Goal: Answer question/provide support: Answer question/provide support

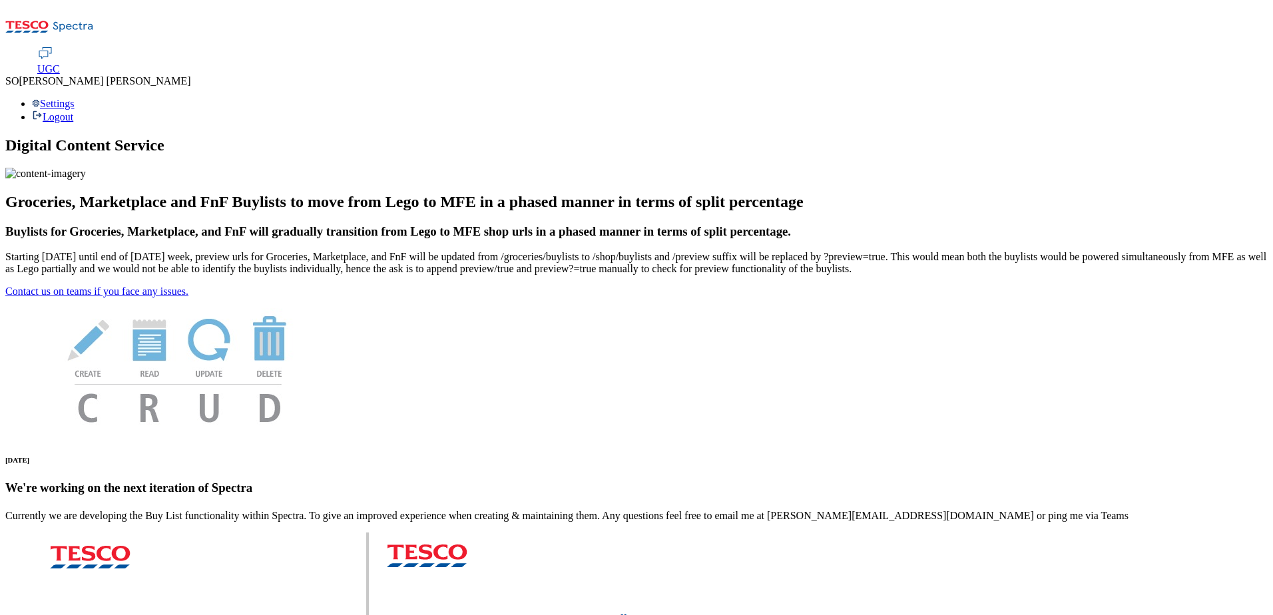
click at [60, 63] on span "UGC" at bounding box center [48, 68] width 23 height 11
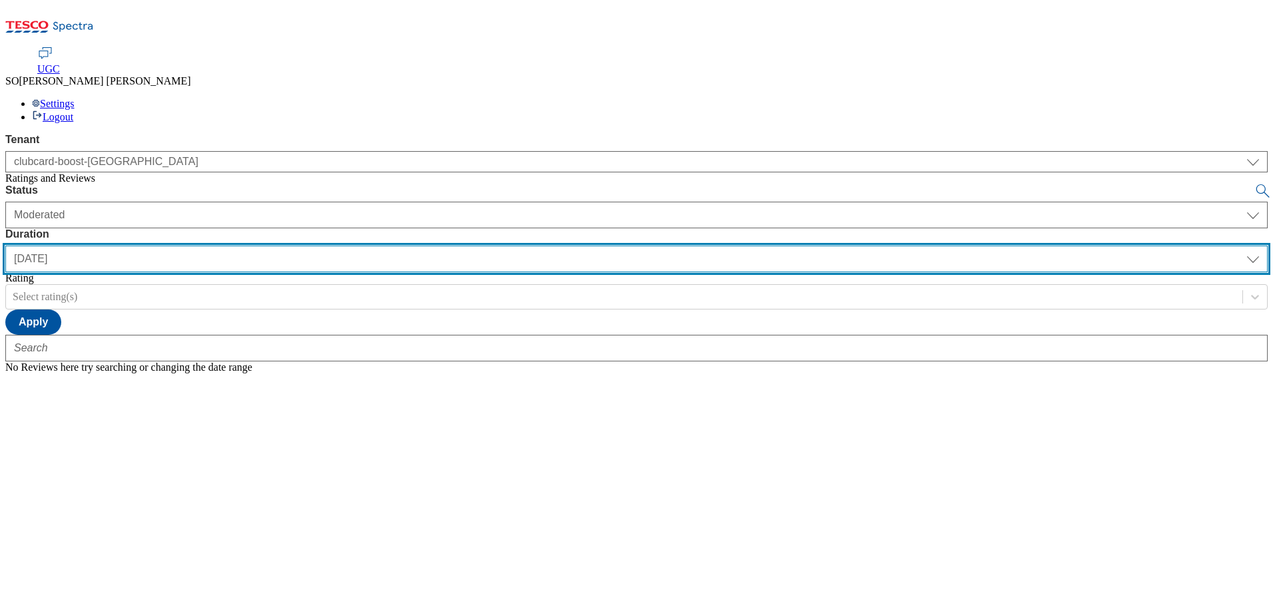
click at [429, 246] on select "[DATE] last7days last30days All custom" at bounding box center [636, 259] width 1262 height 27
select select "All"
click at [314, 246] on select "[DATE] last7days last30days All custom" at bounding box center [636, 259] width 1262 height 27
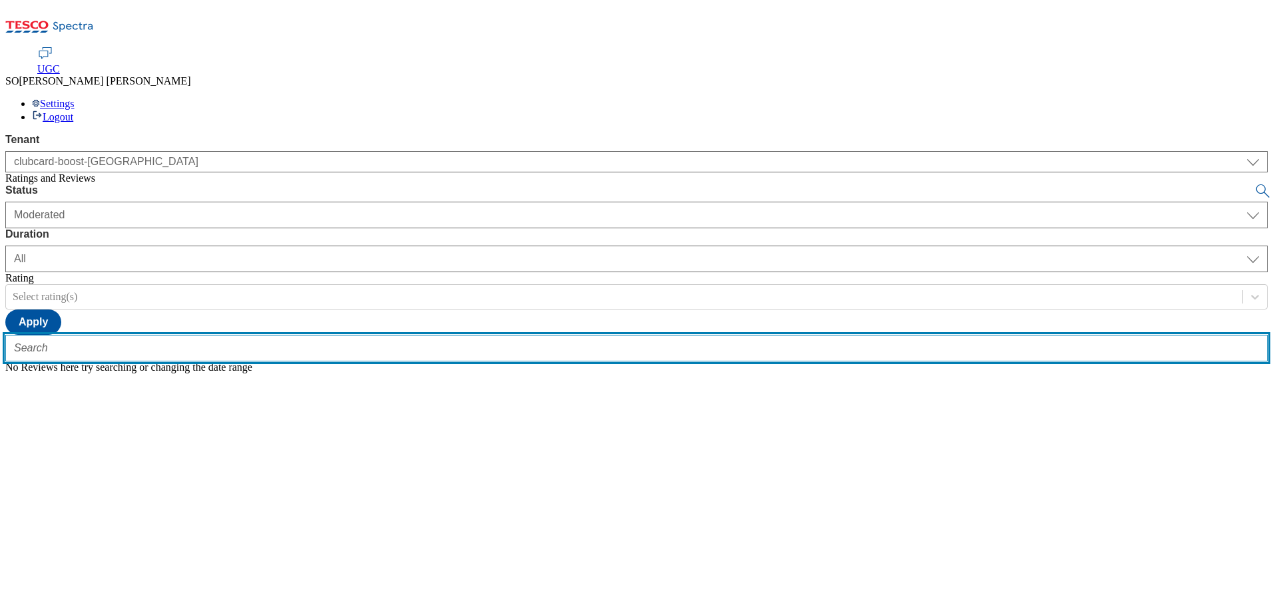
click at [263, 335] on input "text" at bounding box center [636, 348] width 1262 height 27
paste input "trn:tesco:ugc:rnr:uuid:93df00b4-09ca-47d5-86e9-1e2644dd17e5"
type input "trn:tesco:ugc:rnr:uuid:93df00b4-09ca-47d5-86e9-1e2644dd17e5"
click at [1254, 184] on button "submit" at bounding box center [1263, 190] width 19 height 13
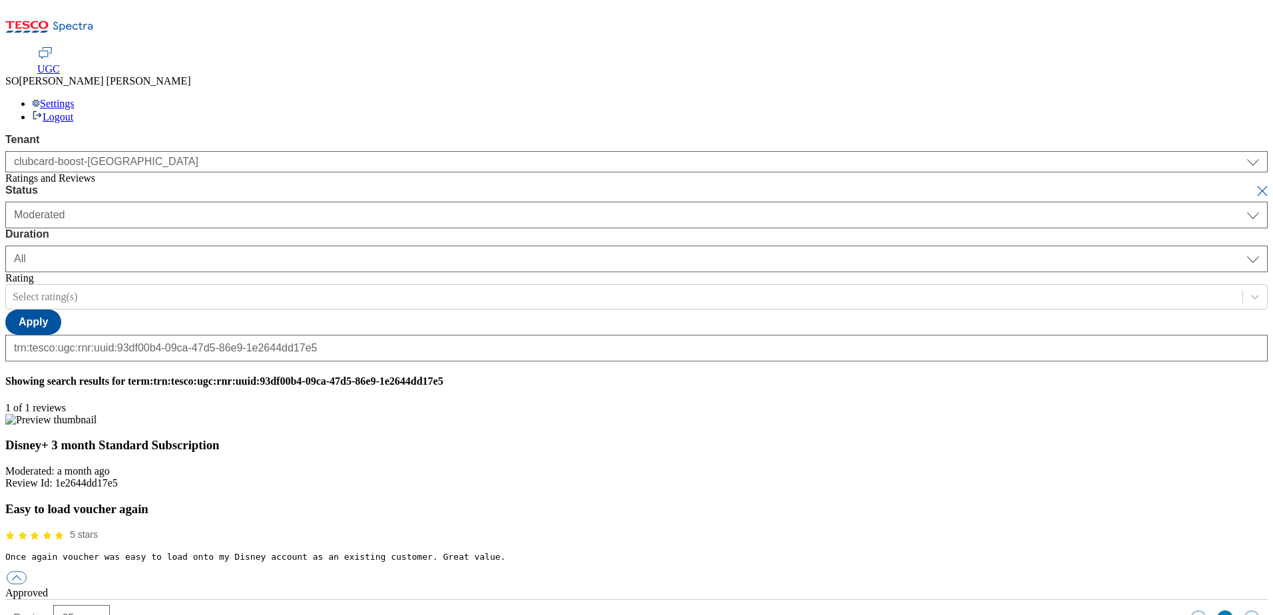
scroll to position [0, 0]
click at [27, 572] on button "button" at bounding box center [17, 578] width 20 height 13
click at [597, 611] on div "reply" at bounding box center [636, 617] width 1262 height 12
paste input "Hello, thanks for your feedback. We're really happy you enjoyed your experience…"
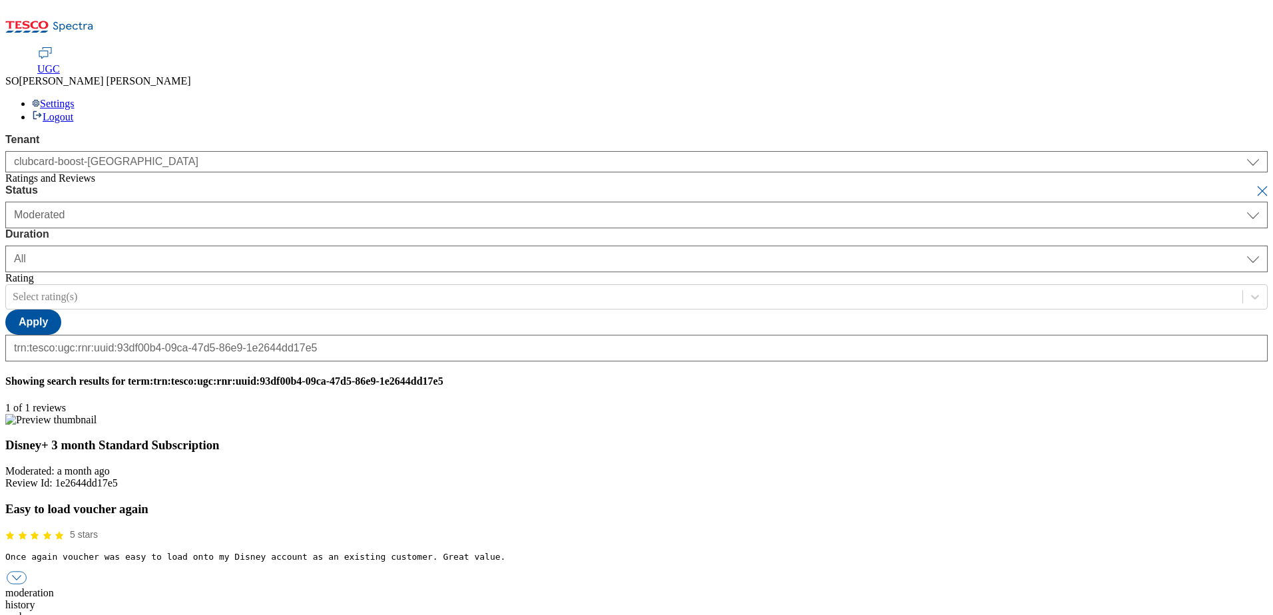
type input "Hello, thanks for your feedback. We're really happy you enjoyed your experience…"
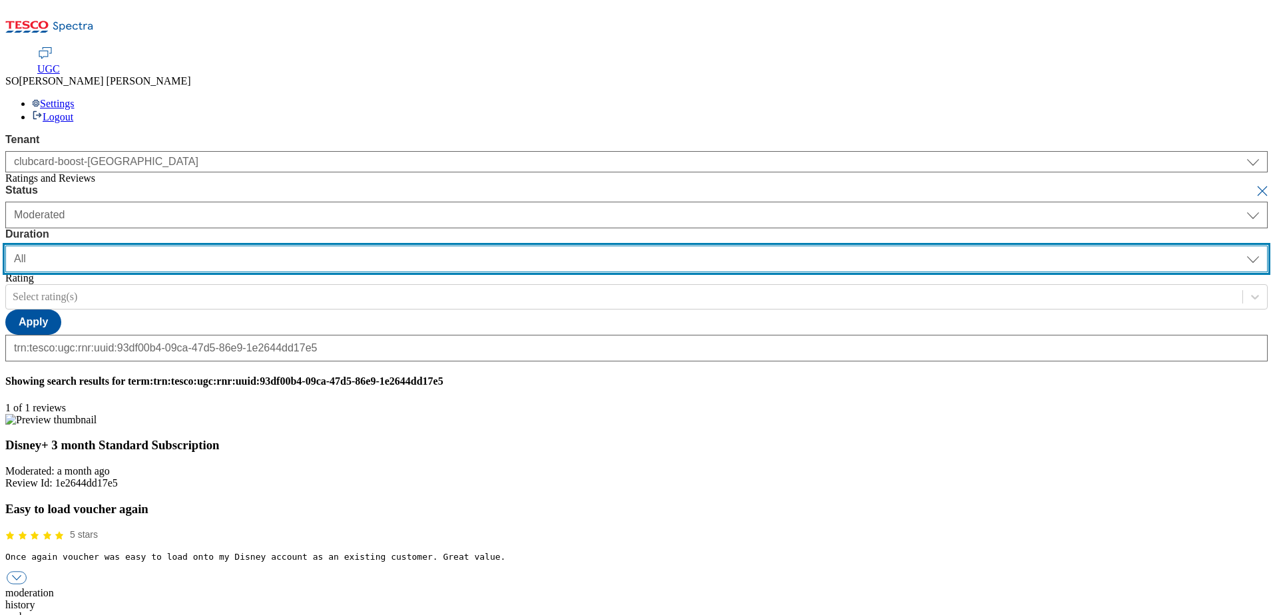
click at [425, 246] on select "[DATE] last7days last30days All custom" at bounding box center [636, 259] width 1262 height 27
click at [314, 246] on select "[DATE] last7days last30days All custom" at bounding box center [636, 259] width 1262 height 27
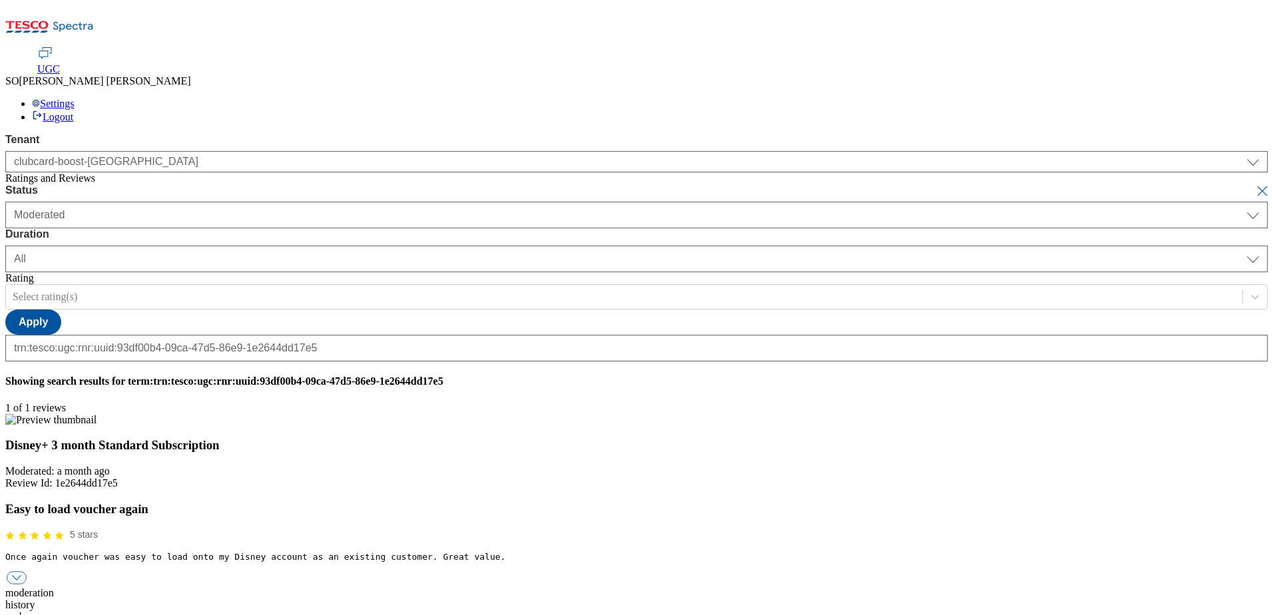
click at [1254, 184] on button "submit" at bounding box center [1263, 190] width 19 height 13
select select "[DATE]"
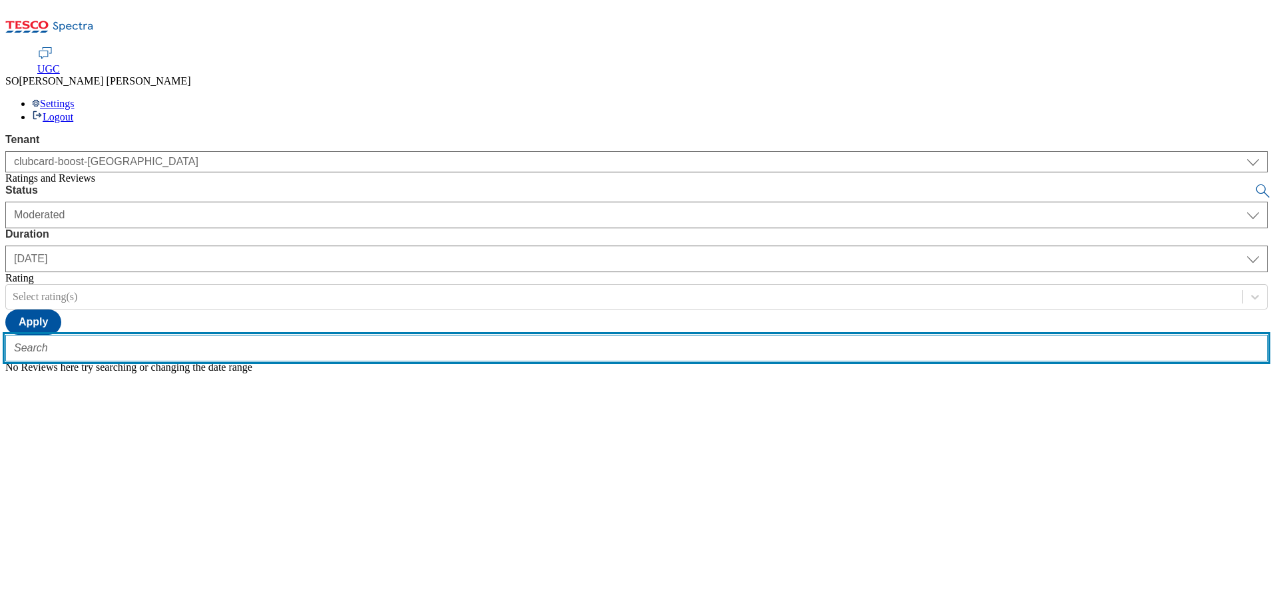
click at [345, 335] on input "text" at bounding box center [636, 348] width 1262 height 27
paste input "trn:tesco:ugc:rnr:uuid:46916785-60e9-4c1a-98d1-f6adbbb77029"
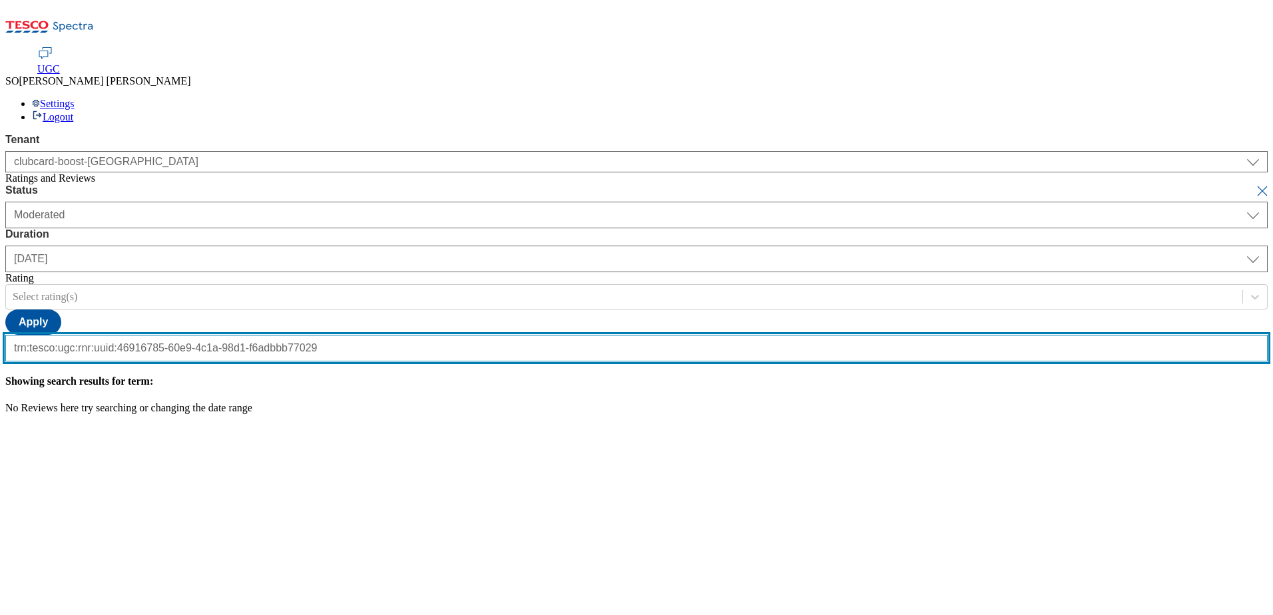
scroll to position [0, 133]
type input "trn:tesco:ugc:rnr:uuid:46916785-60e9-4c1a-98d1-f6adbbb77029"
click at [1254, 184] on button "submit" at bounding box center [1263, 190] width 19 height 13
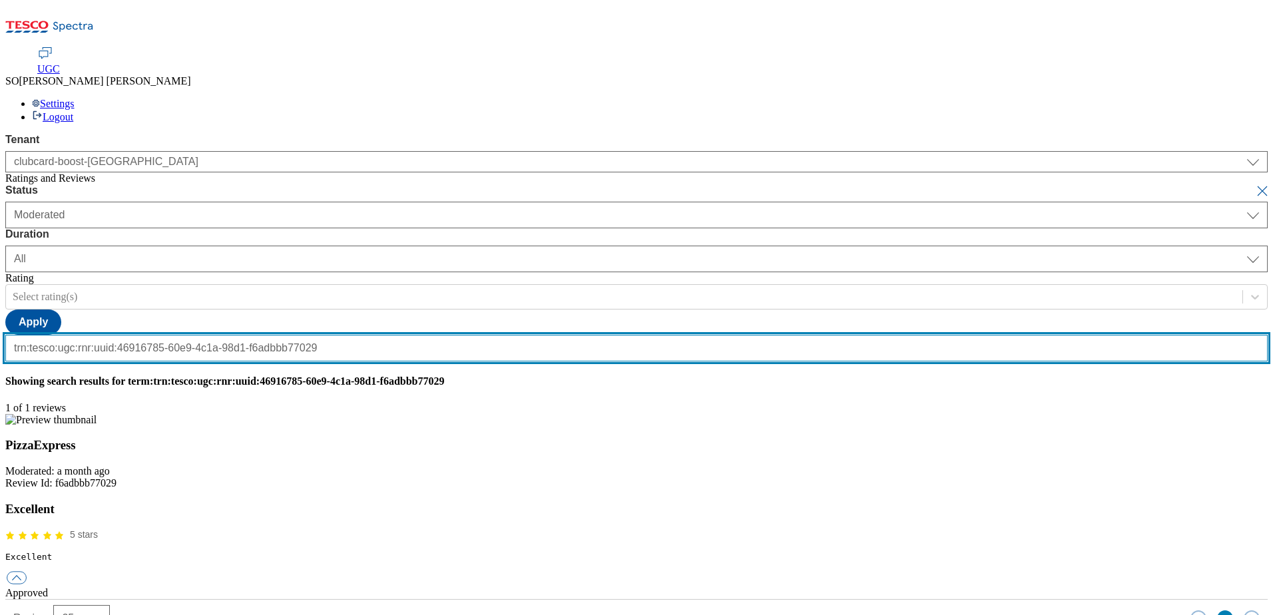
scroll to position [0, 0]
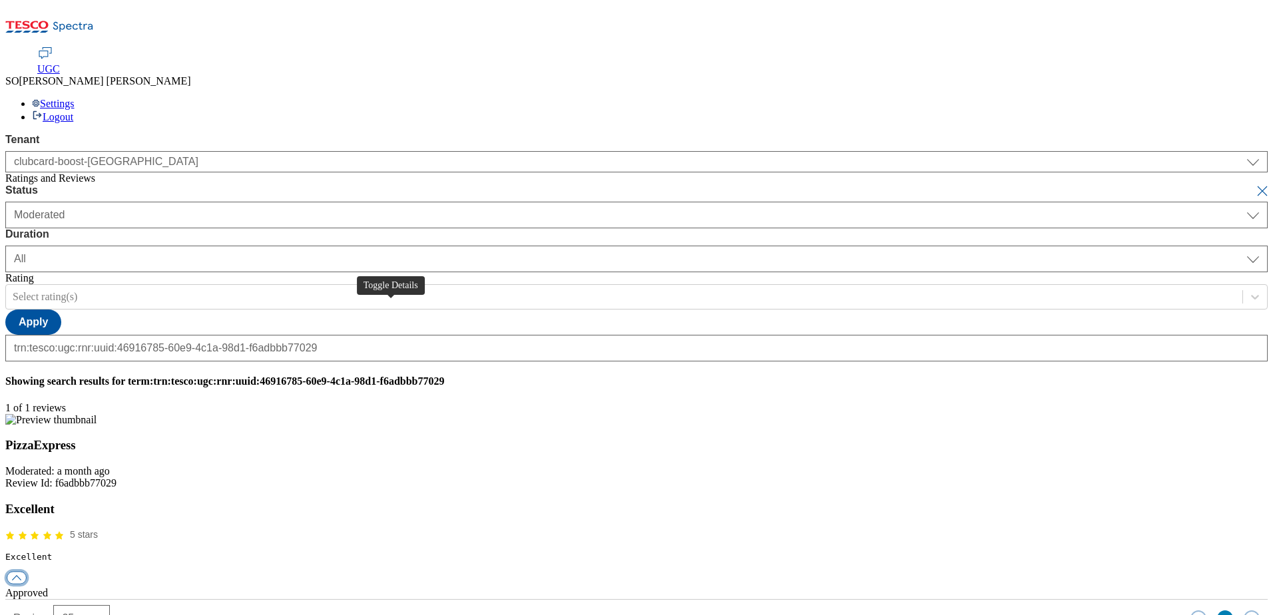
click at [27, 572] on button "button" at bounding box center [17, 578] width 20 height 13
click at [598, 611] on div "reply" at bounding box center [636, 617] width 1262 height 12
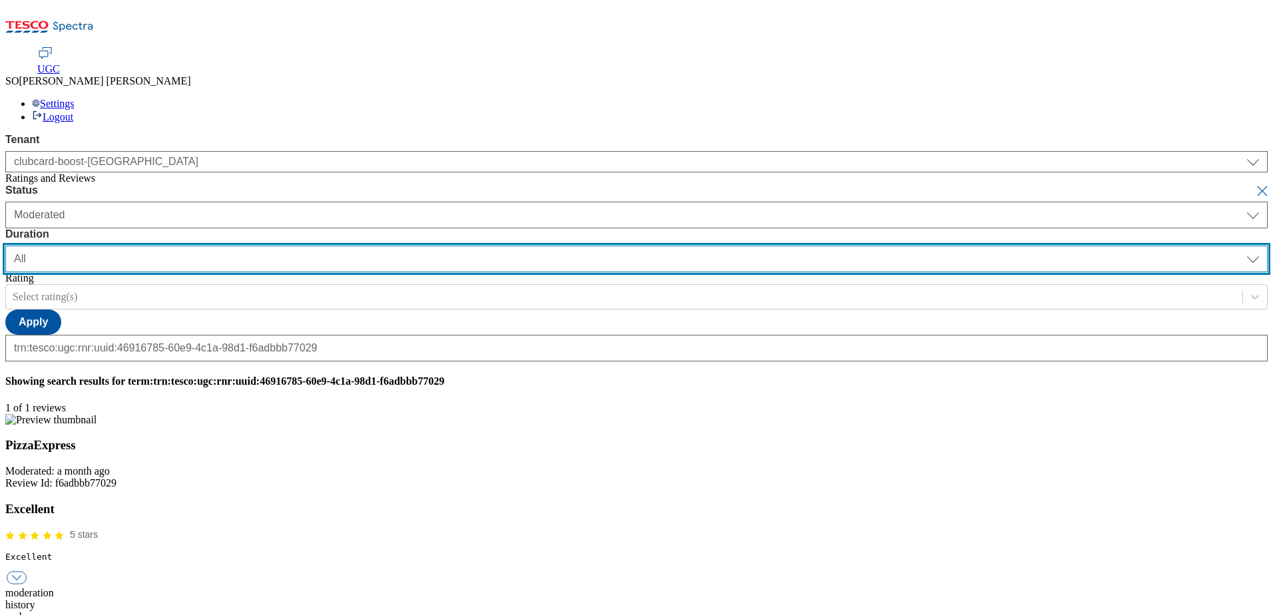
click at [421, 246] on select "[DATE] last7days last30days All custom" at bounding box center [636, 259] width 1262 height 27
click at [314, 246] on select "[DATE] last7days last30days All custom" at bounding box center [636, 259] width 1262 height 27
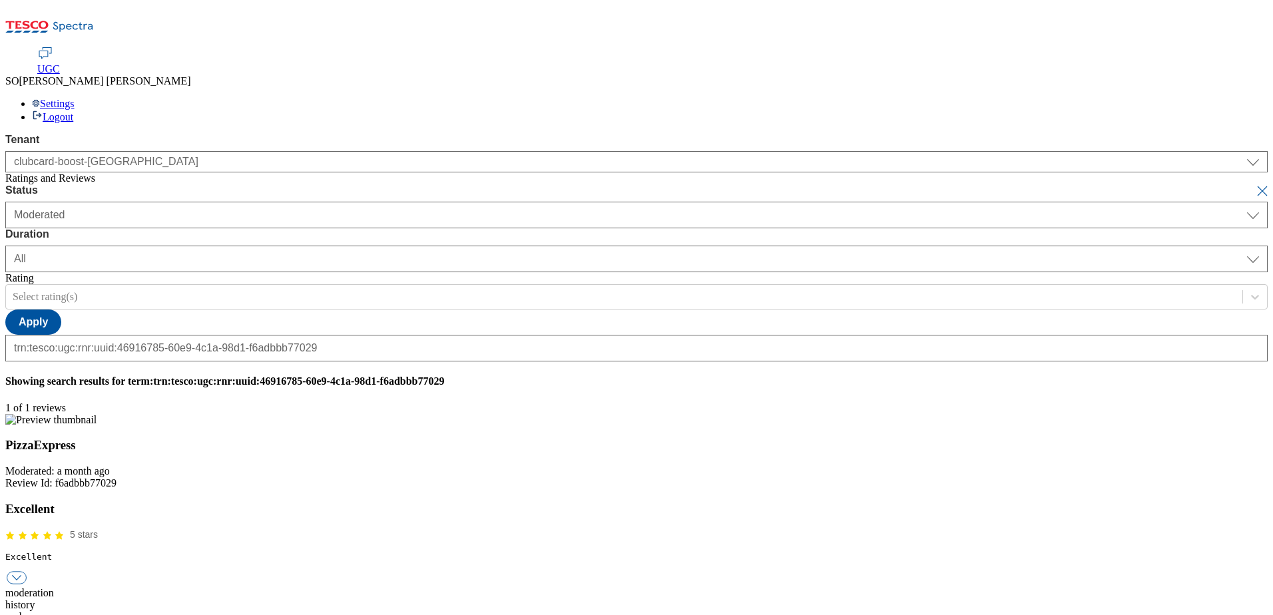
click at [1254, 184] on button "submit" at bounding box center [1263, 190] width 19 height 13
select select "[DATE]"
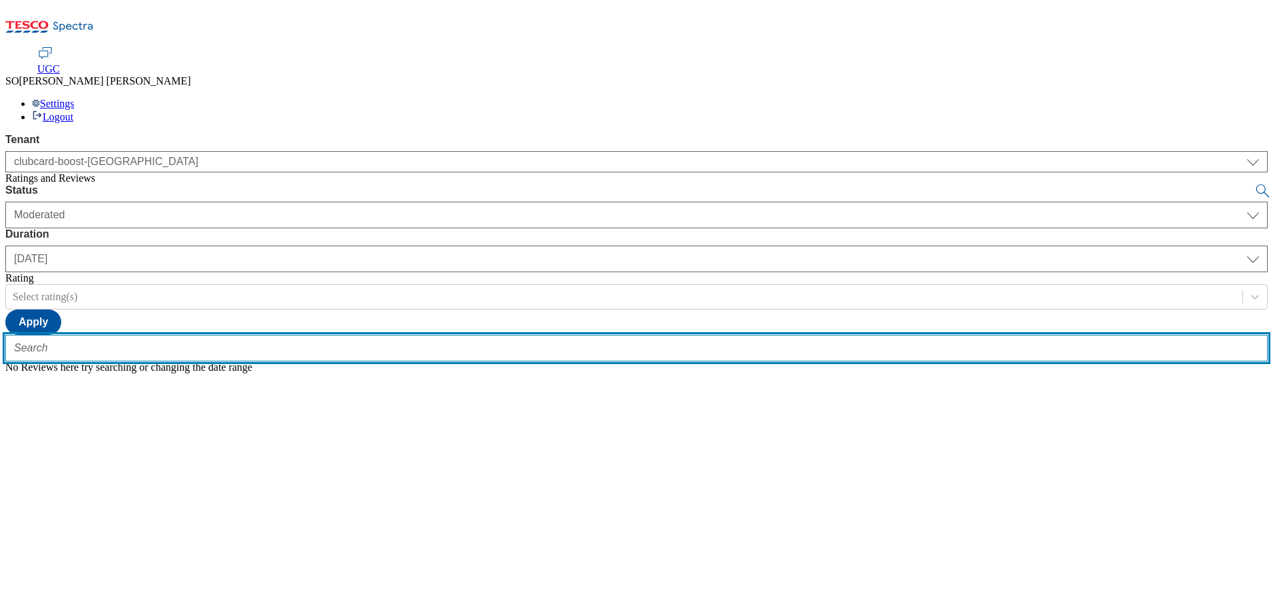
click at [268, 335] on input "text" at bounding box center [636, 348] width 1262 height 27
paste input "trn:tesco:ugc:rnr:uuid:b9068a1c-1195-469a-bf33-d0f1a6db4d72"
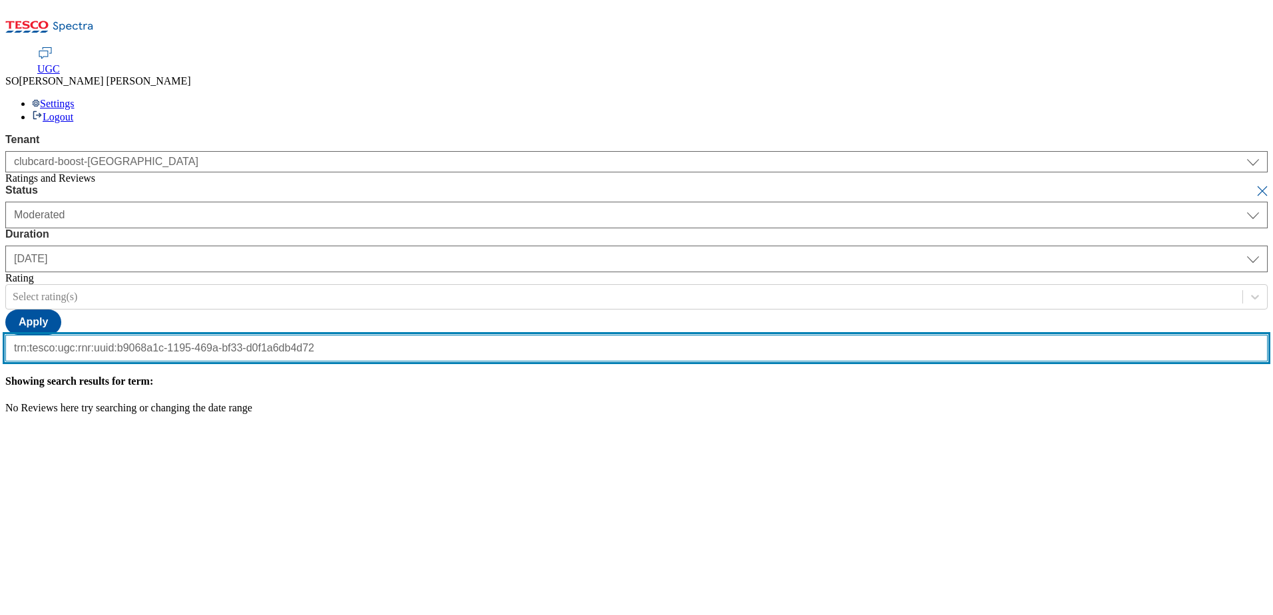
scroll to position [0, 131]
type input "trn:tesco:ugc:rnr:uuid:b9068a1c-1195-469a-bf33-d0f1a6db4d72"
click at [1254, 184] on button "submit" at bounding box center [1263, 190] width 19 height 13
select select "All"
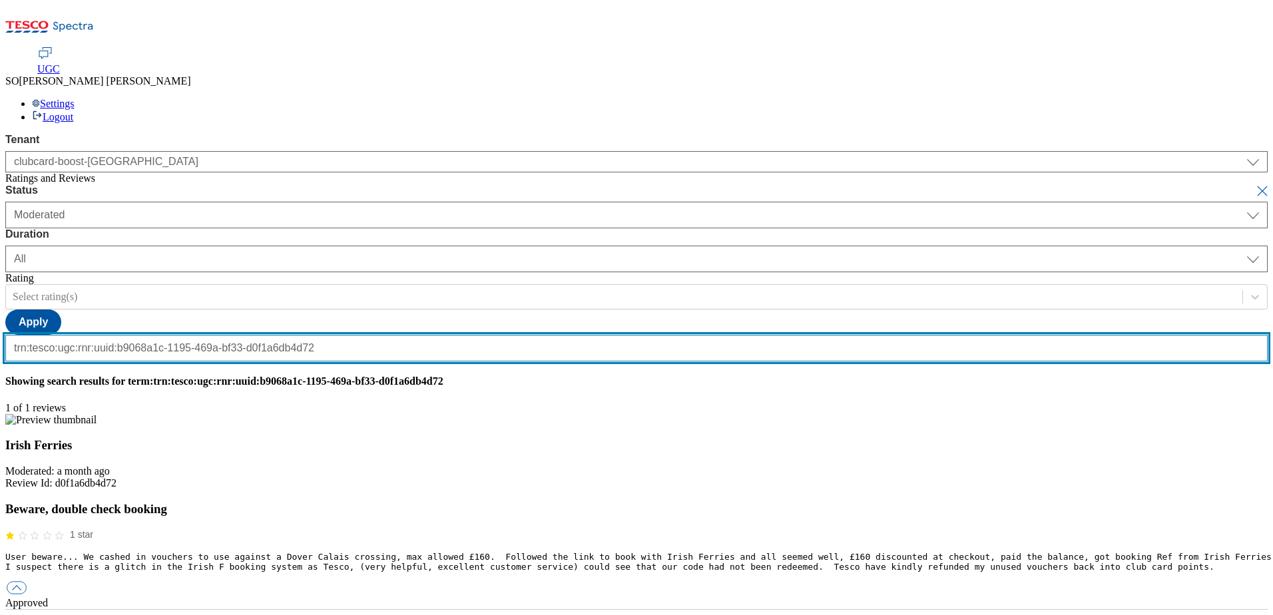
scroll to position [0, 0]
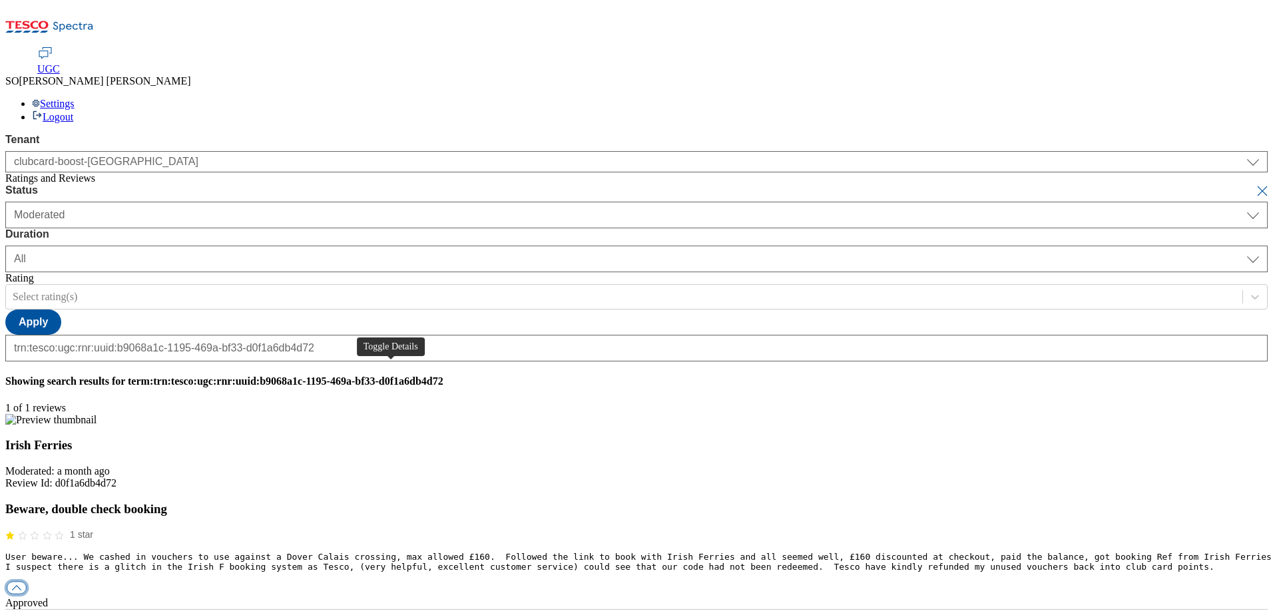
click at [27, 582] on button "button" at bounding box center [17, 588] width 20 height 13
click at [592, 614] on div "reply" at bounding box center [636, 627] width 1262 height 12
paste input "Hello, thank you for your feedback. We're really sorry you had problems but are…"
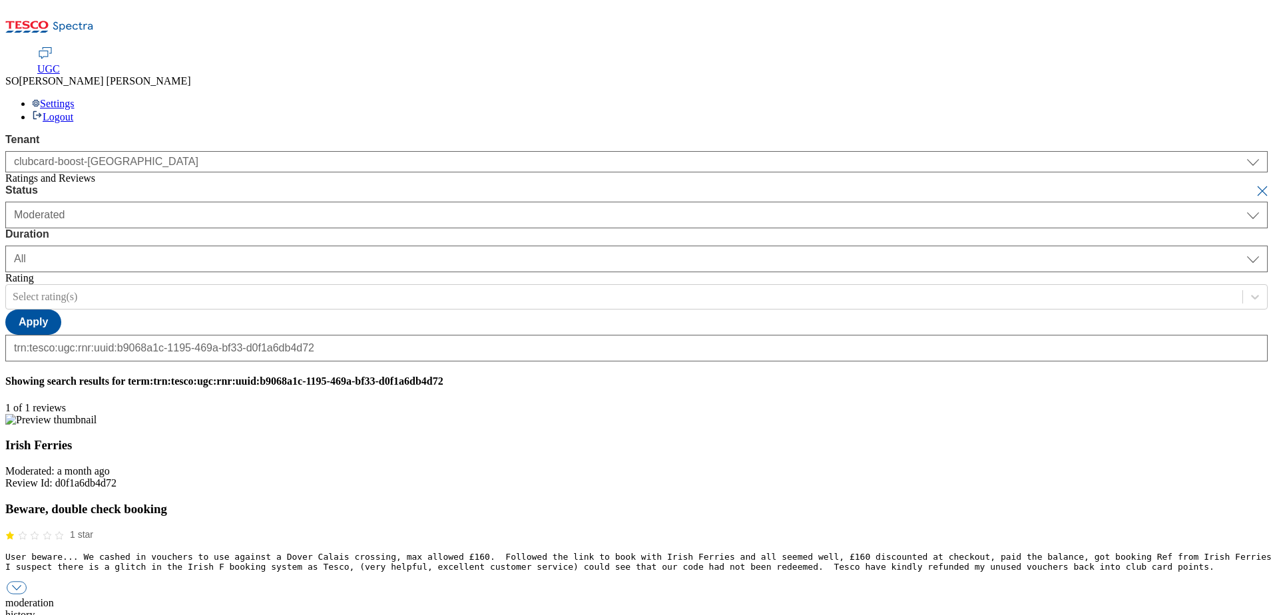
type input "Hello, thank you for your feedback. We're really sorry you had problems but are…"
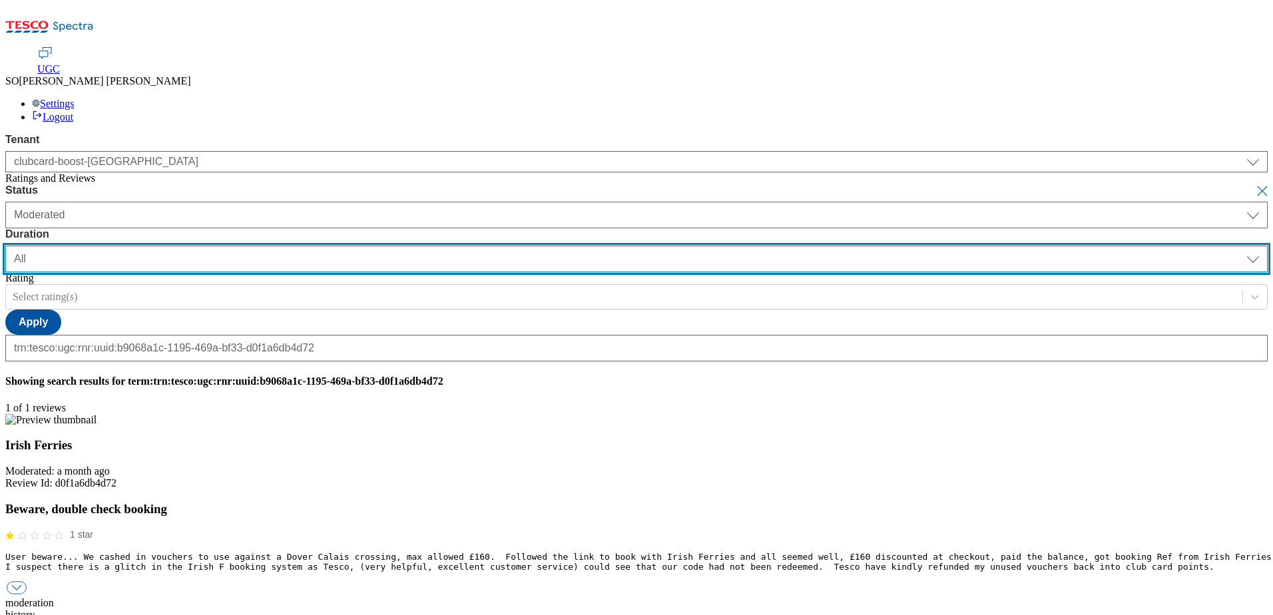
click at [431, 246] on select "[DATE] last7days last30days All custom" at bounding box center [636, 259] width 1262 height 27
click at [314, 246] on select "[DATE] last7days last30days All custom" at bounding box center [636, 259] width 1262 height 27
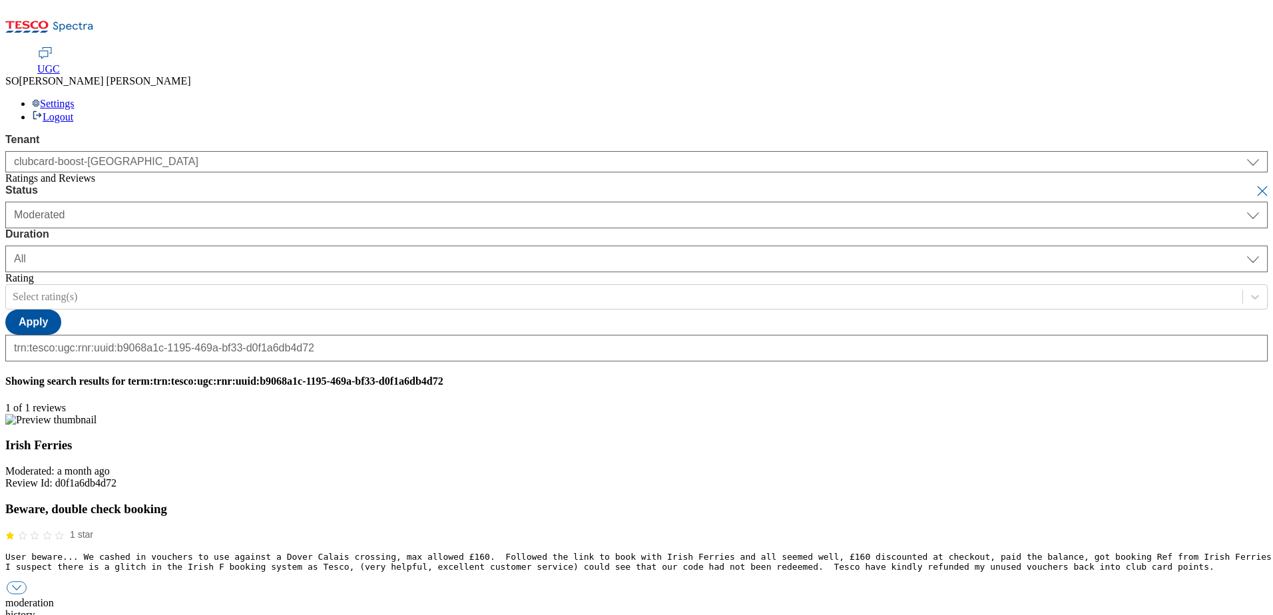
click at [1254, 184] on button "submit" at bounding box center [1263, 190] width 19 height 13
select select "[DATE]"
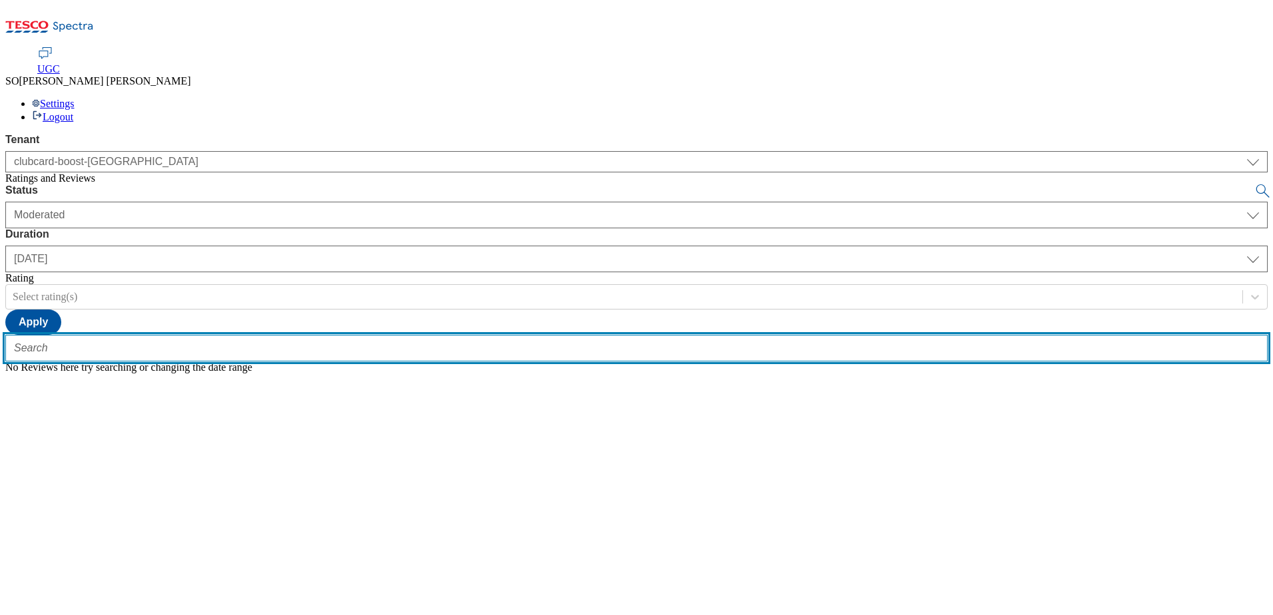
click at [301, 335] on input "text" at bounding box center [636, 348] width 1262 height 27
paste input "trn:tesco:ugc:rnr:uuid:4ef661de-e135-4137-a31c-615a14f3a377"
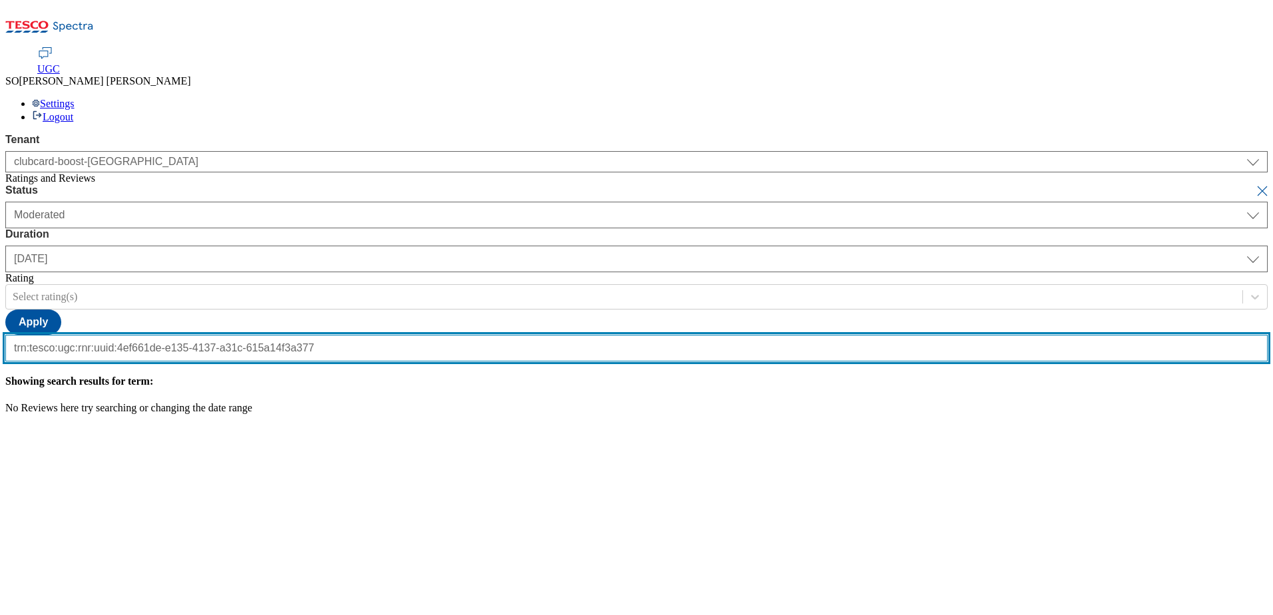
type input "trn:tesco:ugc:rnr:uuid:4ef661de-e135-4137-a31c-615a14f3a377"
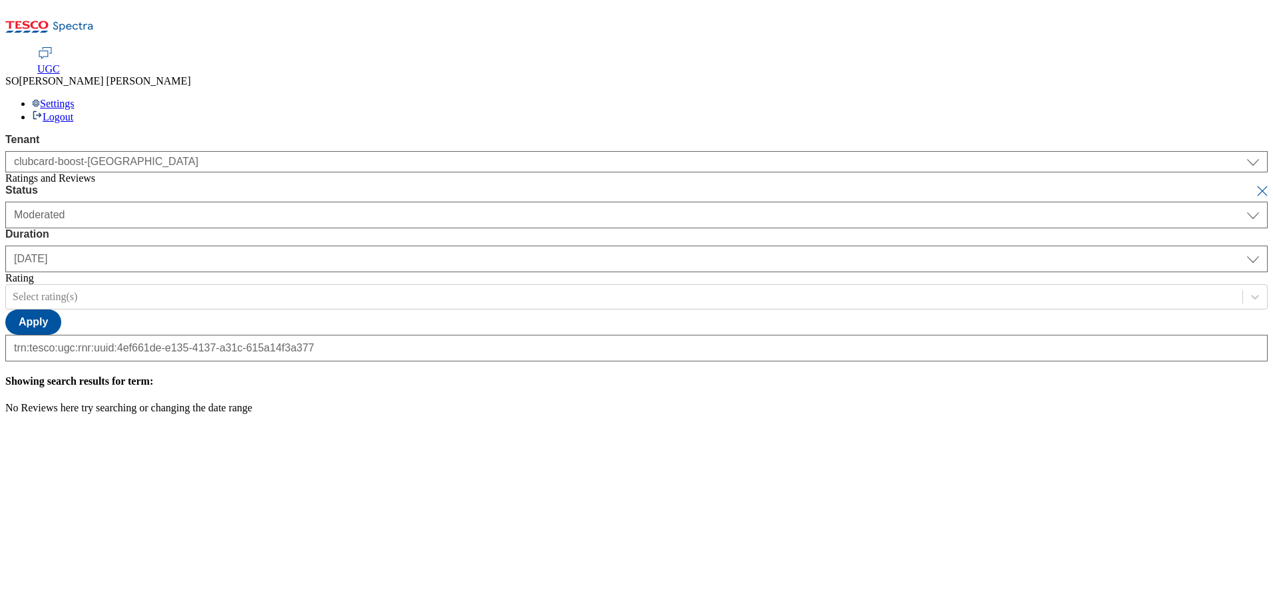
scroll to position [0, 0]
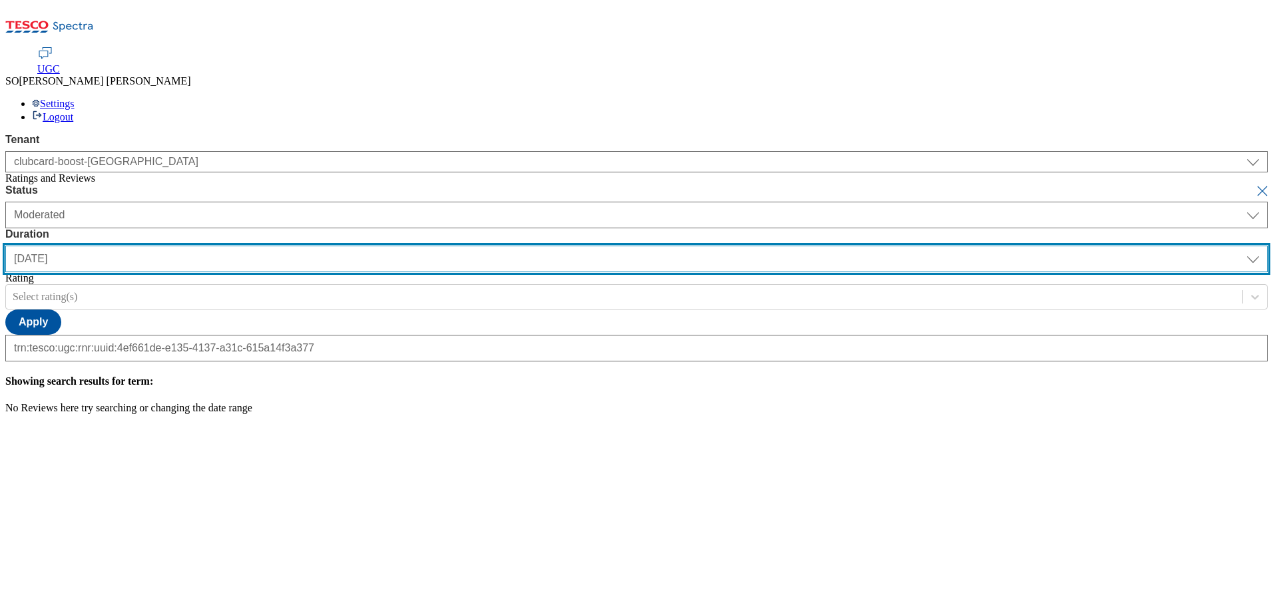
click at [431, 246] on select "[DATE] last7days last30days All custom" at bounding box center [636, 259] width 1262 height 27
click at [314, 246] on select "[DATE] last7days last30days All custom" at bounding box center [636, 259] width 1262 height 27
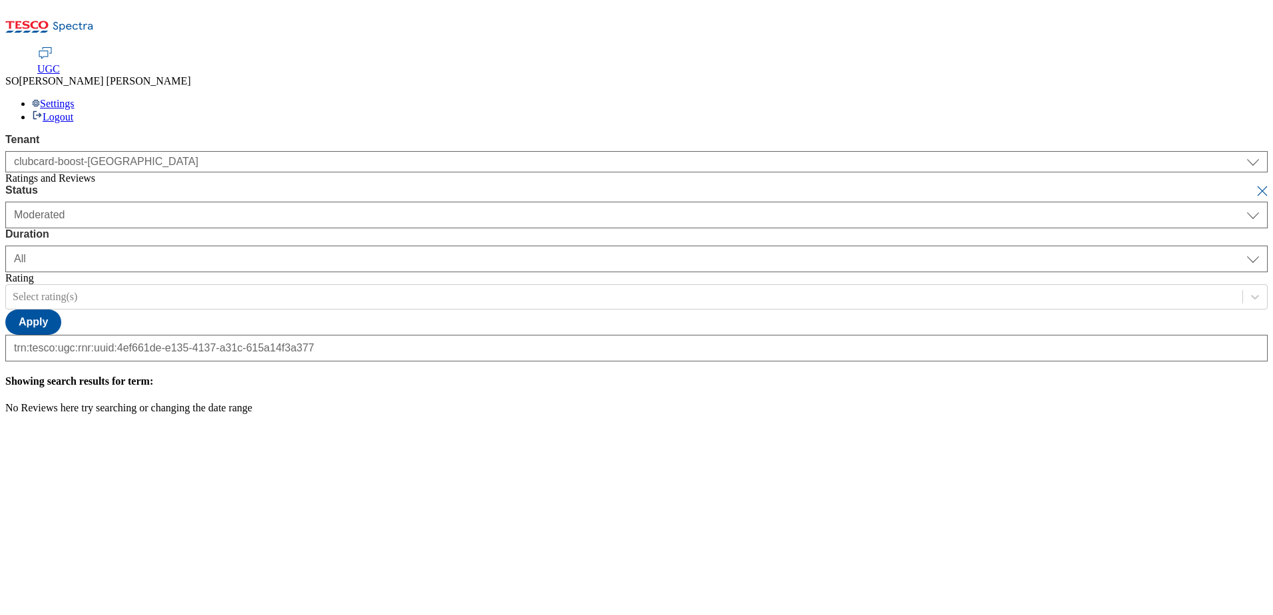
click at [1254, 184] on button "submit" at bounding box center [1263, 190] width 19 height 13
select select "[DATE]"
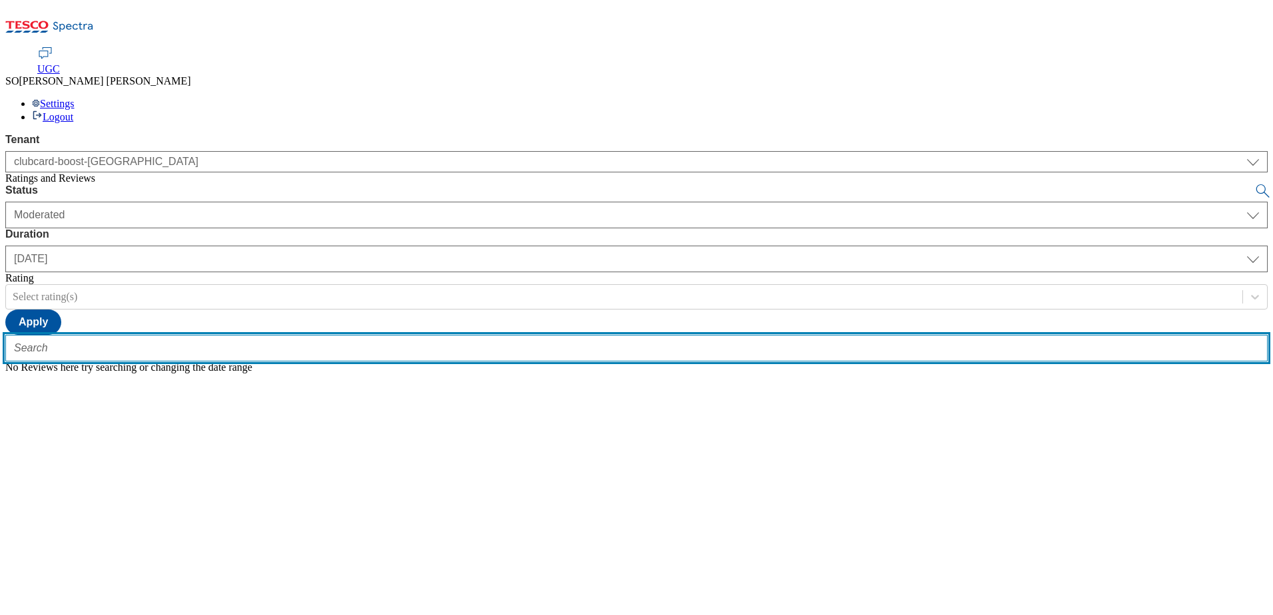
paste input "trn:tesco:ugc:rnr:uuid:4ef661de-e135-4137-a31c-615a14f3a377"
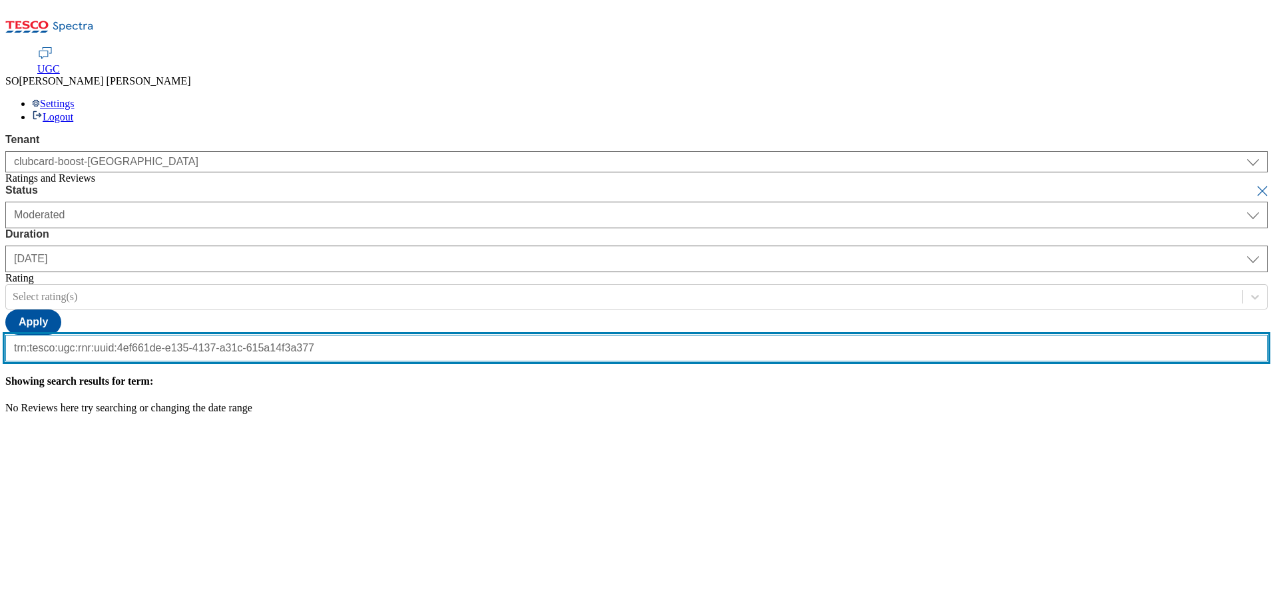
scroll to position [0, 120]
type input "trn:tesco:ugc:rnr:uuid:4ef661de-e135-4137-a31c-615a14f3a377"
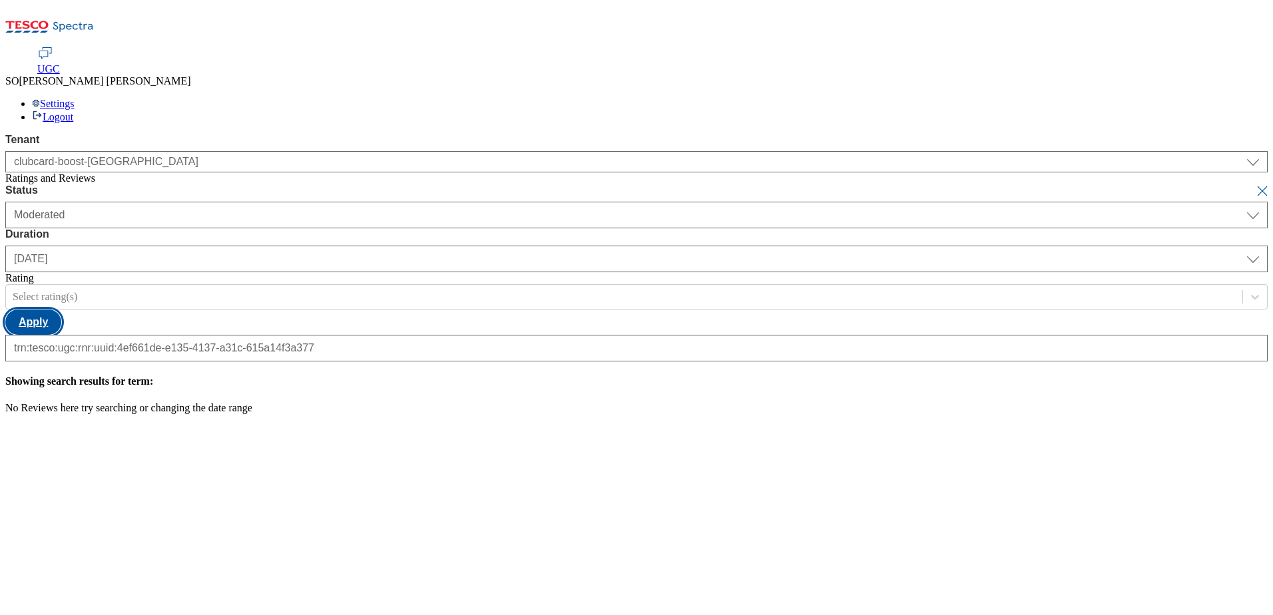
scroll to position [0, 0]
click at [61, 309] on button "Apply" at bounding box center [33, 321] width 56 height 25
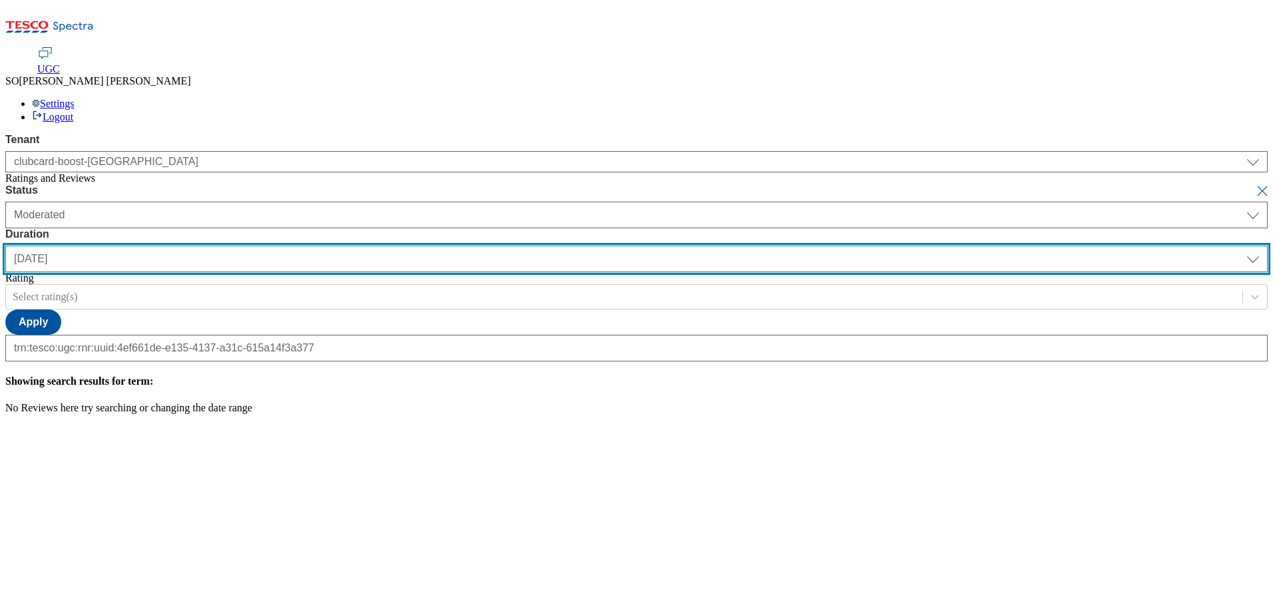
click at [432, 246] on select "[DATE] last7days last30days All custom" at bounding box center [636, 259] width 1262 height 27
click at [314, 246] on select "[DATE] last7days last30days All custom" at bounding box center [636, 259] width 1262 height 27
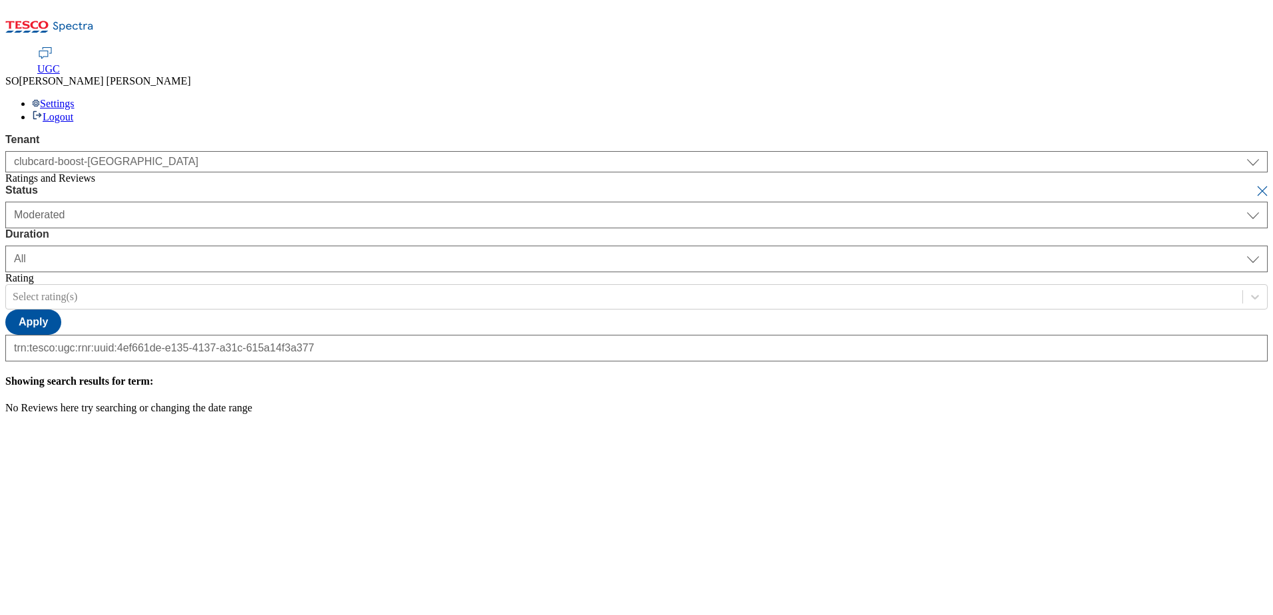
click at [1254, 184] on button "submit" at bounding box center [1263, 190] width 19 height 13
select select "[DATE]"
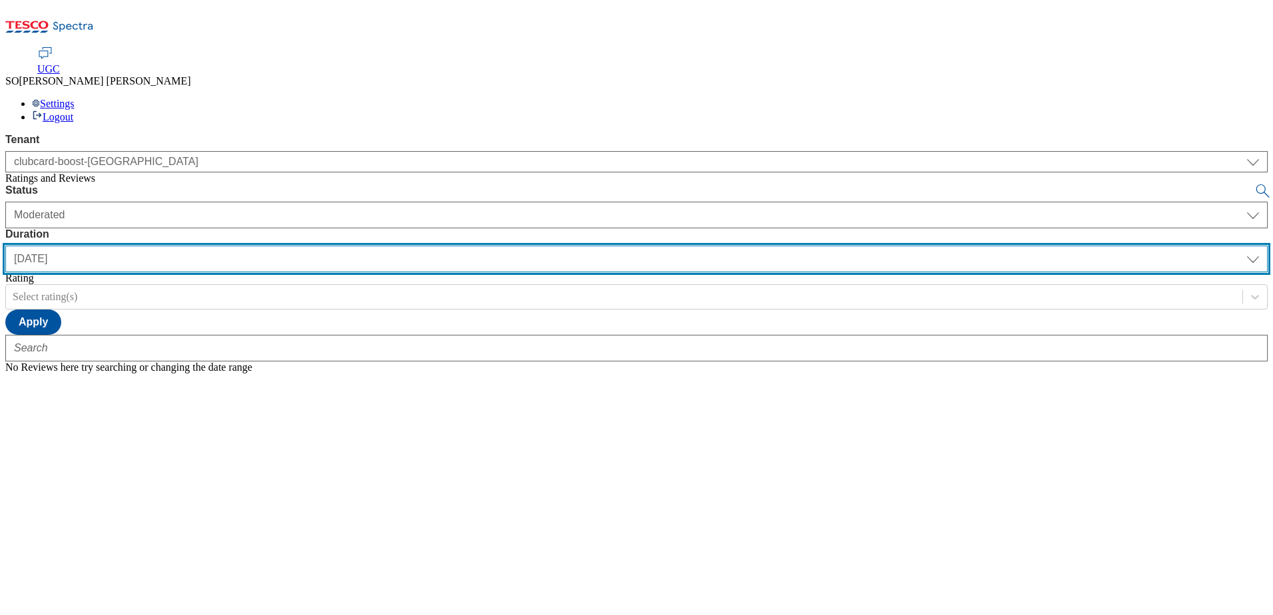
click at [428, 246] on select "[DATE] last7days last30days All custom" at bounding box center [636, 259] width 1262 height 27
select select "All"
click at [314, 246] on select "[DATE] last7days last30days All custom" at bounding box center [636, 259] width 1262 height 27
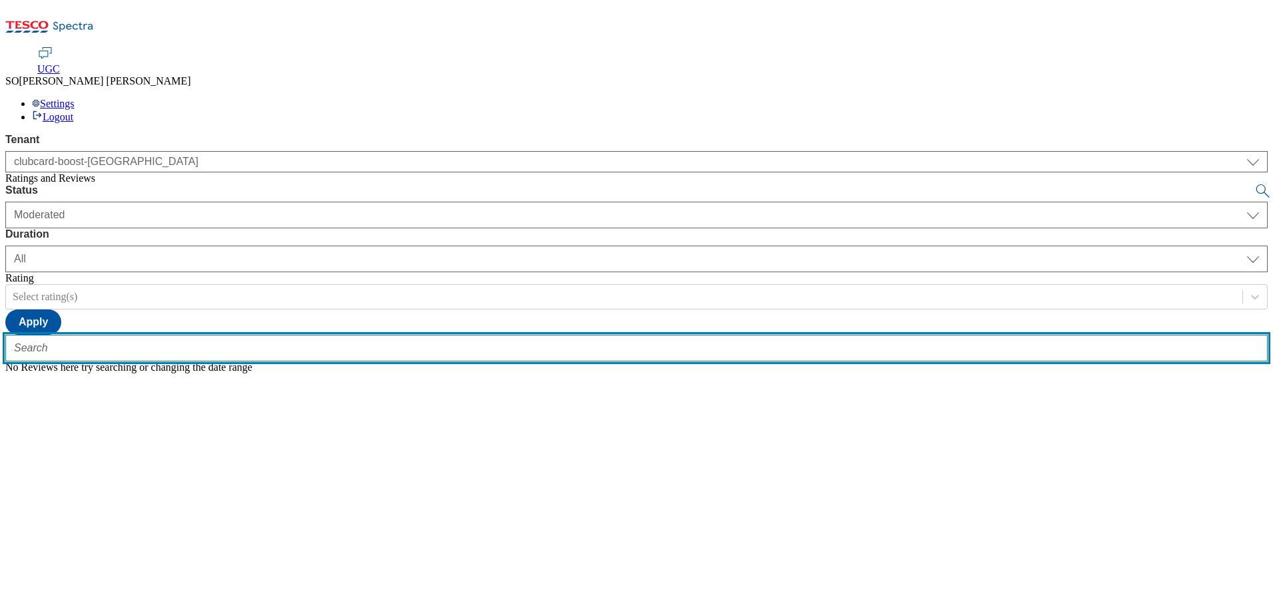
paste input "trn:tesco:ugc:rnr:uuid:4ef661de-e135-4137-a31c-615a14f3a377"
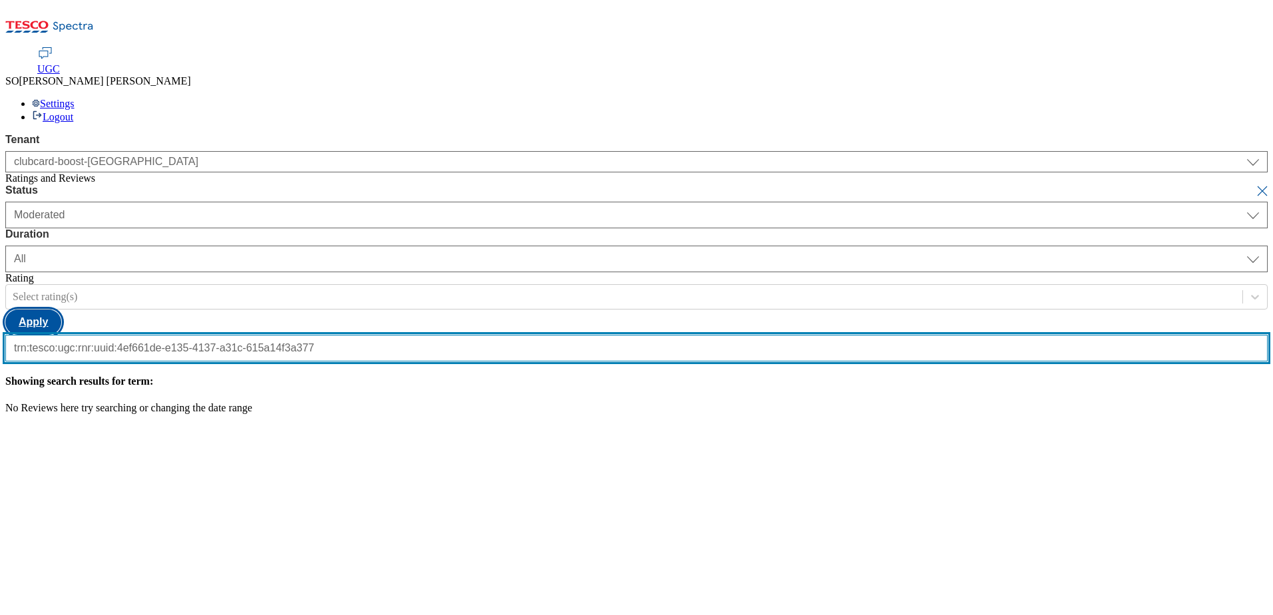
type input "trn:tesco:ugc:rnr:uuid:4ef661de-e135-4137-a31c-615a14f3a377"
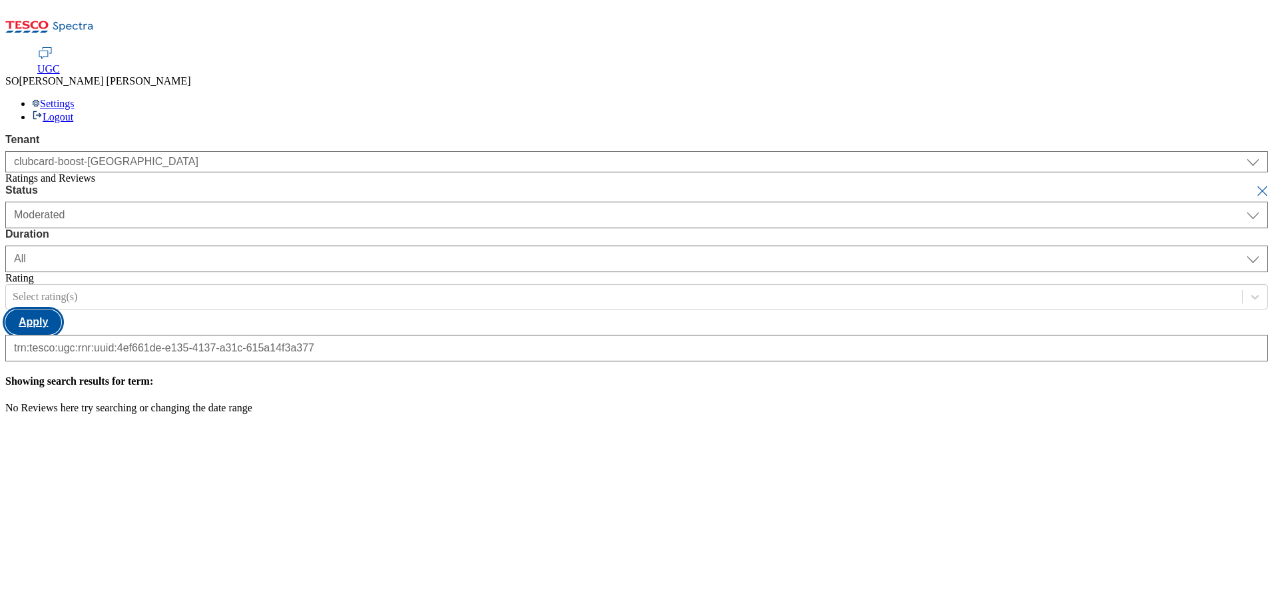
click at [61, 309] on button "Apply" at bounding box center [33, 321] width 56 height 25
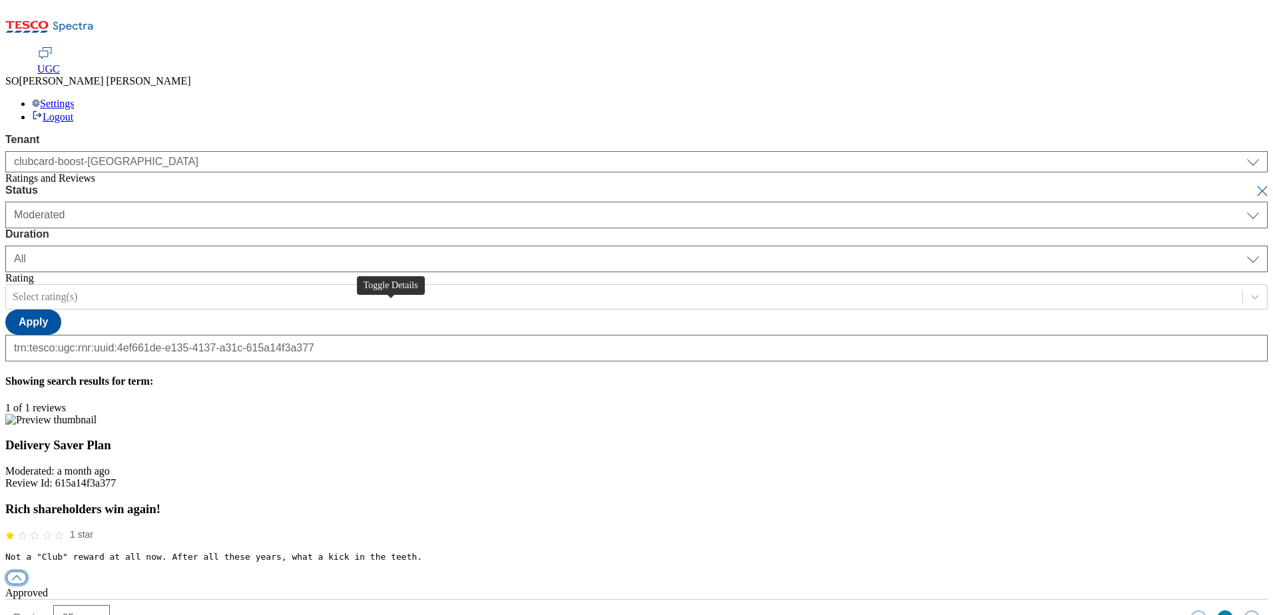
click at [27, 572] on button "button" at bounding box center [17, 578] width 20 height 13
click at [592, 611] on div "reply" at bounding box center [636, 617] width 1262 height 12
paste input "Hello, thanks for your feedback. We're sorry you're not happy with how much you…"
type input "Hello, thanks for your feedback. We're sorry you're not happy with how much you…"
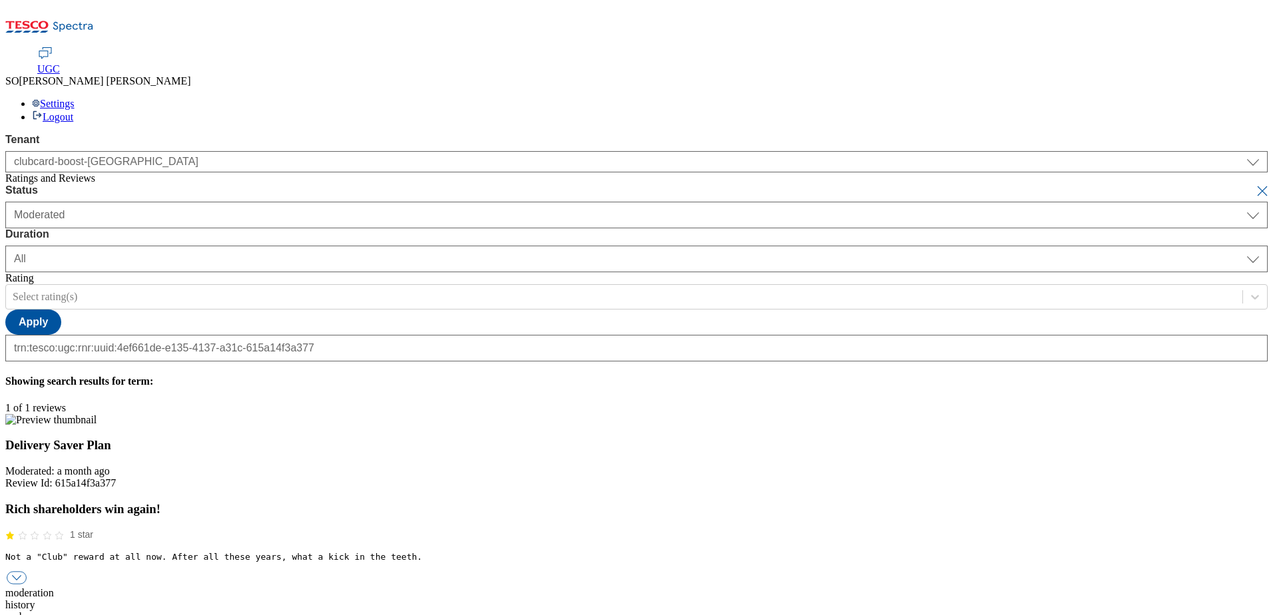
click at [1254, 184] on button "submit" at bounding box center [1263, 190] width 19 height 13
select select "[DATE]"
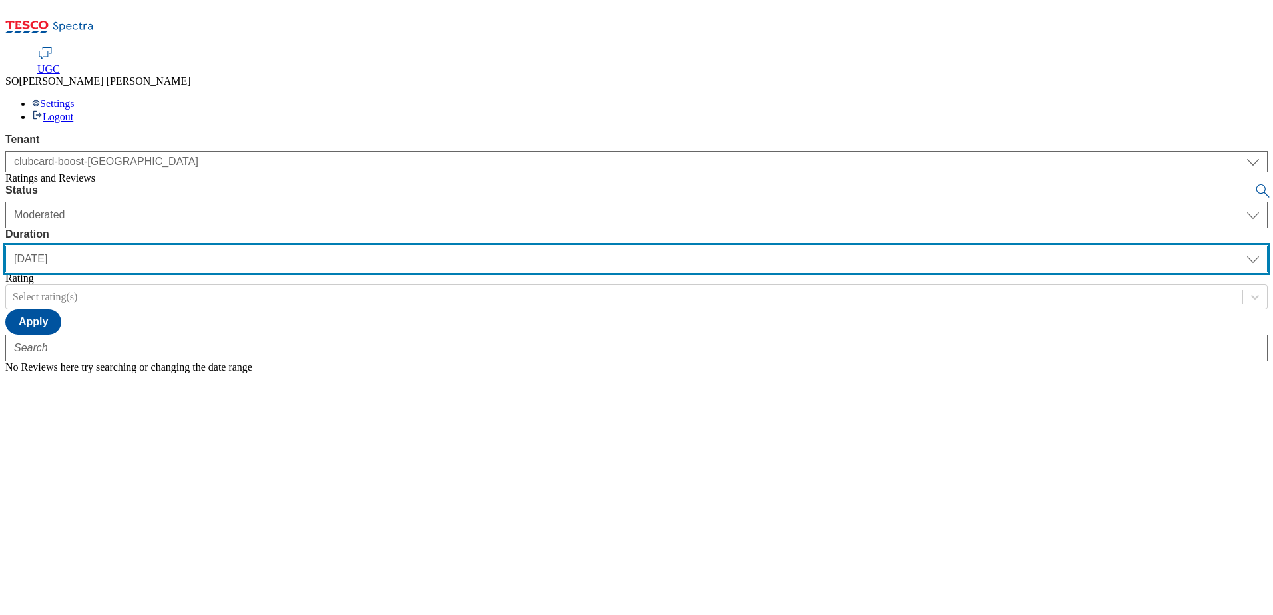
click at [424, 246] on select "[DATE] last7days last30days All custom" at bounding box center [636, 259] width 1262 height 27
select select "All"
click at [314, 246] on select "[DATE] last7days last30days All custom" at bounding box center [636, 259] width 1262 height 27
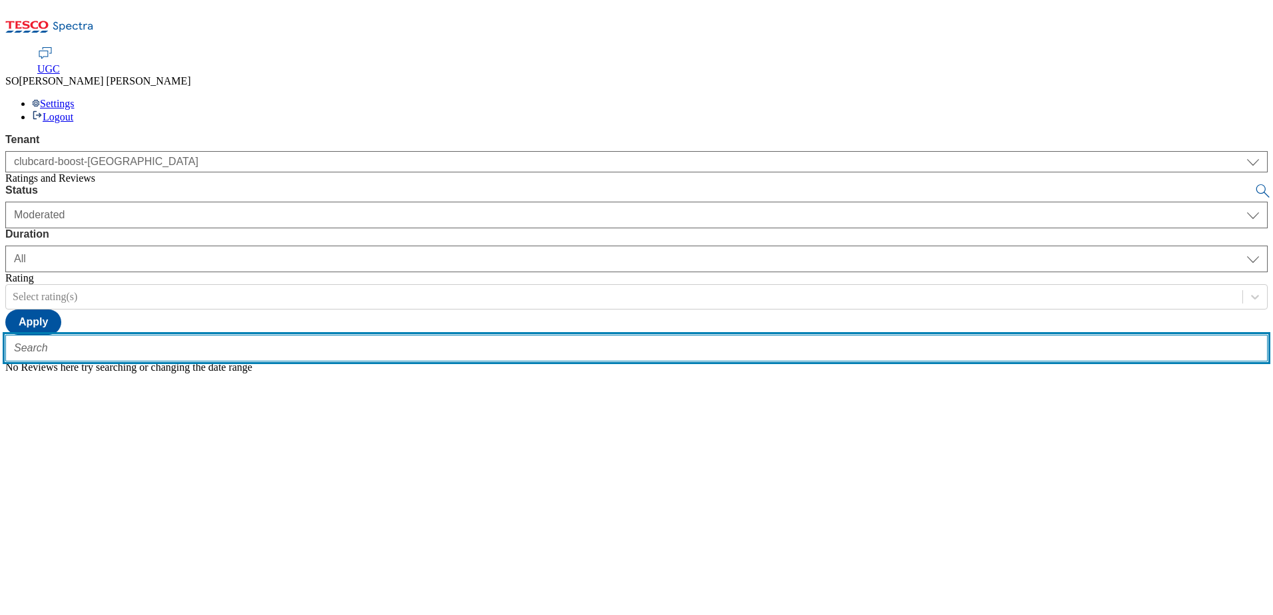
click at [288, 335] on input "text" at bounding box center [636, 348] width 1262 height 27
paste input "trn:tesco:ugc:rnr:uuid:b8b8e959-090e-4223-b3de-ffbd79ba710a"
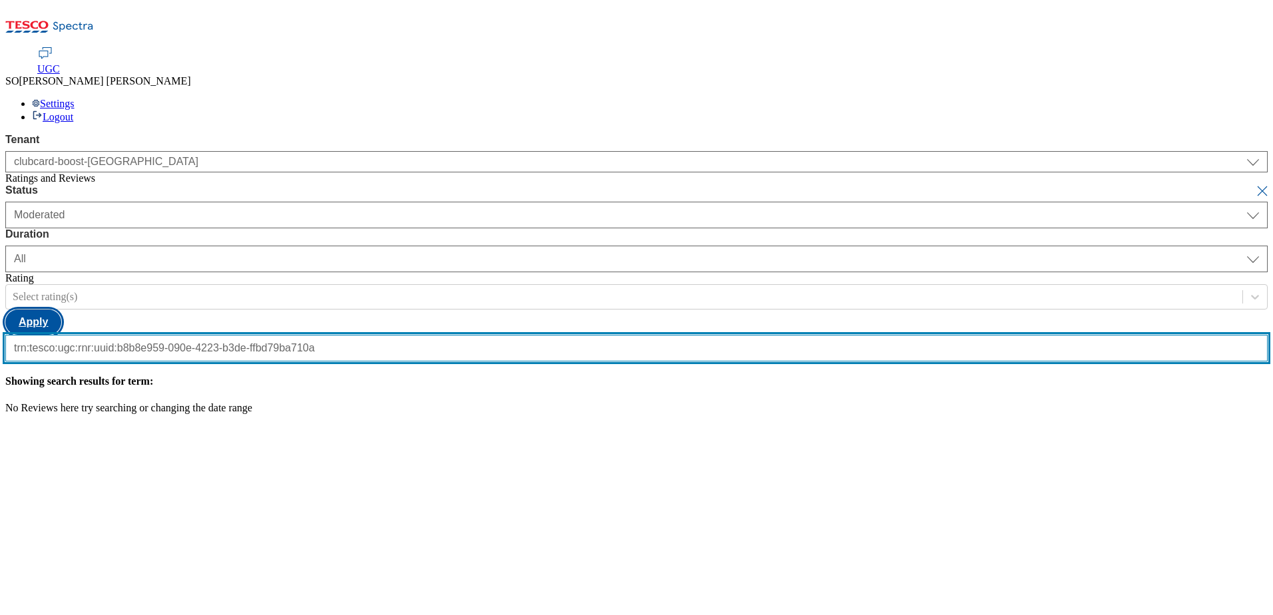
type input "trn:tesco:ugc:rnr:uuid:b8b8e959-090e-4223-b3de-ffbd79ba710a"
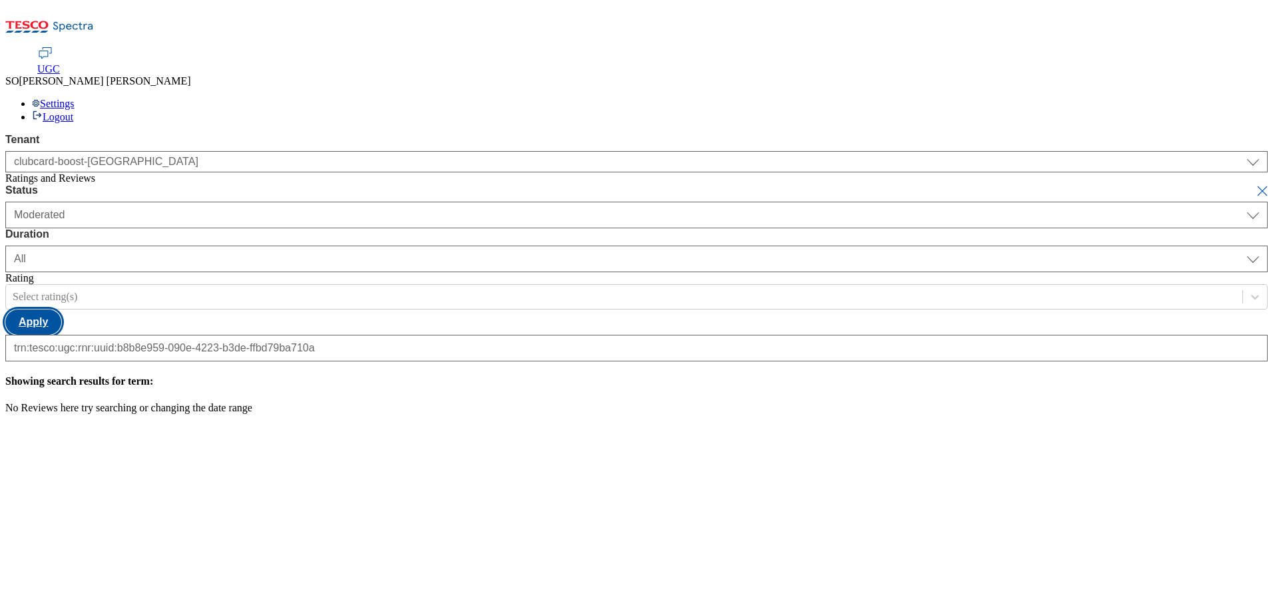
click at [61, 309] on button "Apply" at bounding box center [33, 321] width 56 height 25
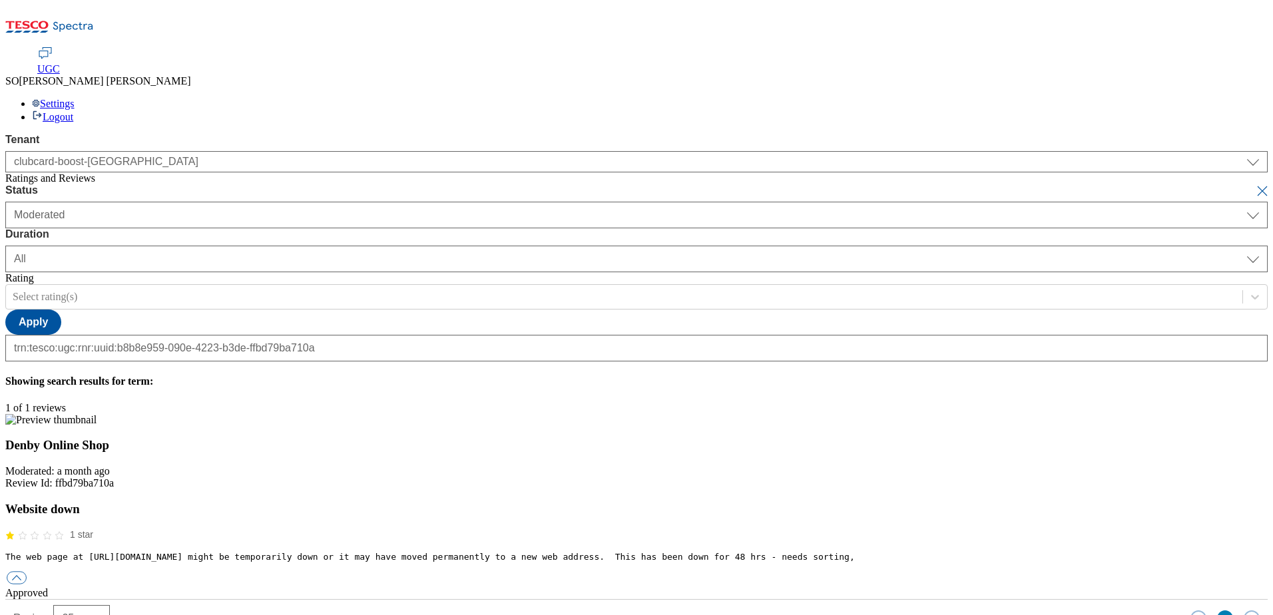
click at [1254, 184] on button "submit" at bounding box center [1263, 190] width 19 height 13
select select "[DATE]"
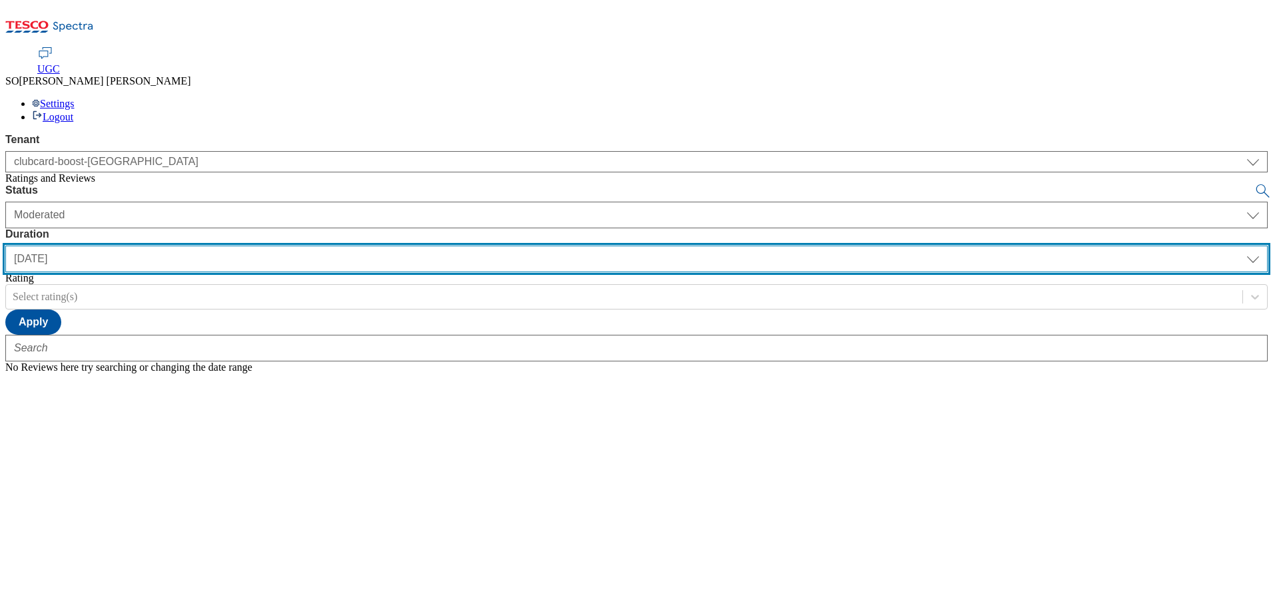
click at [425, 246] on select "[DATE] last7days last30days All custom" at bounding box center [636, 259] width 1262 height 27
select select "All"
click at [314, 246] on select "[DATE] last7days last30days All custom" at bounding box center [636, 259] width 1262 height 27
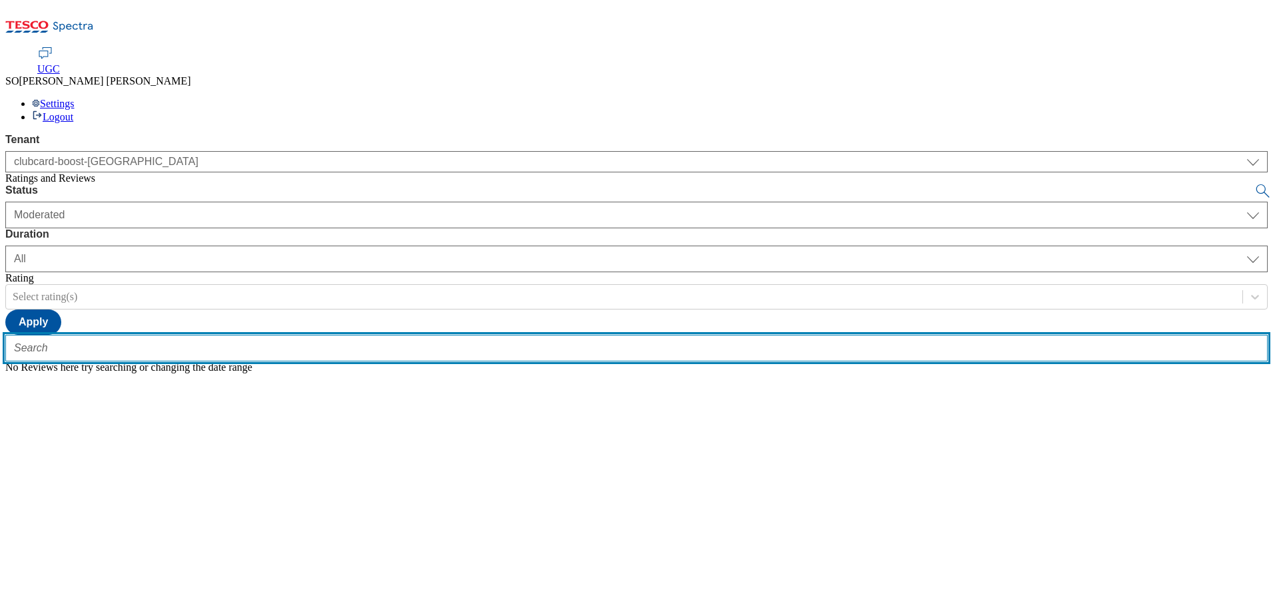
click at [302, 335] on input "text" at bounding box center [636, 348] width 1262 height 27
paste input "trn:tesco:ugc:rnr:uuid:e49c2d59-a0e5-4bf5-b05c-25111cb6bca9"
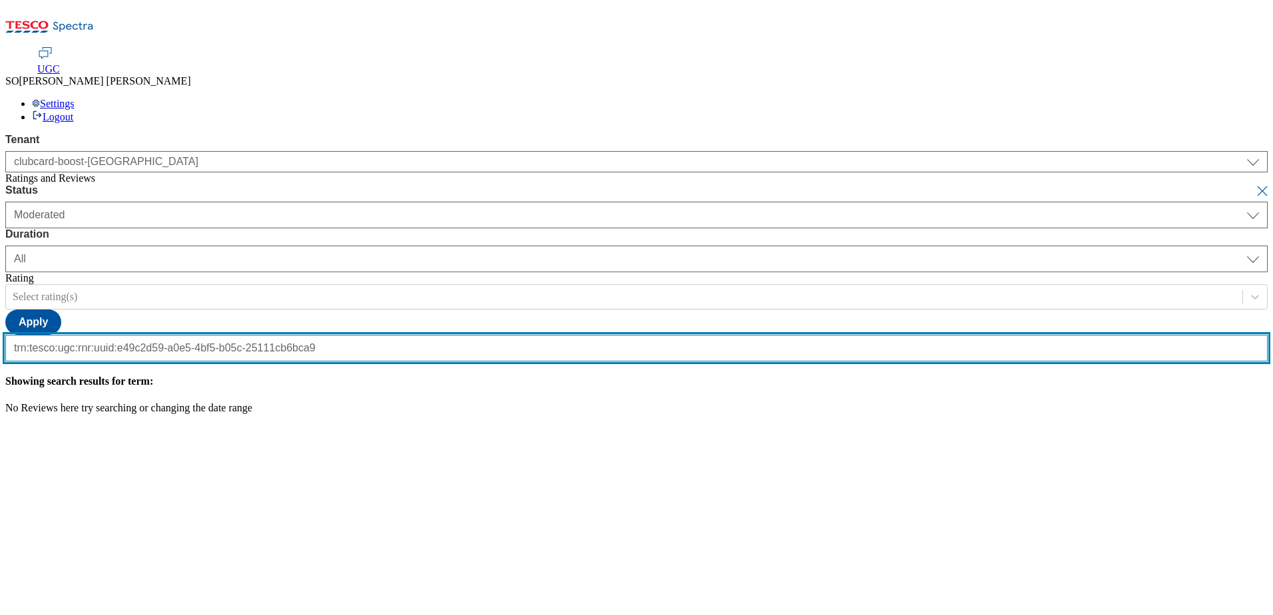
type input "trn:tesco:ugc:rnr:uuid:e49c2d59-a0e5-4bf5-b05c-25111cb6bca9"
click at [1254, 184] on button "submit" at bounding box center [1263, 190] width 19 height 13
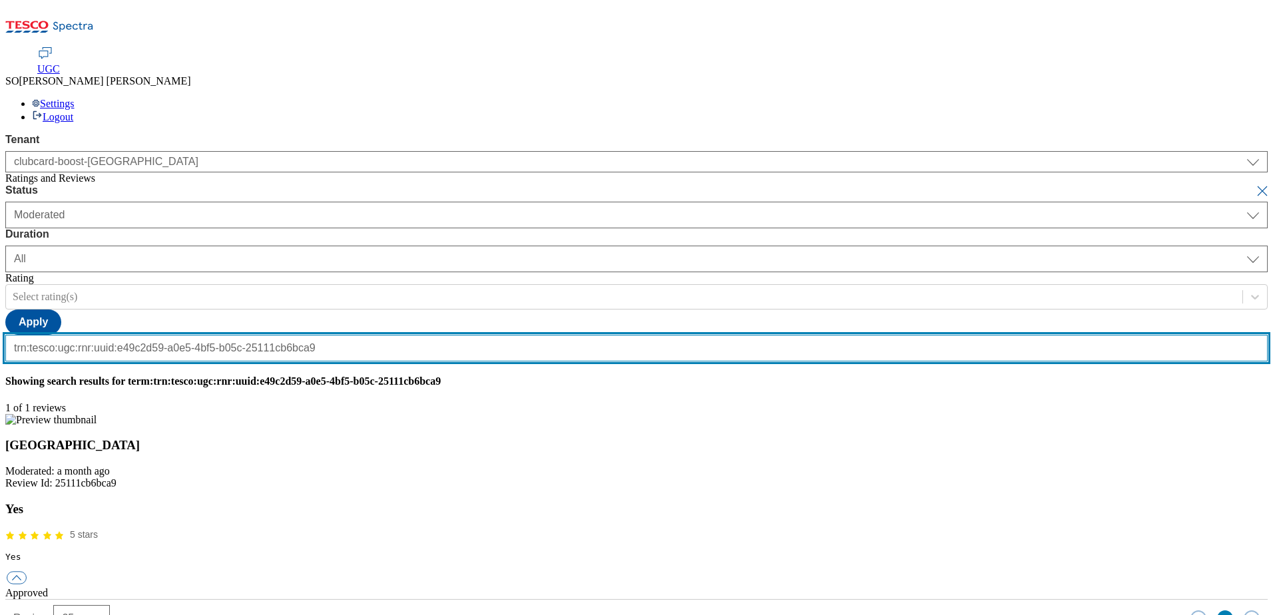
scroll to position [0, 0]
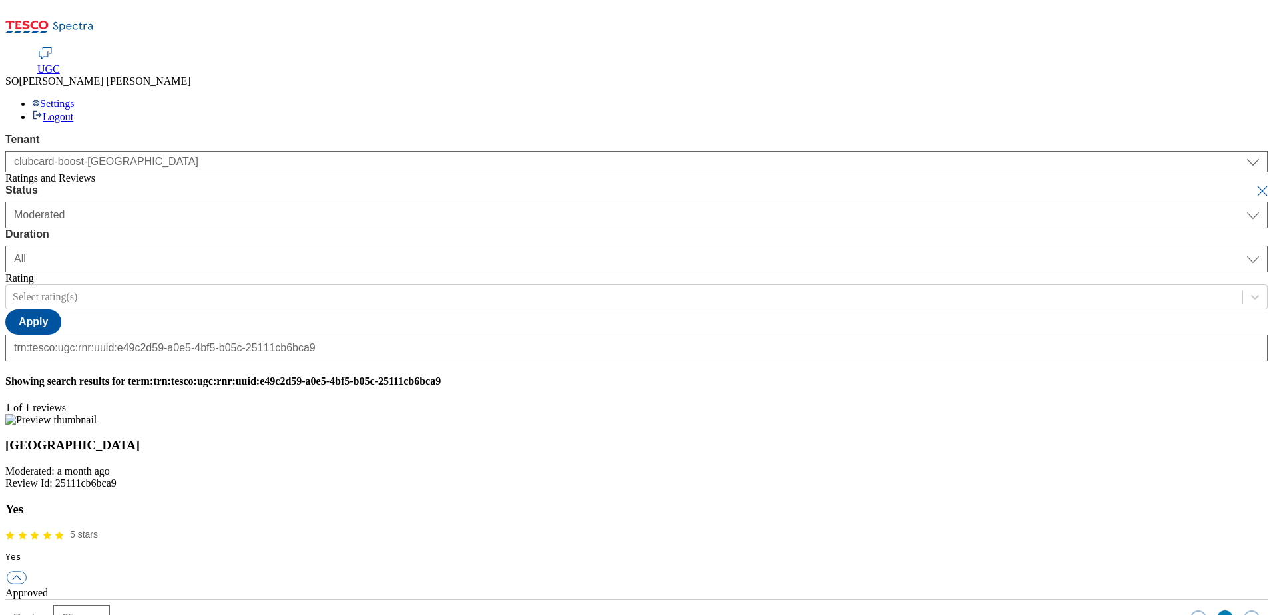
click at [1254, 184] on button "submit" at bounding box center [1263, 190] width 19 height 13
select select "[DATE]"
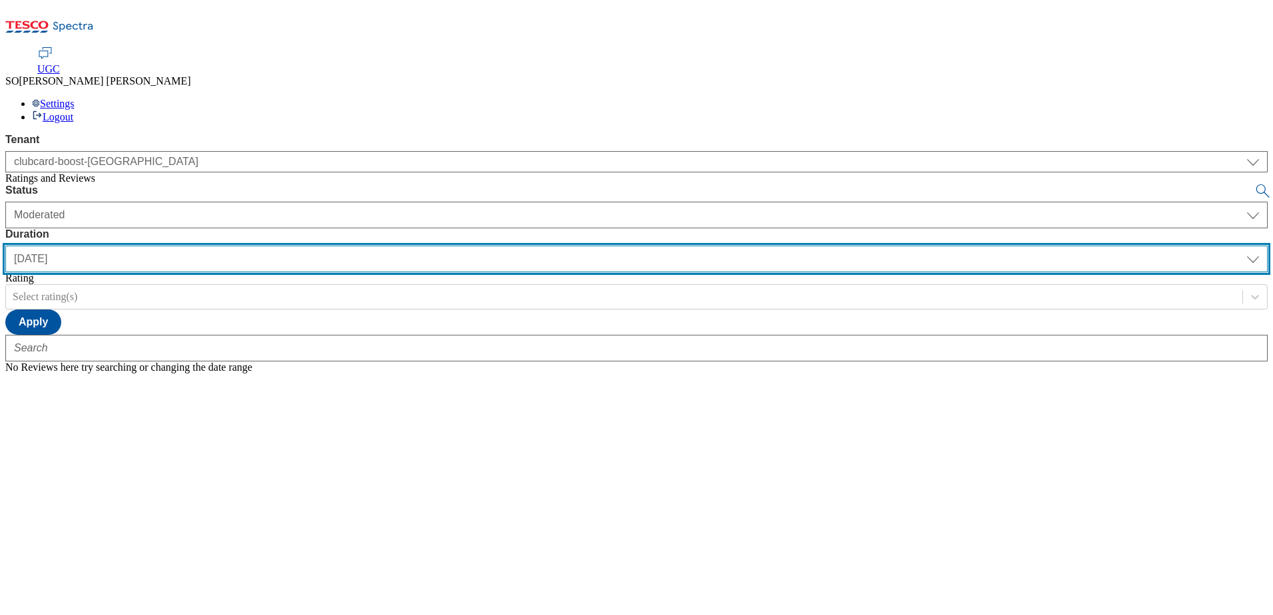
click at [423, 246] on select "[DATE] last7days last30days All custom" at bounding box center [636, 259] width 1262 height 27
select select "All"
click at [314, 246] on select "[DATE] last7days last30days All custom" at bounding box center [636, 259] width 1262 height 27
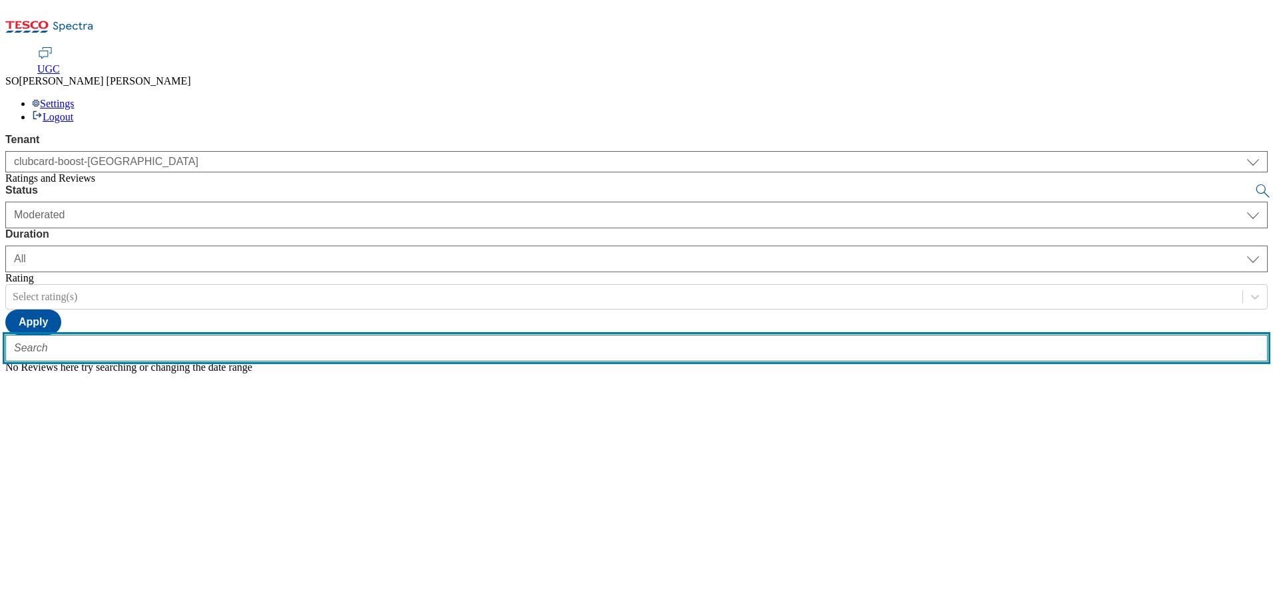
click at [283, 335] on input "text" at bounding box center [636, 348] width 1262 height 27
paste input "trn:tesco:ugc:rnr:uuid:241bd1db-3dc9-48d1-b161-3dd09695ce51"
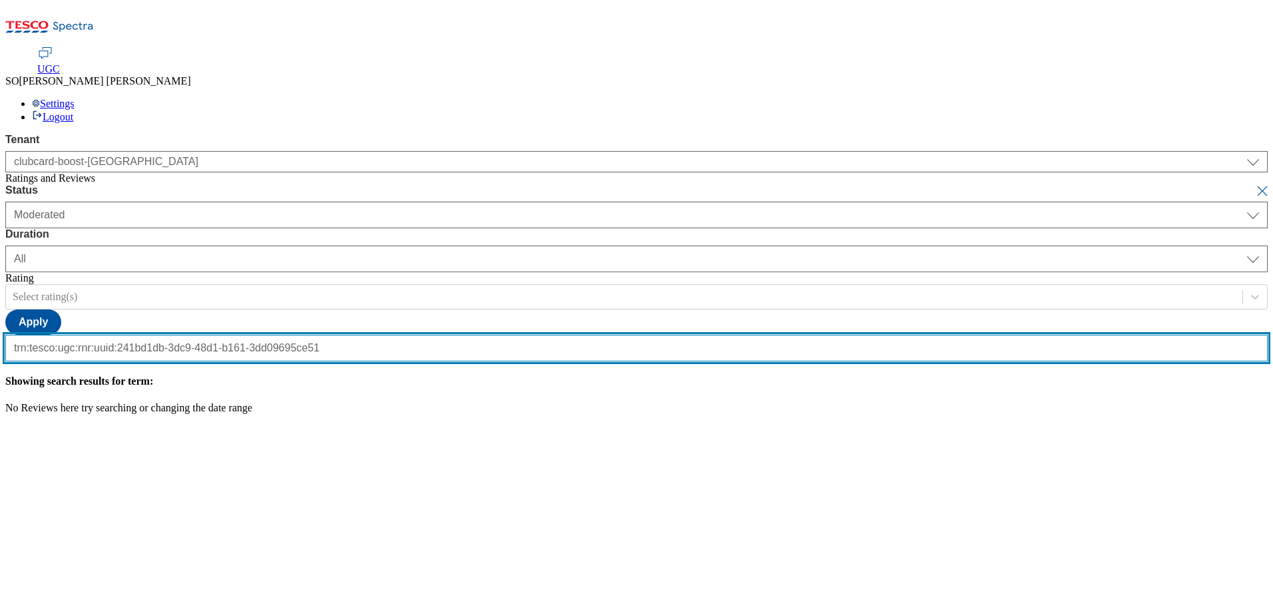
type input "trn:tesco:ugc:rnr:uuid:241bd1db-3dc9-48d1-b161-3dd09695ce51"
click at [1254, 184] on button "submit" at bounding box center [1263, 190] width 19 height 13
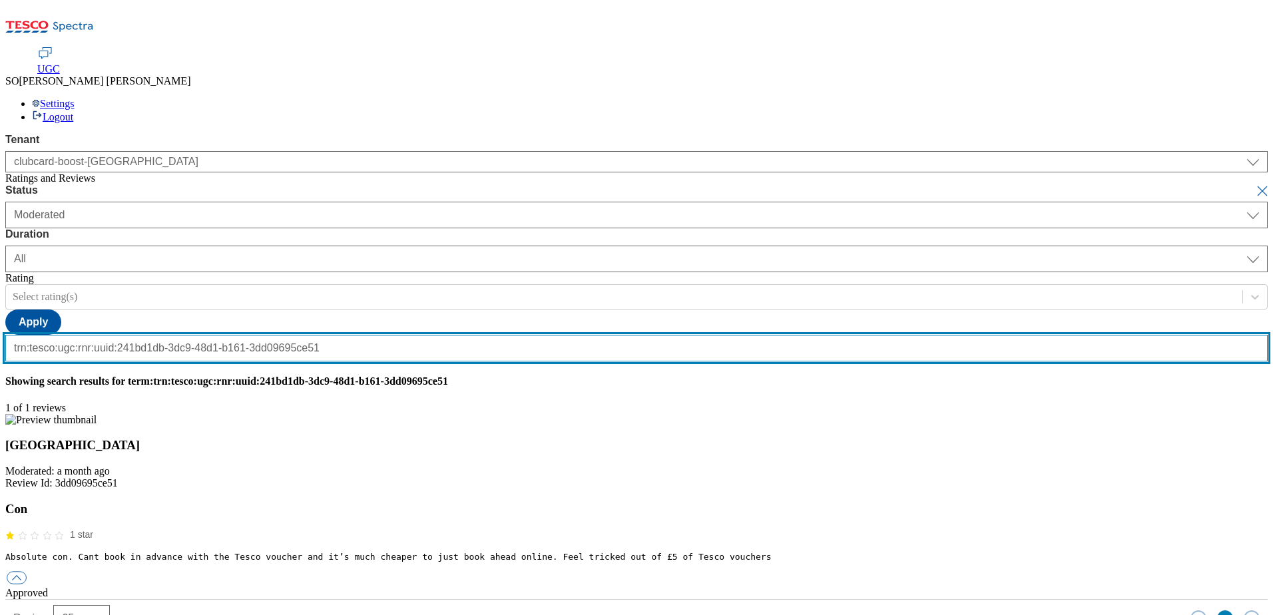
scroll to position [0, 0]
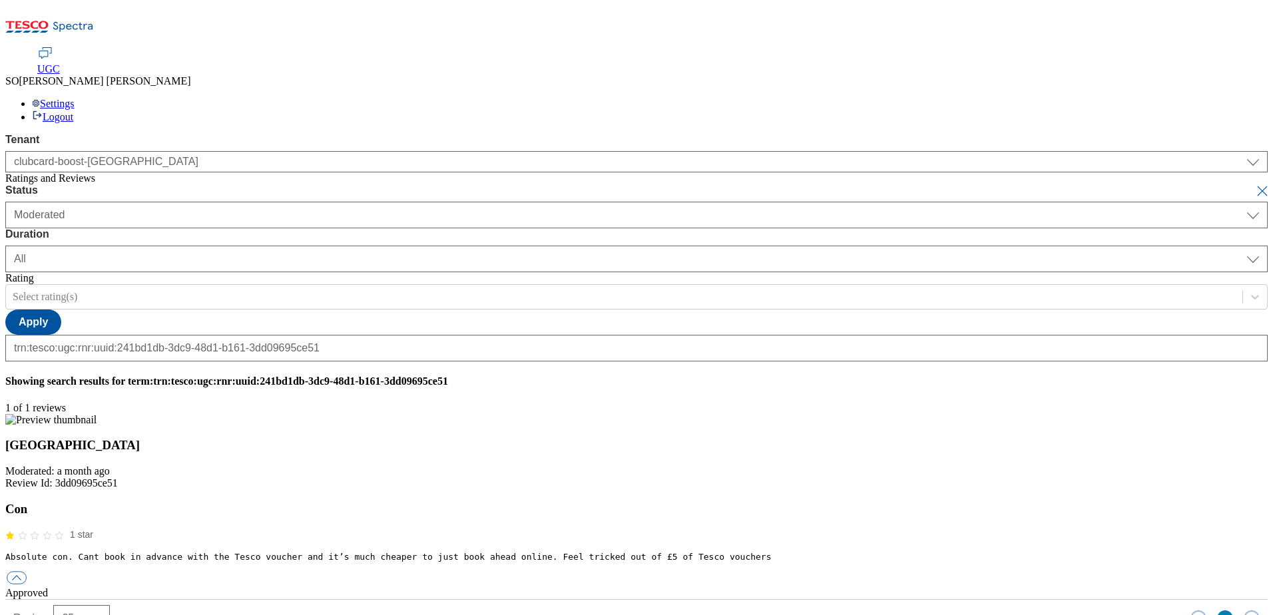
click at [1254, 184] on button "submit" at bounding box center [1263, 190] width 19 height 13
select select "[DATE]"
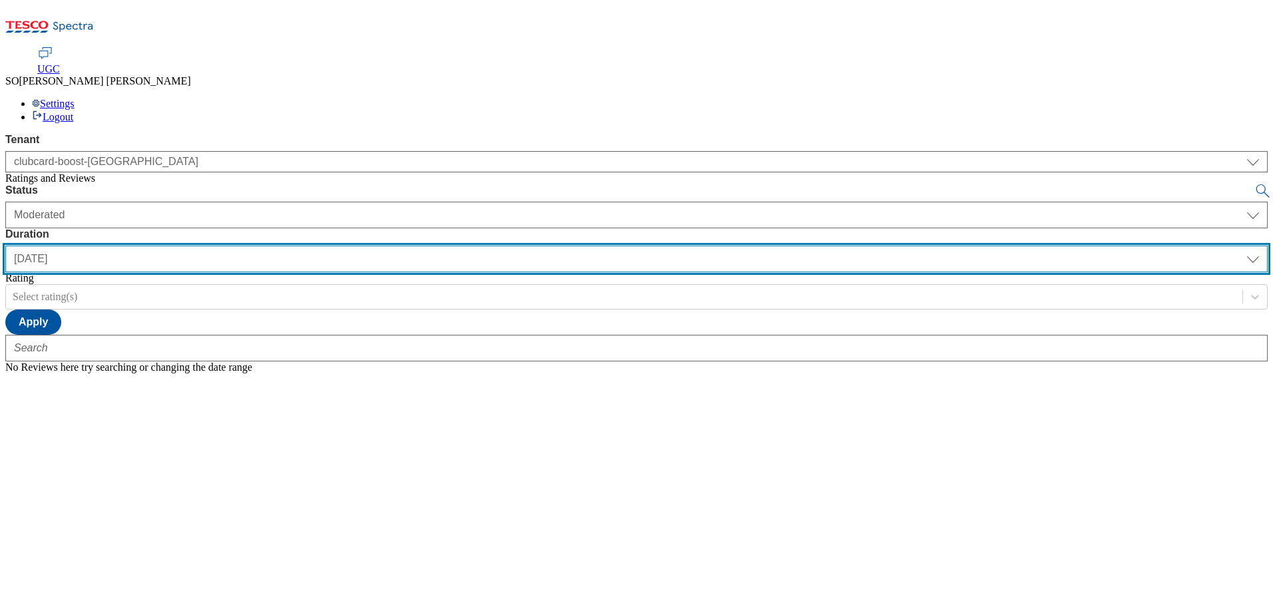
click at [429, 246] on select "[DATE] last7days last30days All custom" at bounding box center [636, 259] width 1262 height 27
select select "All"
click at [314, 246] on select "[DATE] last7days last30days All custom" at bounding box center [636, 259] width 1262 height 27
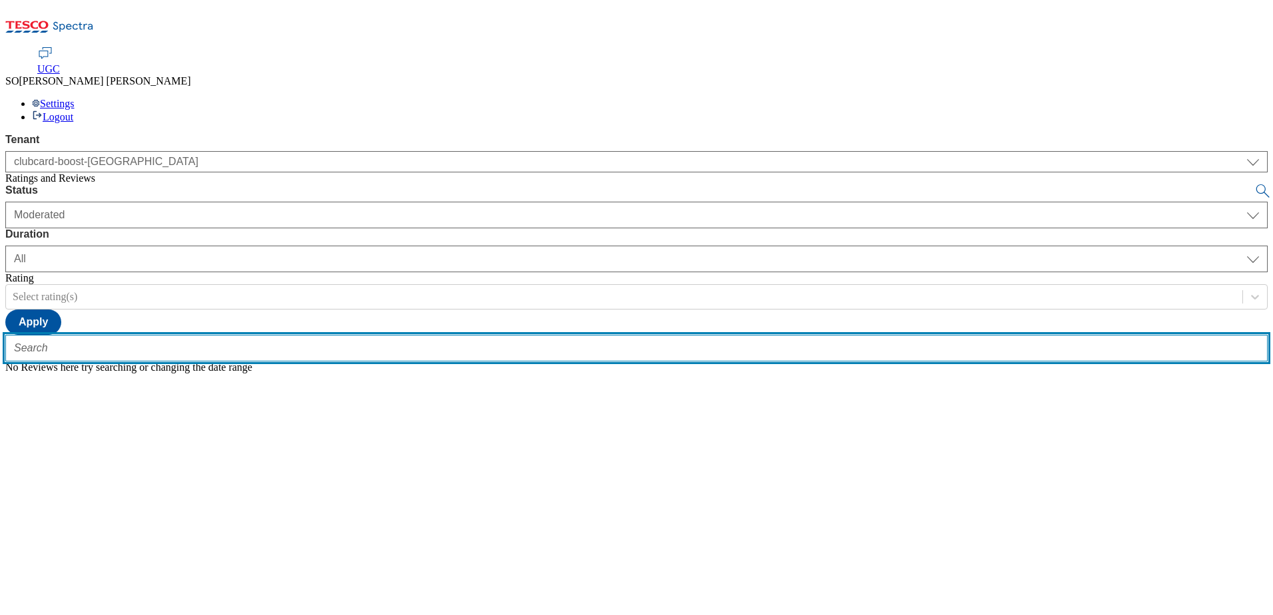
click at [291, 335] on input "text" at bounding box center [636, 348] width 1262 height 27
paste input "trn:tesco:ugc:rnr:uuid:2039df40-dcdc-4275-8e22-b5d7a78e192e"
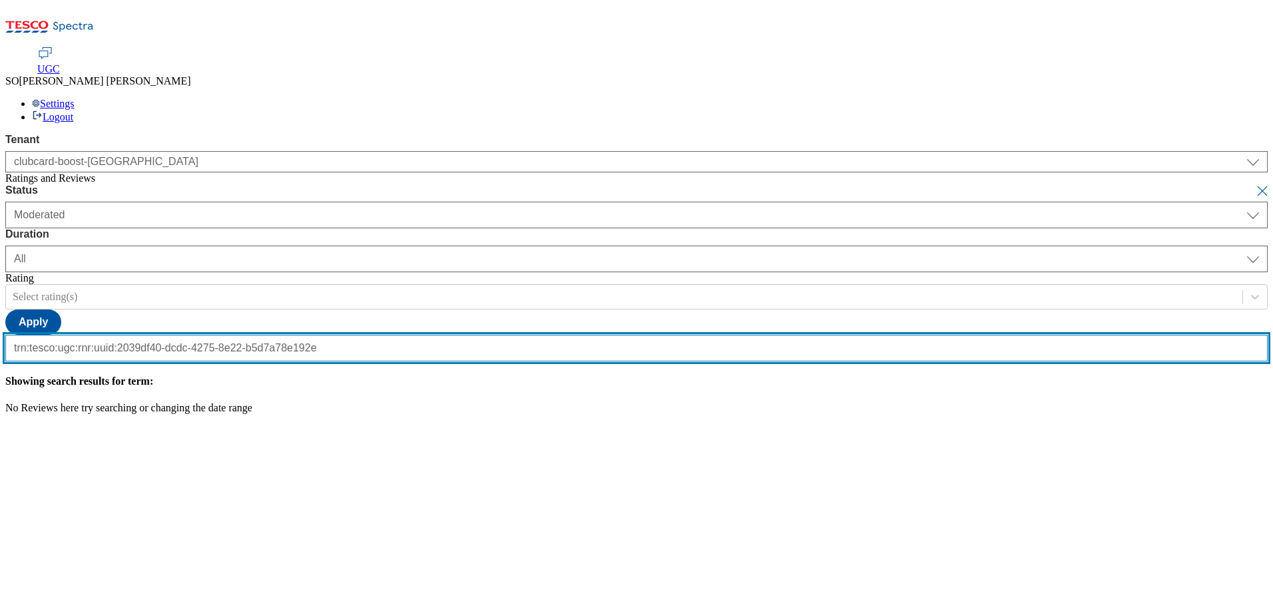
scroll to position [0, 134]
type input "trn:tesco:ugc:rnr:uuid:2039df40-dcdc-4275-8e22-b5d7a78e192e"
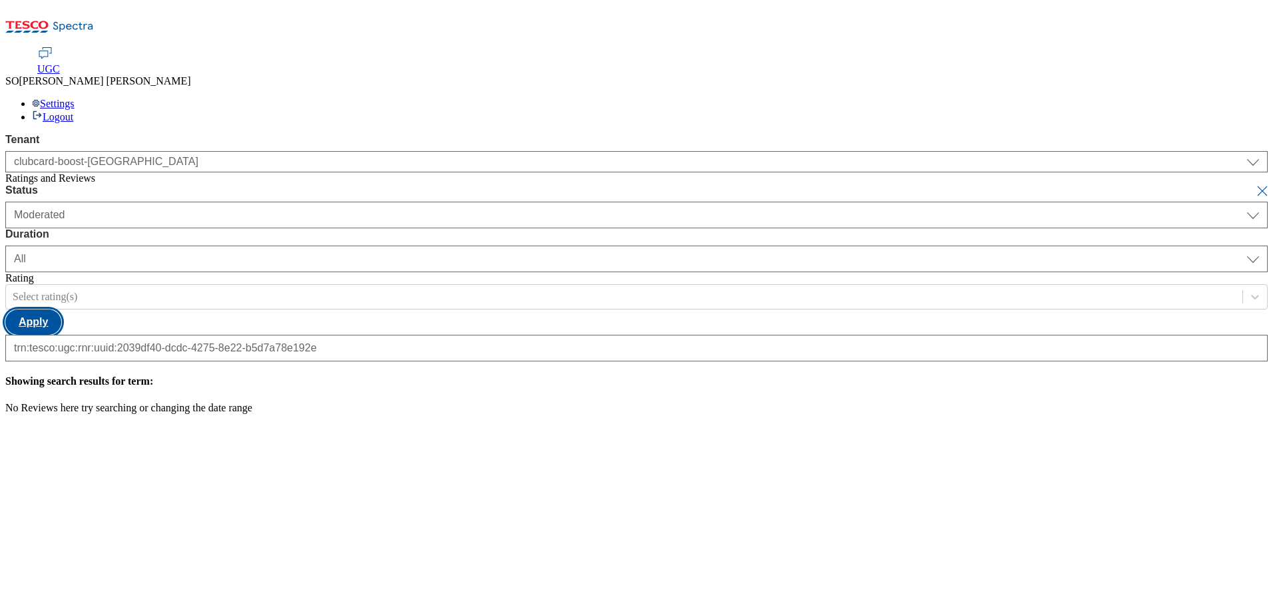
click at [61, 309] on button "Apply" at bounding box center [33, 321] width 56 height 25
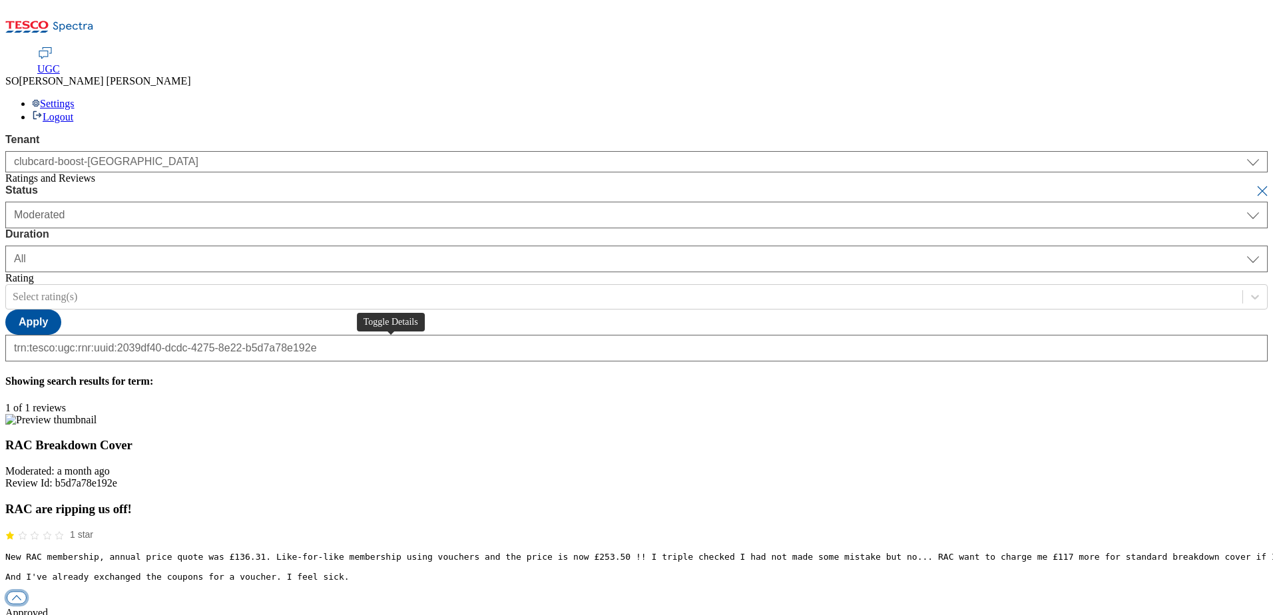
click at [27, 592] on button "button" at bounding box center [17, 598] width 20 height 13
paste input "Hello, thanks for your feedback. We're sorry you're not happy with how much you…"
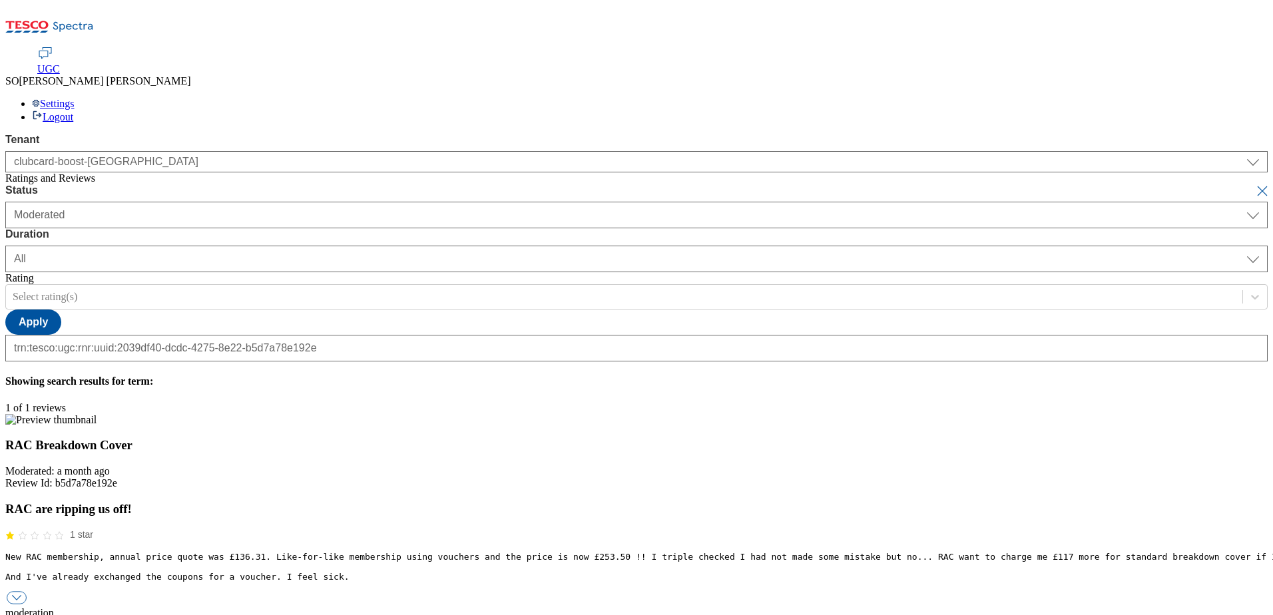
scroll to position [0, 594]
type input "Hello, thanks for your feedback. We're sorry you're not happy with how much you…"
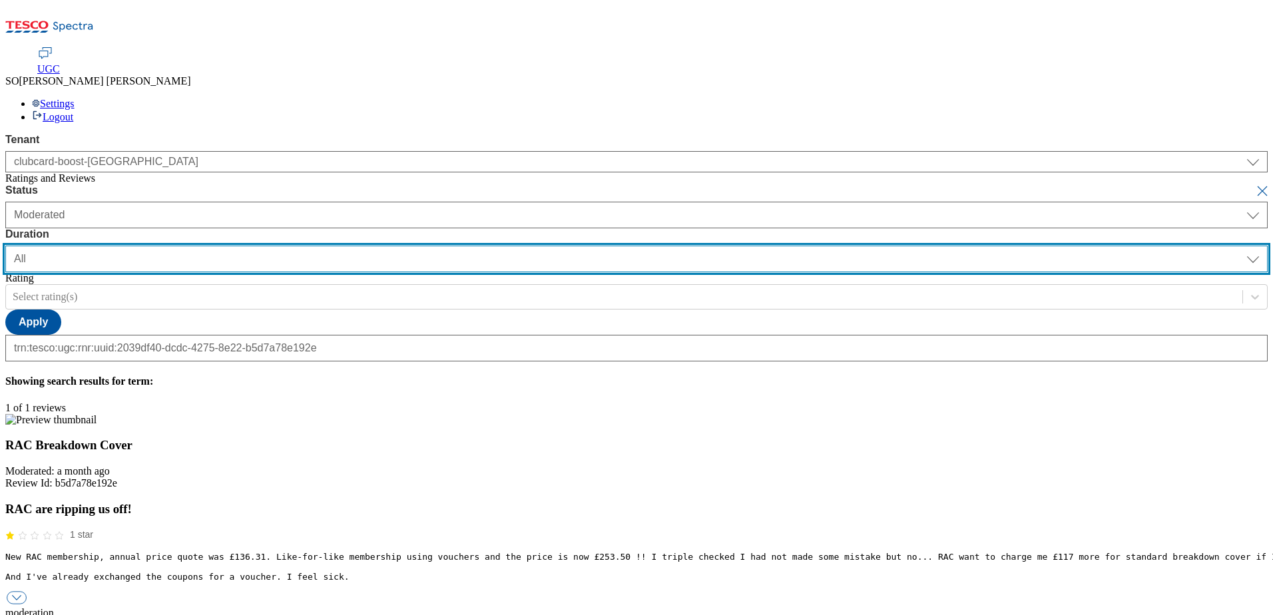
click at [431, 246] on select "[DATE] last7days last30days All custom" at bounding box center [636, 259] width 1262 height 27
click at [314, 246] on select "[DATE] last7days last30days All custom" at bounding box center [636, 259] width 1262 height 27
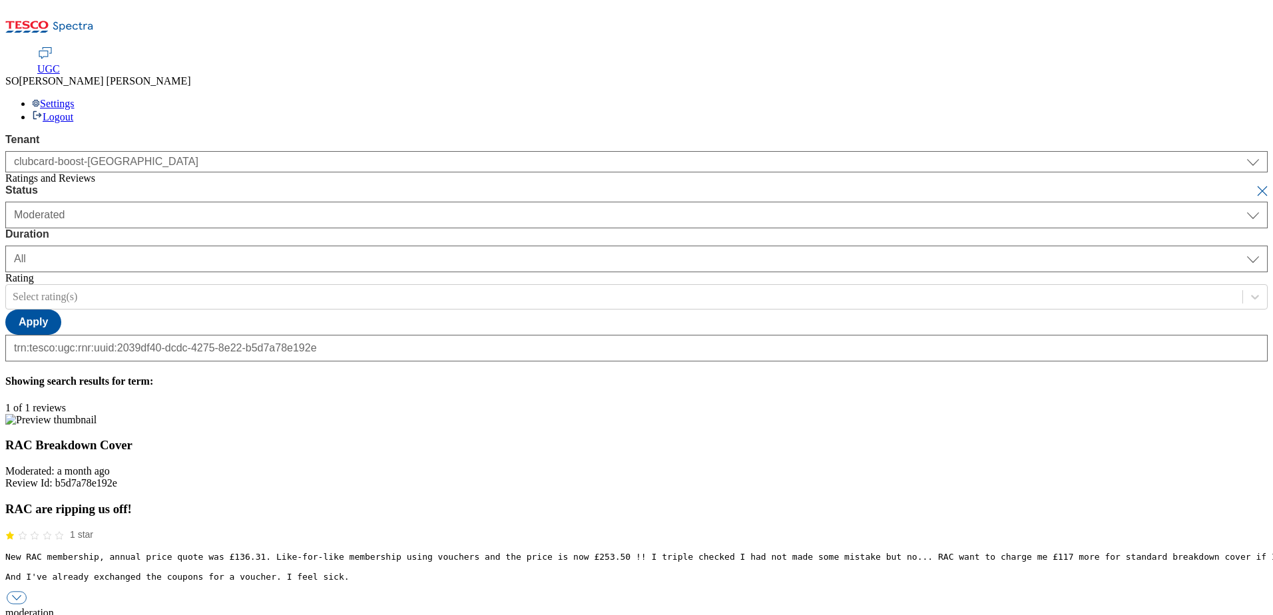
click at [1254, 184] on button "submit" at bounding box center [1263, 190] width 19 height 13
select select "[DATE]"
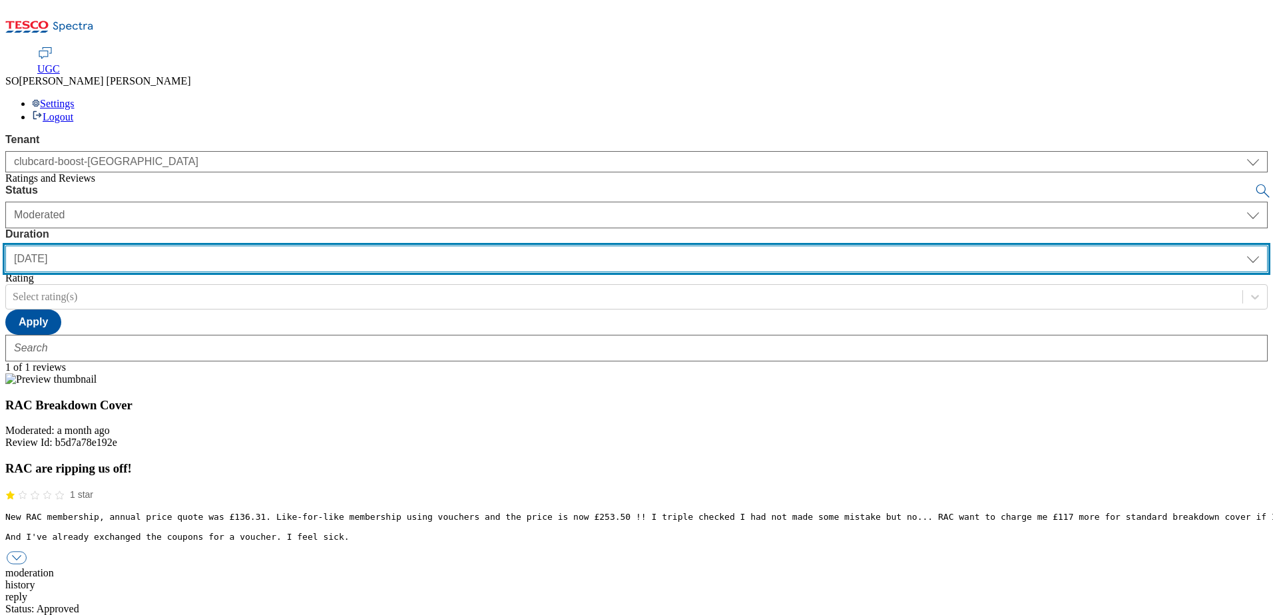
click at [417, 246] on select "[DATE] last7days last30days All custom" at bounding box center [636, 259] width 1262 height 27
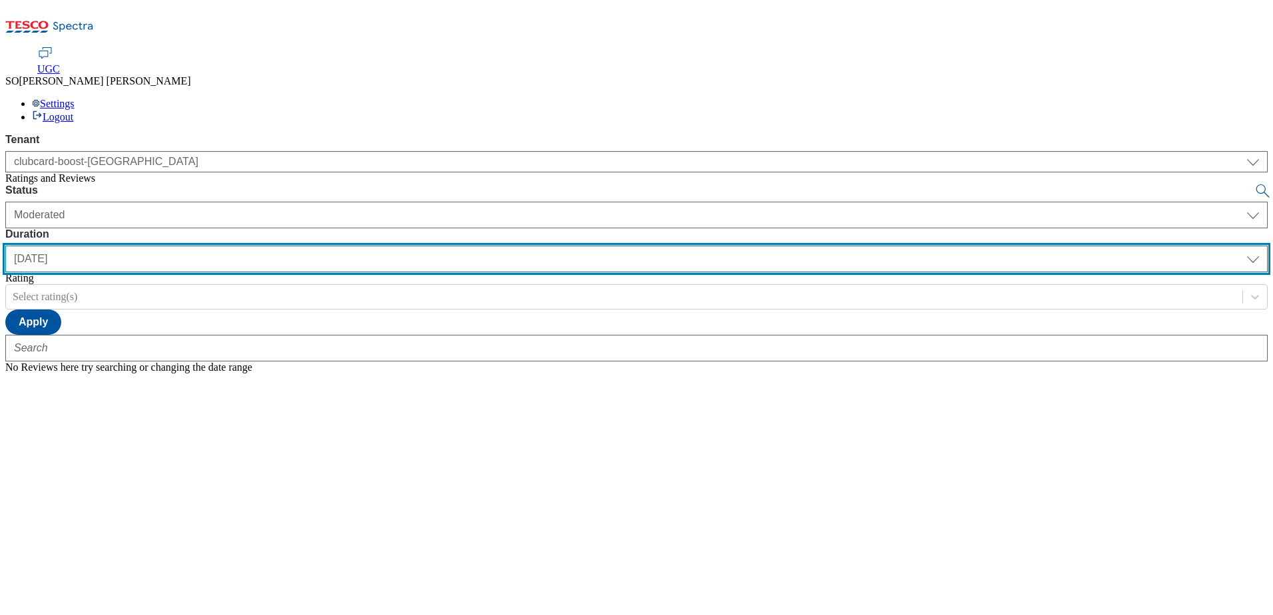
select select "All"
click at [314, 246] on select "[DATE] last7days last30days All custom" at bounding box center [636, 259] width 1262 height 27
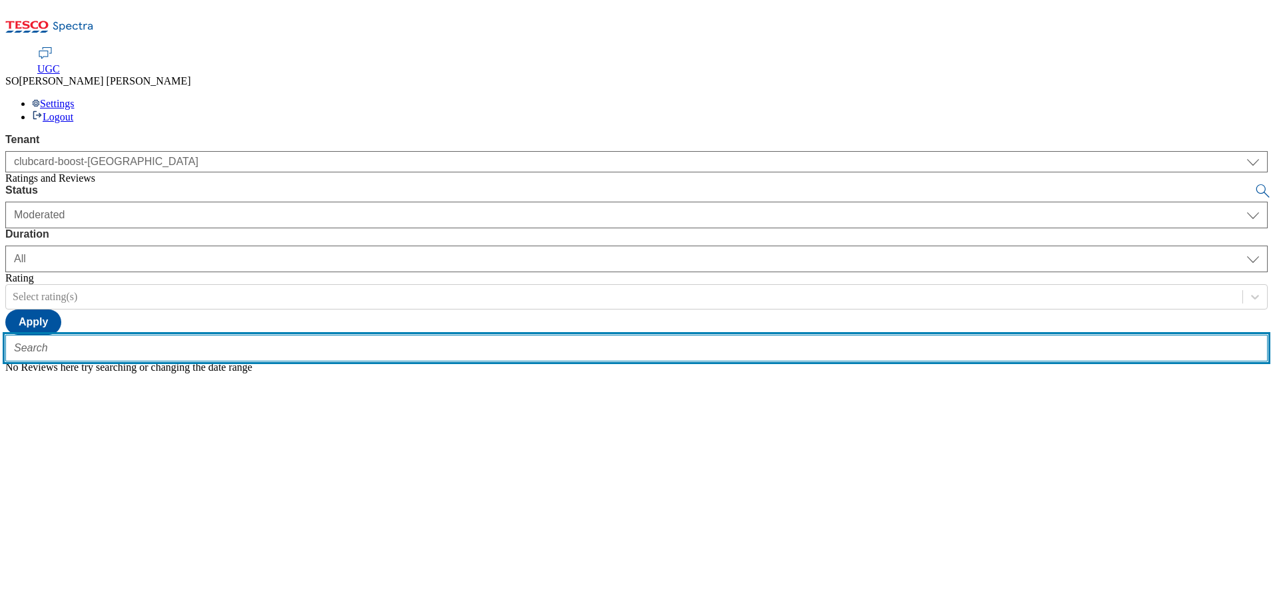
click at [290, 335] on input "text" at bounding box center [636, 348] width 1262 height 27
paste input "trn:tesco:ugc:rnr:uuid:6512750b-2020-4740-a1a6-1cccf9a0a484"
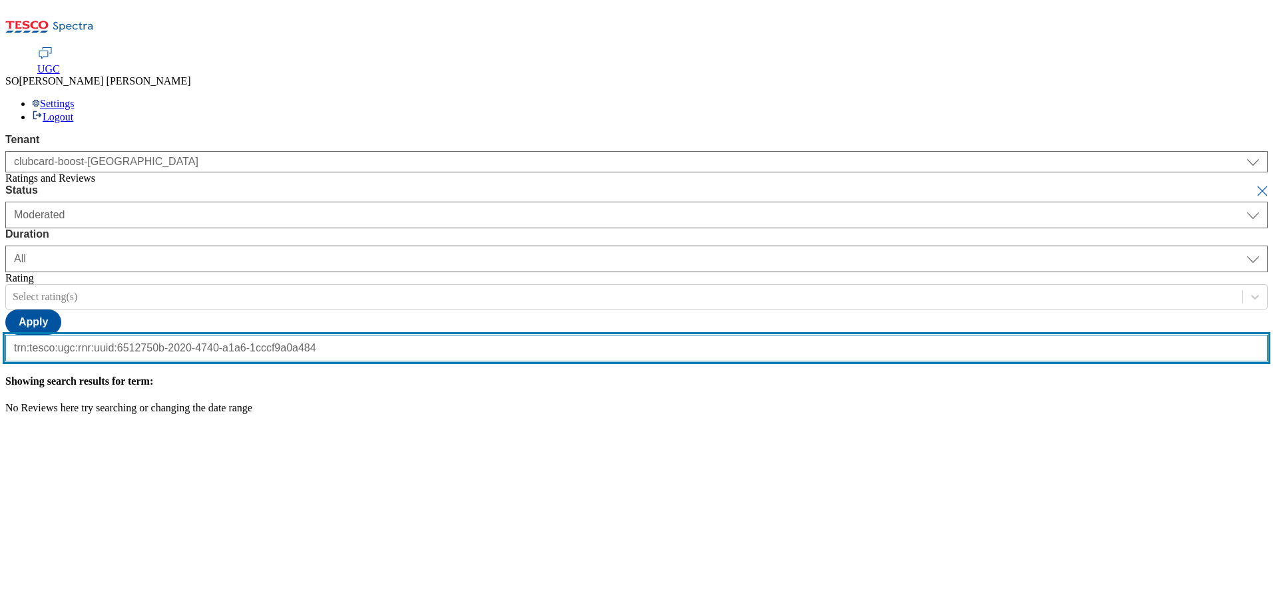
type input "trn:tesco:ugc:rnr:uuid:6512750b-2020-4740-a1a6-1cccf9a0a484"
click at [1254, 184] on button "submit" at bounding box center [1263, 190] width 19 height 13
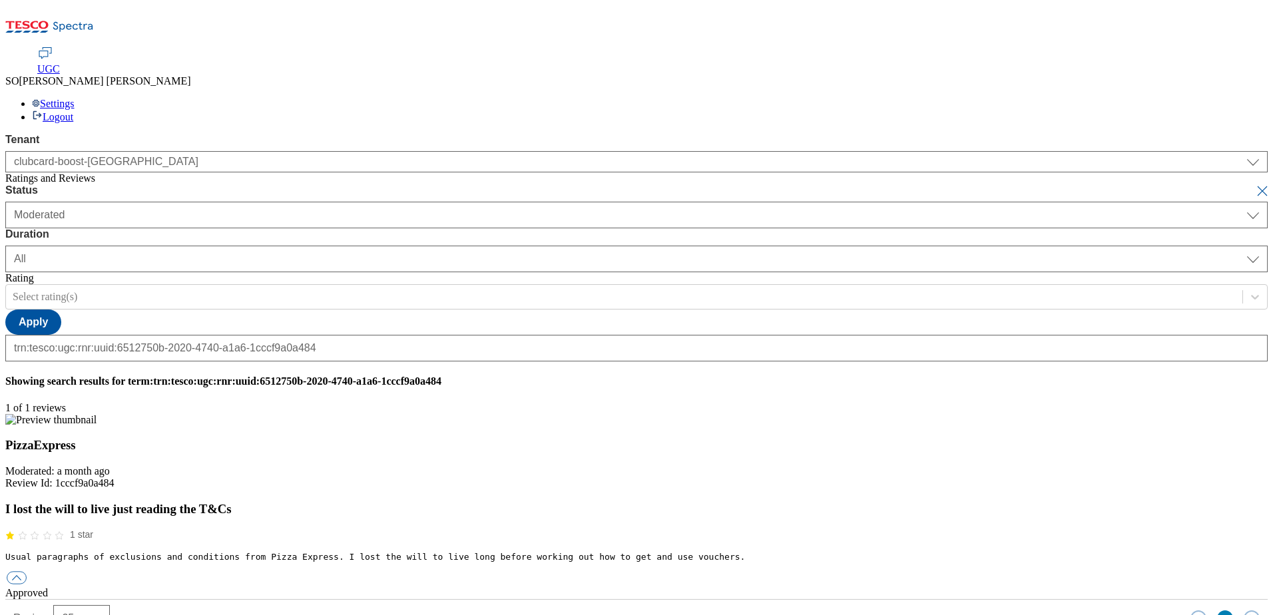
scroll to position [0, 0]
click at [27, 572] on button "button" at bounding box center [17, 578] width 20 height 13
click at [595, 611] on div "reply" at bounding box center [636, 617] width 1262 height 12
paste input "Hello, thanks for your feedback. We're sorry you found the T&Cs confusing. The …"
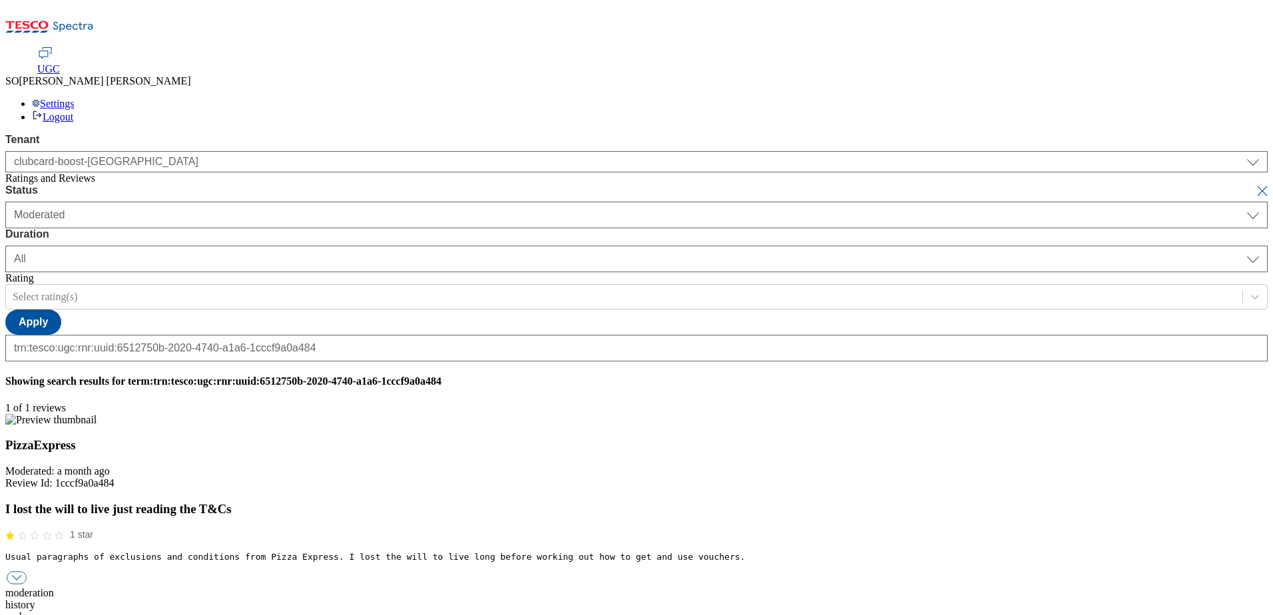
scroll to position [0, 31]
type input "Hello, thanks for your feedback. We're sorry you found the T&Cs confusing. The …"
click at [1254, 184] on button "submit" at bounding box center [1263, 190] width 19 height 13
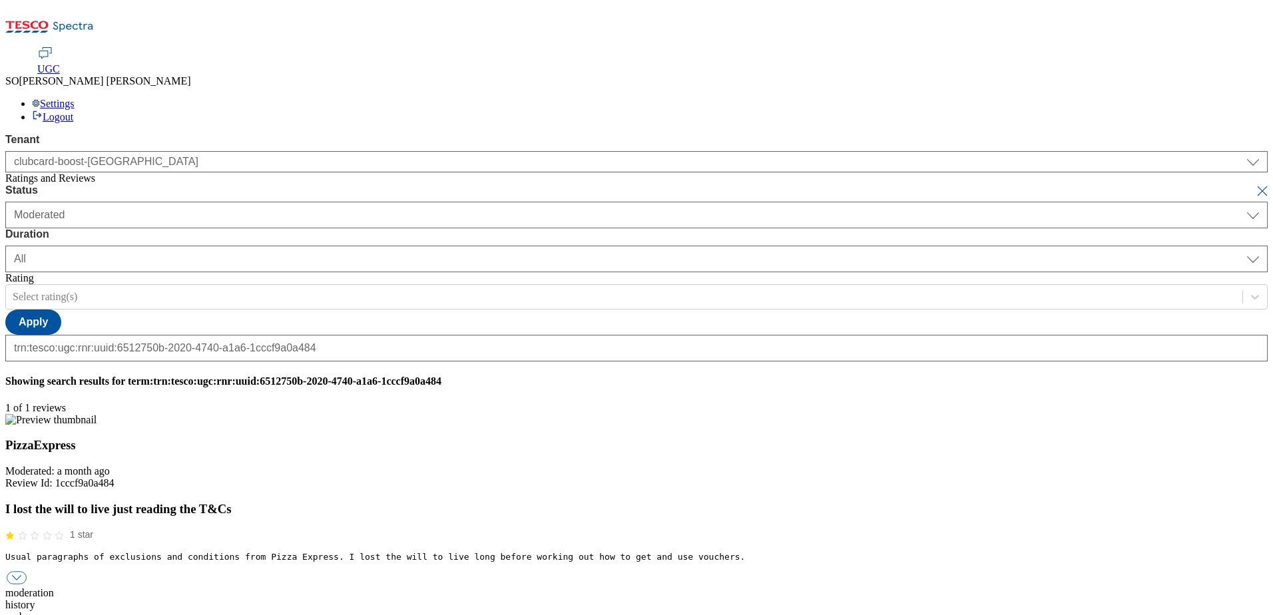
select select "[DATE]"
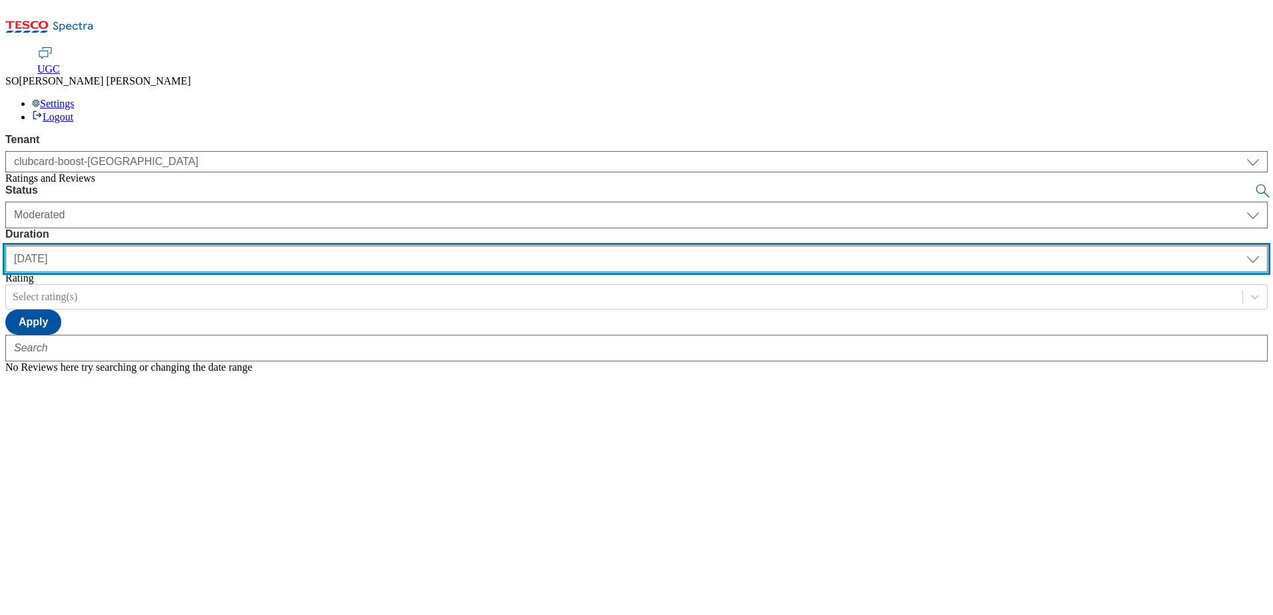
drag, startPoint x: 422, startPoint y: 87, endPoint x: 415, endPoint y: 89, distance: 6.9
click at [422, 246] on select "[DATE] last7days last30days All custom" at bounding box center [636, 259] width 1262 height 27
select select "All"
click at [314, 246] on select "[DATE] last7days last30days All custom" at bounding box center [636, 259] width 1262 height 27
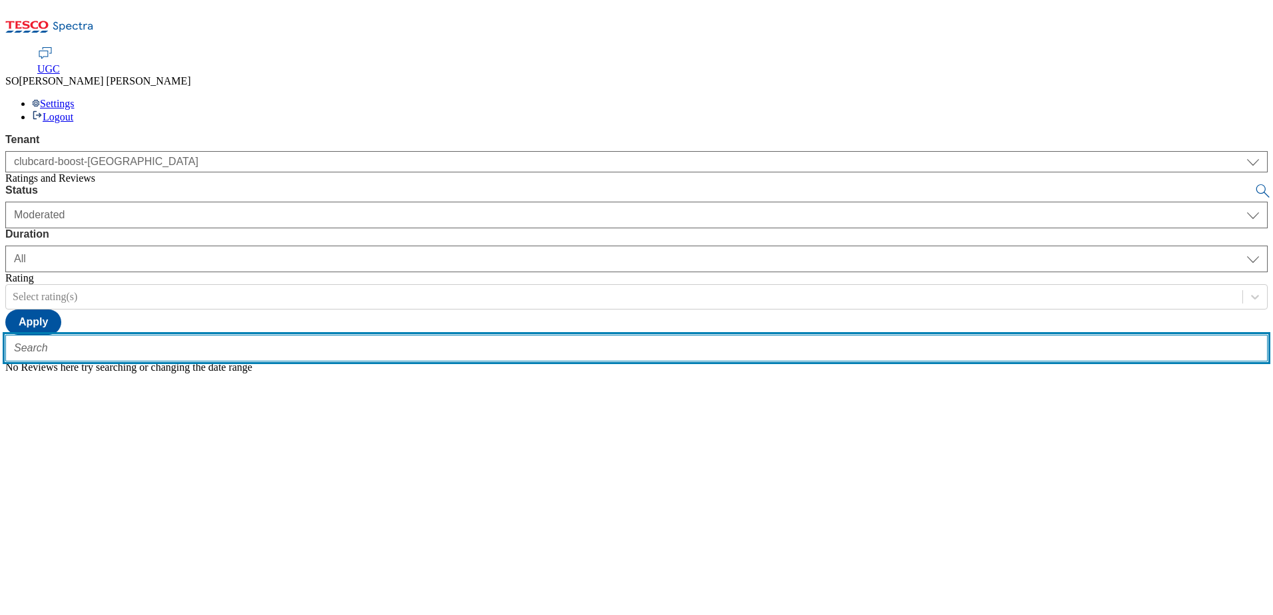
click at [278, 335] on input "text" at bounding box center [636, 348] width 1262 height 27
paste input "trn:tesco:ugc:rnr:uuid:c19e636f-7057-4154-ba7b-d250c2733432"
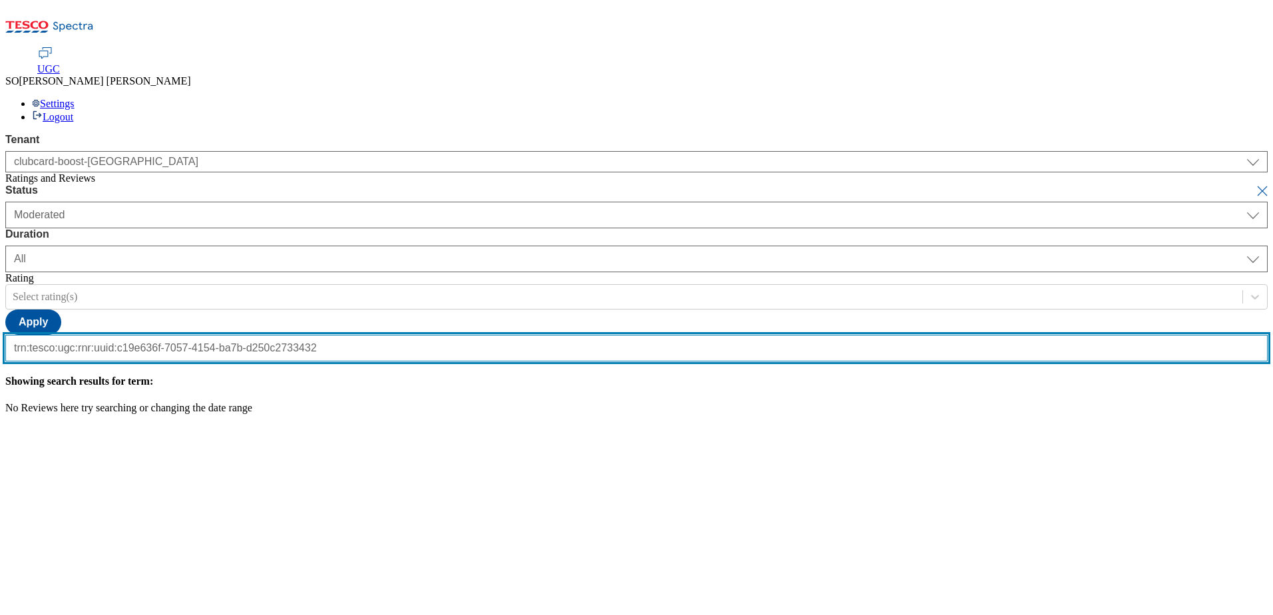
scroll to position [0, 132]
type input "trn:tesco:ugc:rnr:uuid:c19e636f-7057-4154-ba7b-d250c2733432"
click at [1254, 184] on button "submit" at bounding box center [1263, 190] width 19 height 13
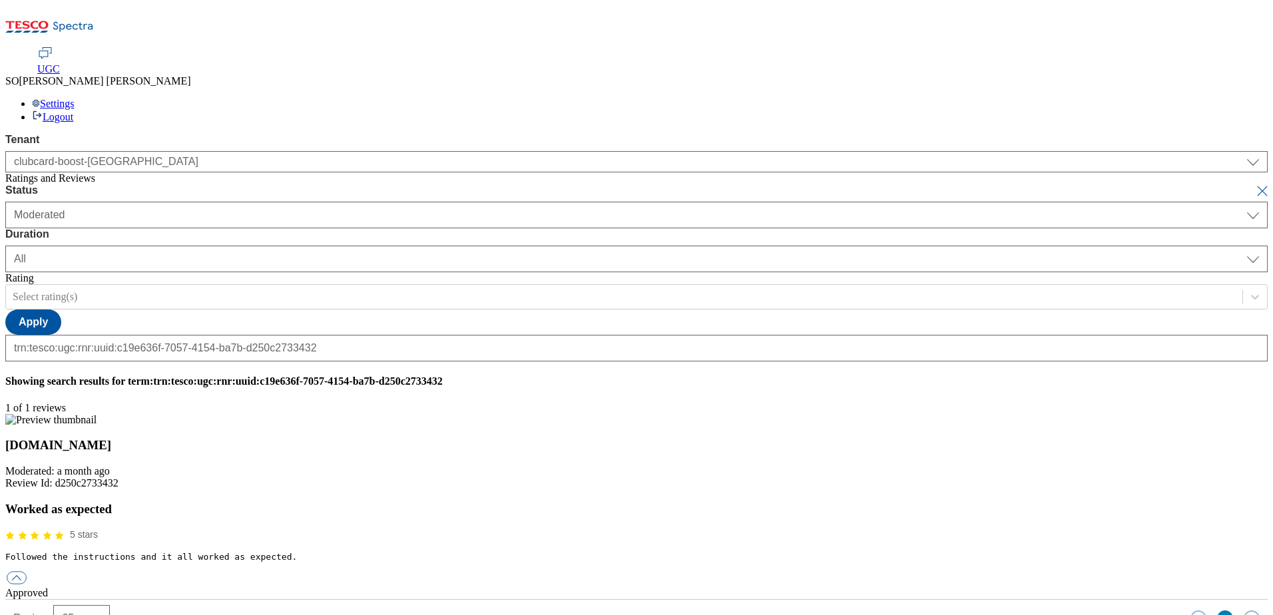
scroll to position [0, 0]
click at [27, 572] on button "button" at bounding box center [17, 578] width 20 height 13
click at [594, 611] on div "reply" at bounding box center [636, 617] width 1262 height 12
paste input "Hello, thanks for your feedback. We're really happy you enjoyed your experience…"
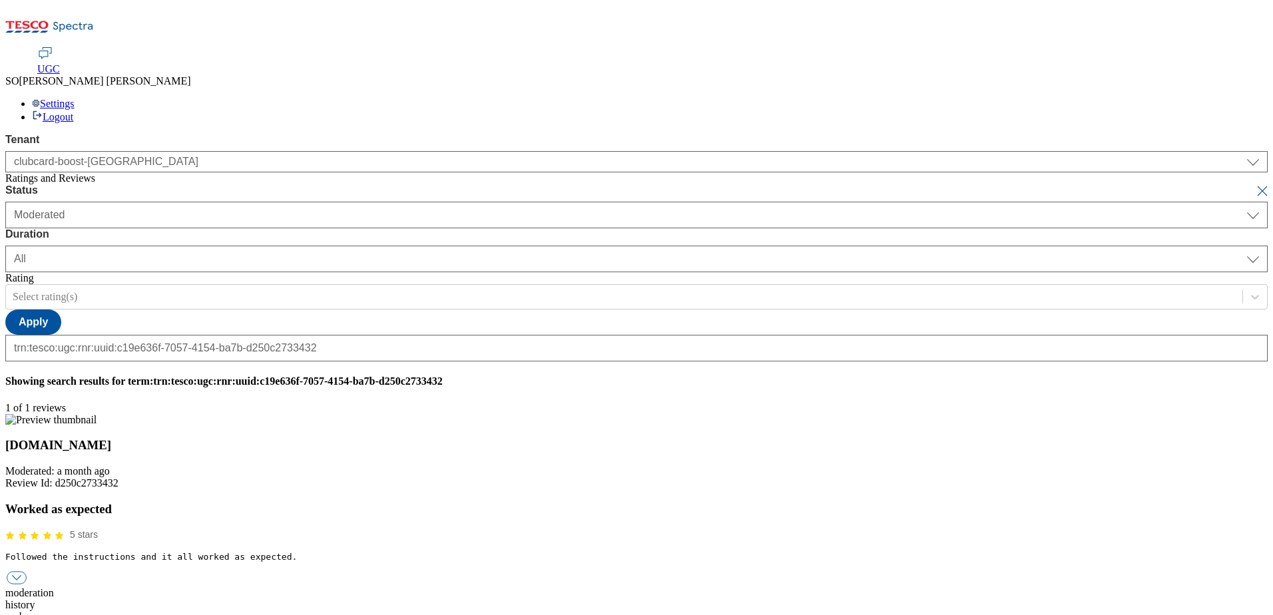
type input "Hello, thanks for your feedback. We're really happy you enjoyed your experience…"
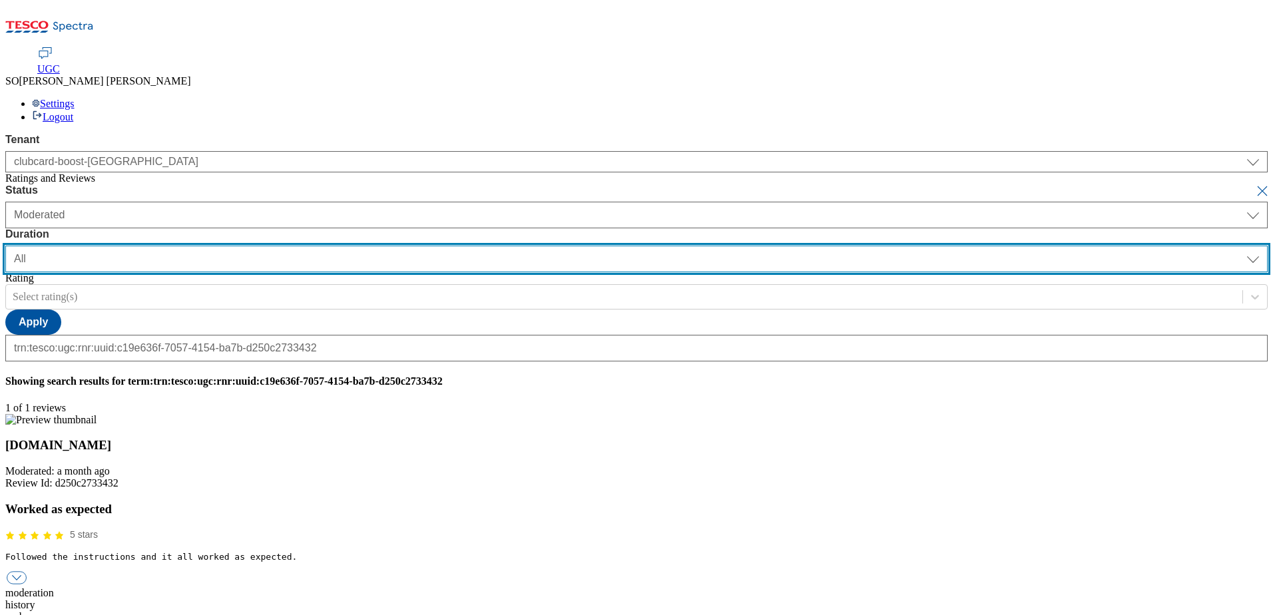
click at [425, 246] on select "[DATE] last7days last30days All custom" at bounding box center [636, 259] width 1262 height 27
click at [314, 246] on select "[DATE] last7days last30days All custom" at bounding box center [636, 259] width 1262 height 27
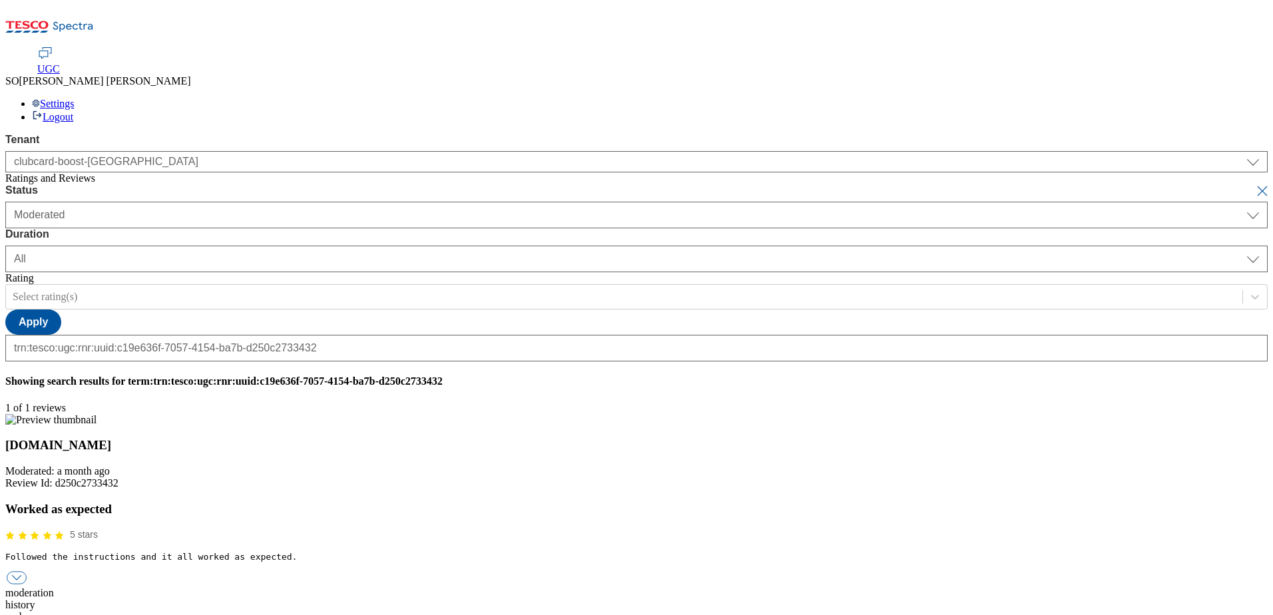
click at [1254, 184] on button "submit" at bounding box center [1263, 190] width 19 height 13
select select "[DATE]"
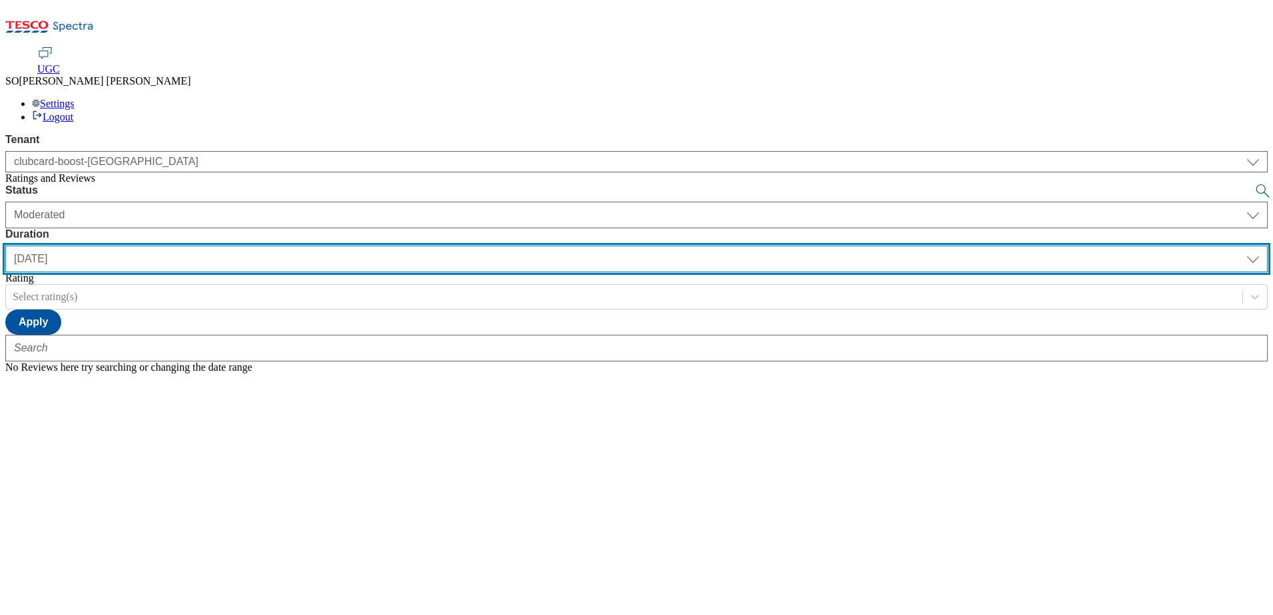
click at [427, 246] on select "[DATE] last7days last30days All custom" at bounding box center [636, 259] width 1262 height 27
select select "All"
click at [314, 246] on select "[DATE] last7days last30days All custom" at bounding box center [636, 259] width 1262 height 27
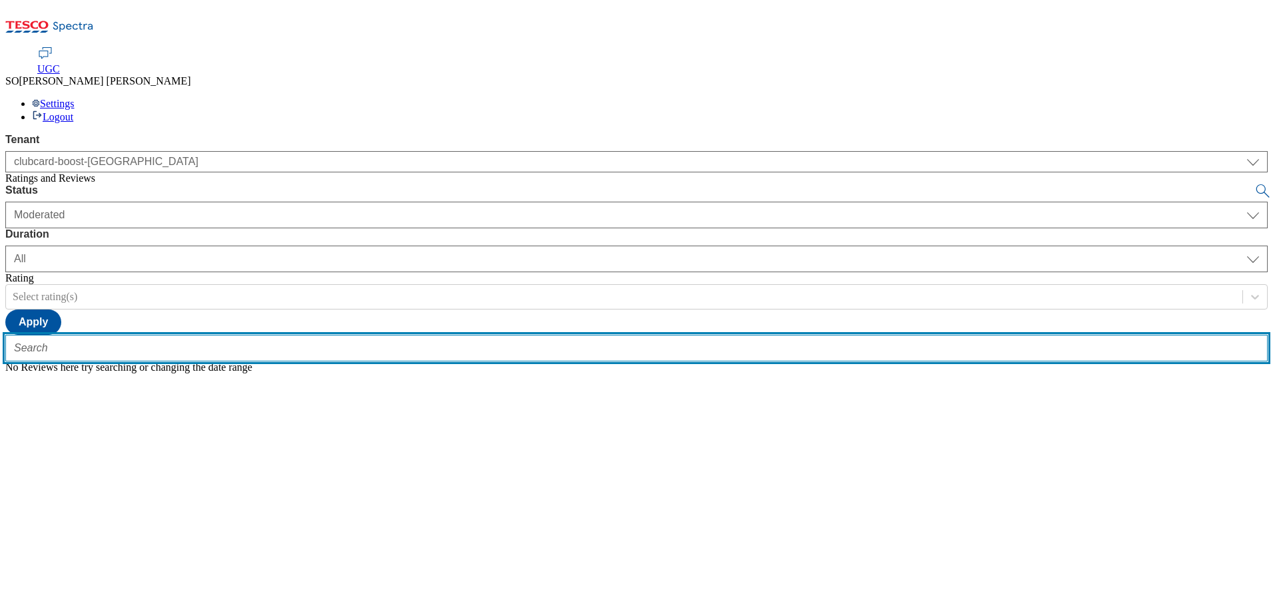
click at [294, 335] on input "text" at bounding box center [636, 348] width 1262 height 27
paste input "trn:tesco:ugc:rnr:uuid:cb77bf75-4822-451e-8367-039690b1aca8"
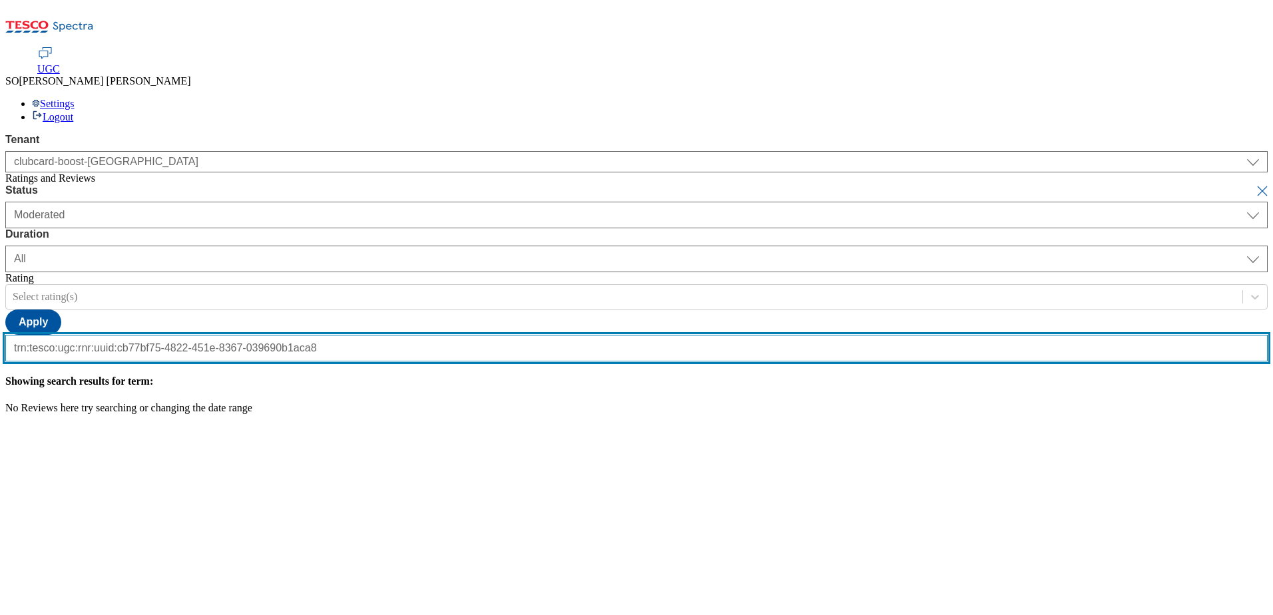
scroll to position [0, 132]
type input "trn:tesco:ugc:rnr:uuid:cb77bf75-4822-451e-8367-039690b1aca8"
click at [1254, 184] on button "submit" at bounding box center [1263, 190] width 19 height 13
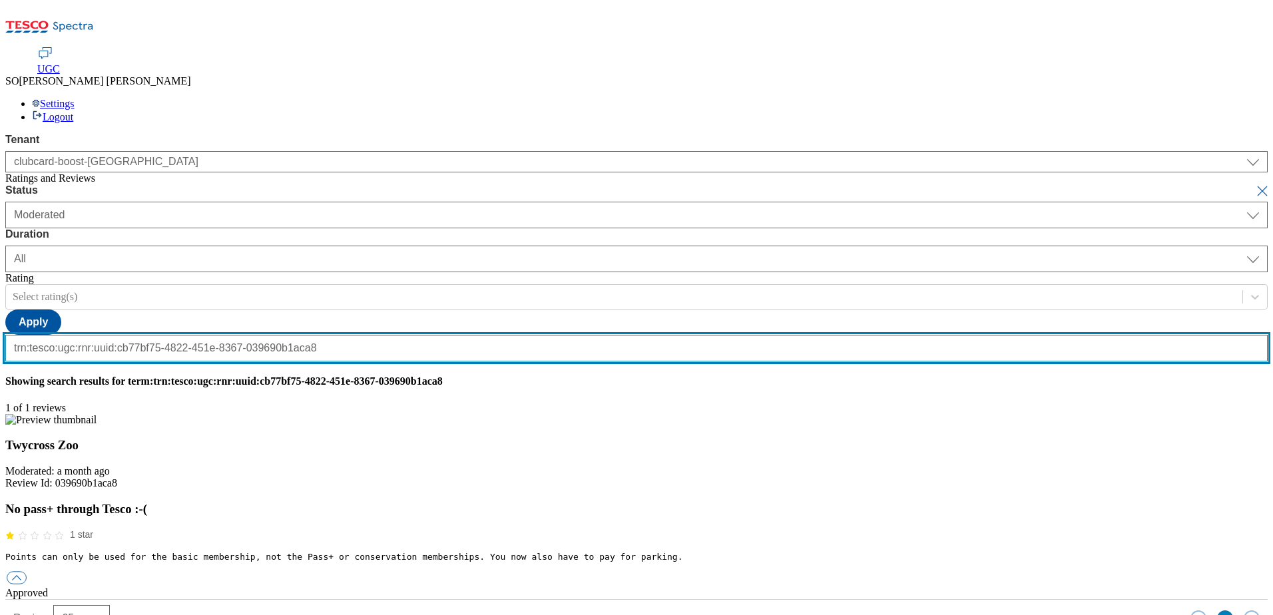
scroll to position [0, 0]
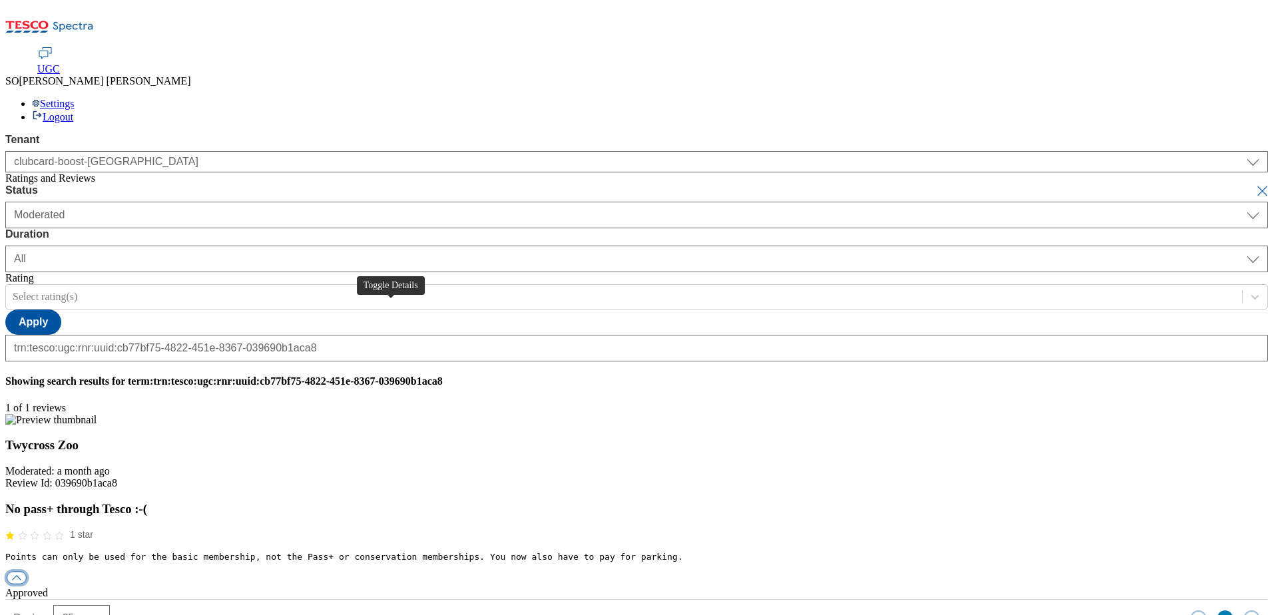
click at [27, 572] on button "button" at bounding box center [17, 578] width 20 height 13
click at [600, 611] on div "reply" at bounding box center [636, 617] width 1262 height 12
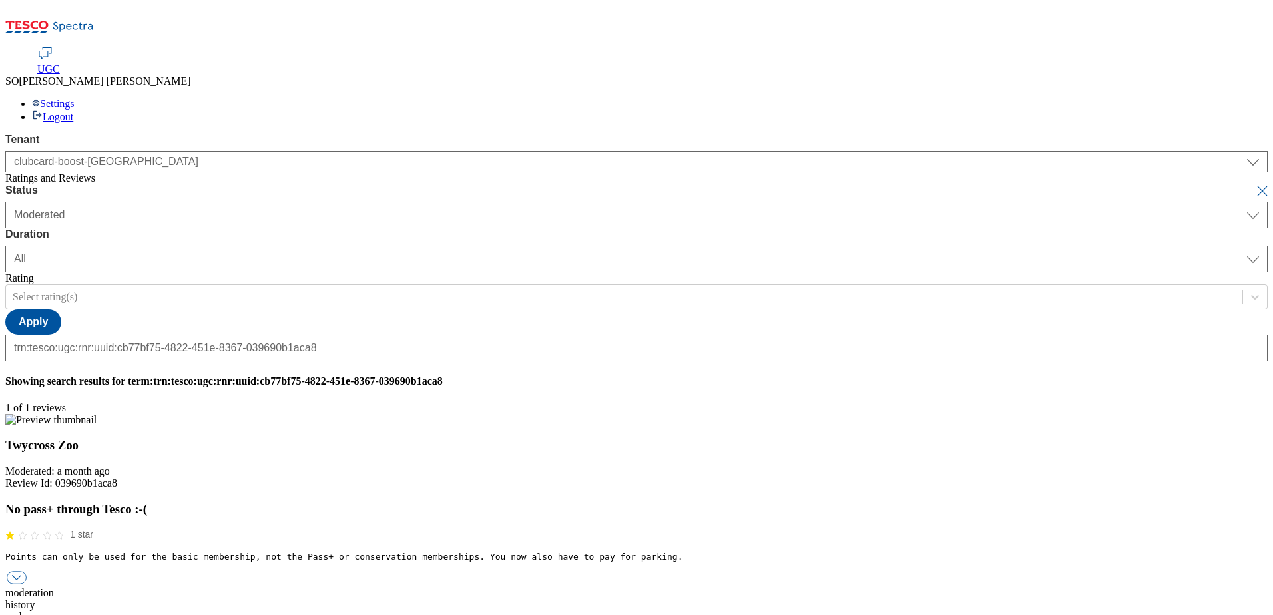
paste input "Hello, thanks for your feedback. We're sorry you're not happy with how much you…"
type input "Hello, thanks for your feedback. We're sorry you're not happy with how much you…"
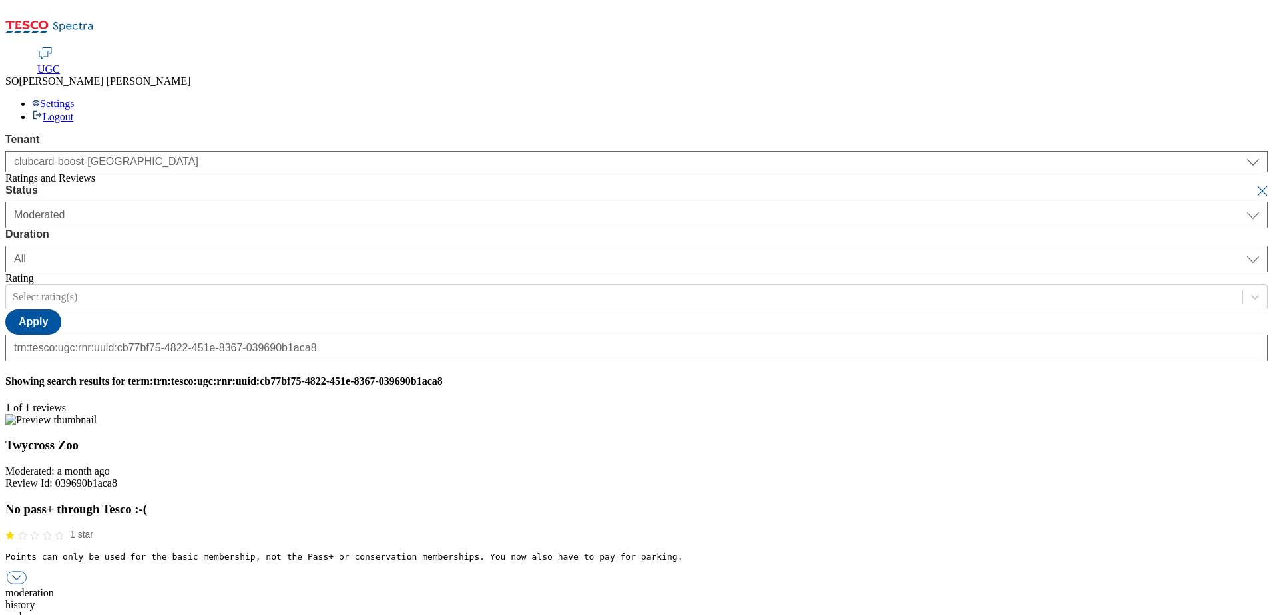
click at [1254, 184] on button "submit" at bounding box center [1263, 190] width 19 height 13
select select "[DATE]"
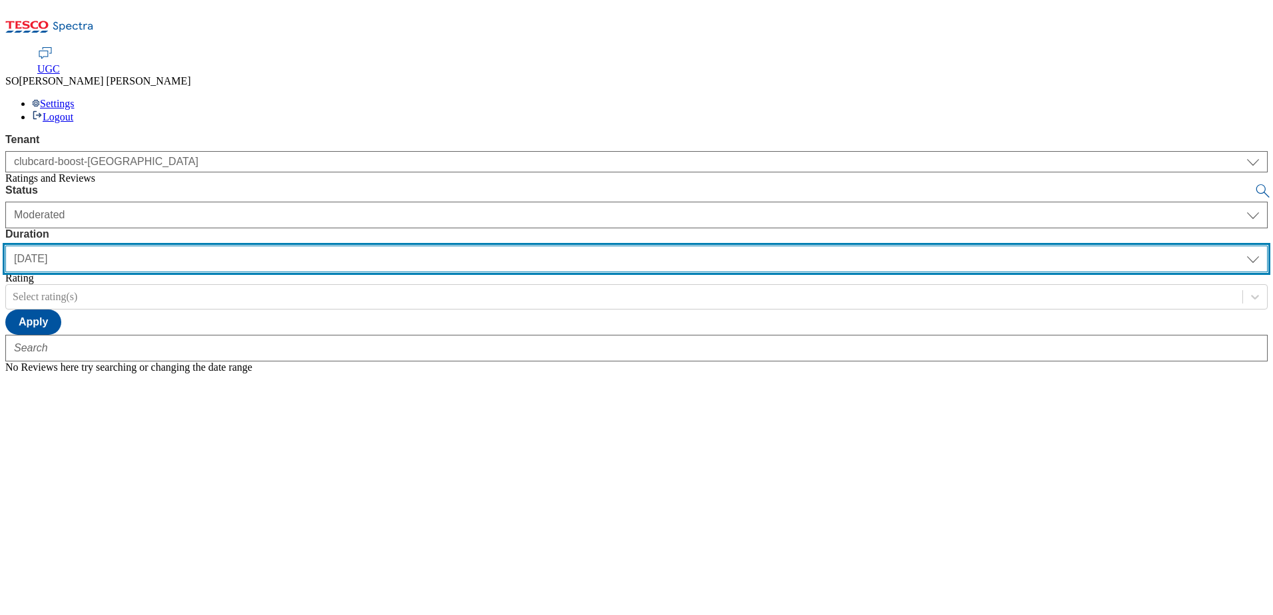
click at [425, 246] on select "[DATE] last7days last30days All custom" at bounding box center [636, 259] width 1262 height 27
select select "All"
click at [314, 246] on select "[DATE] last7days last30days All custom" at bounding box center [636, 259] width 1262 height 27
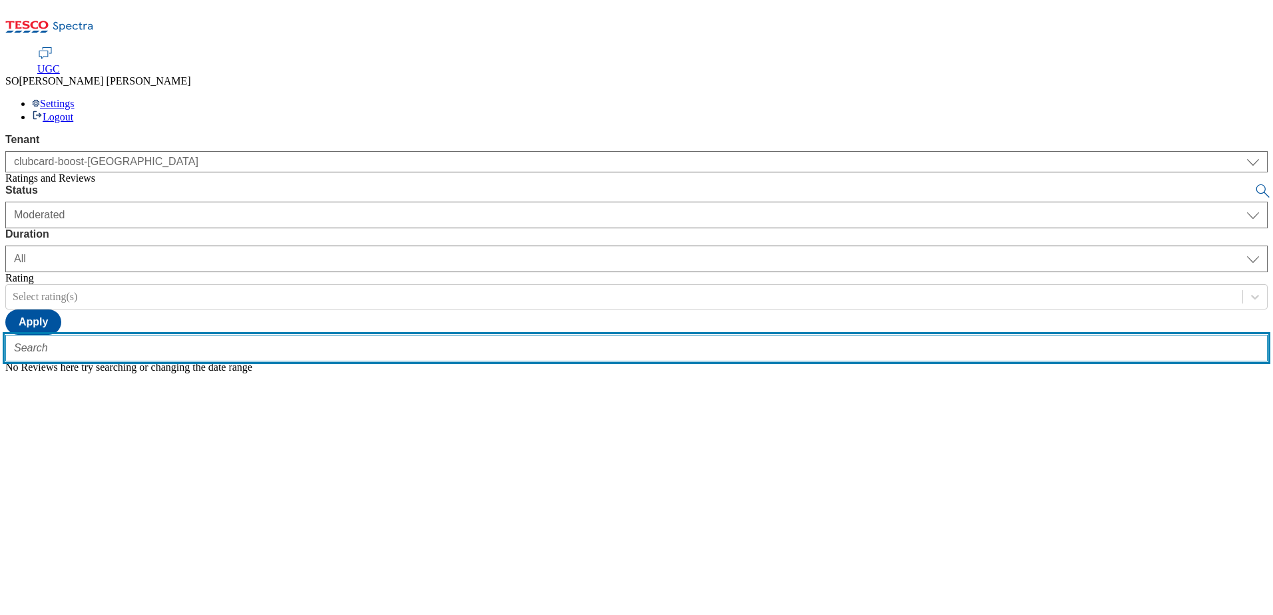
click at [266, 335] on input "text" at bounding box center [636, 348] width 1262 height 27
paste input "trn:tesco:ugc:rnr:uuid:e0e166a2-2202-4f8c-8c4f-68ffa1a5e4b5"
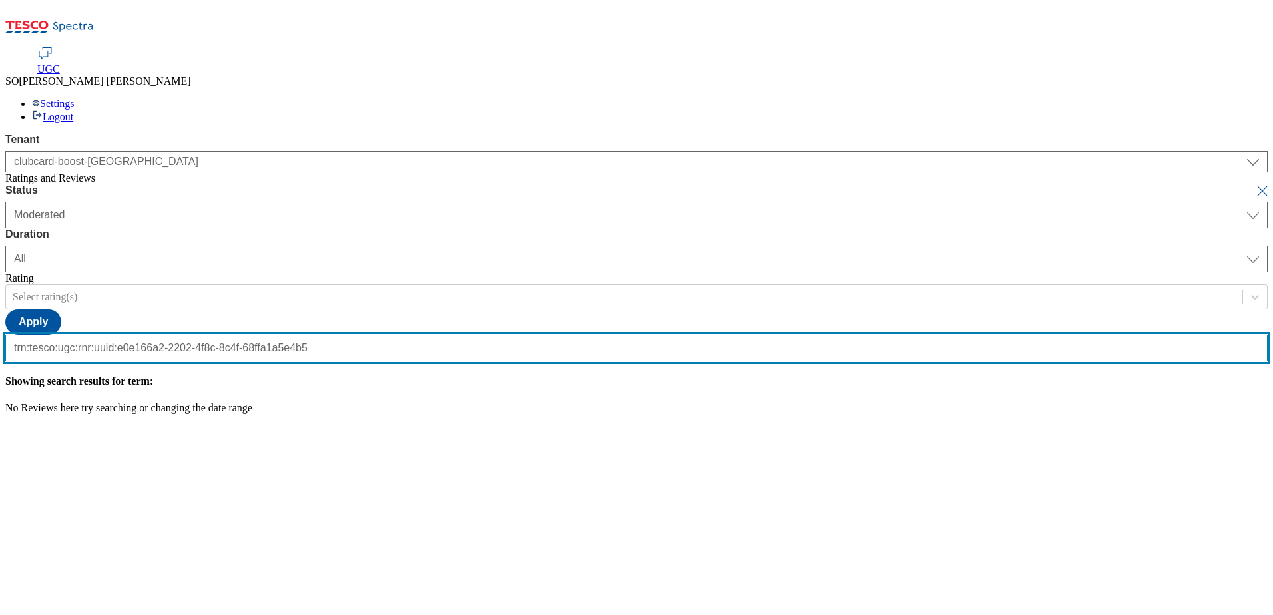
type input "trn:tesco:ugc:rnr:uuid:e0e166a2-2202-4f8c-8c4f-68ffa1a5e4b5"
click at [1254, 184] on button "submit" at bounding box center [1263, 190] width 19 height 13
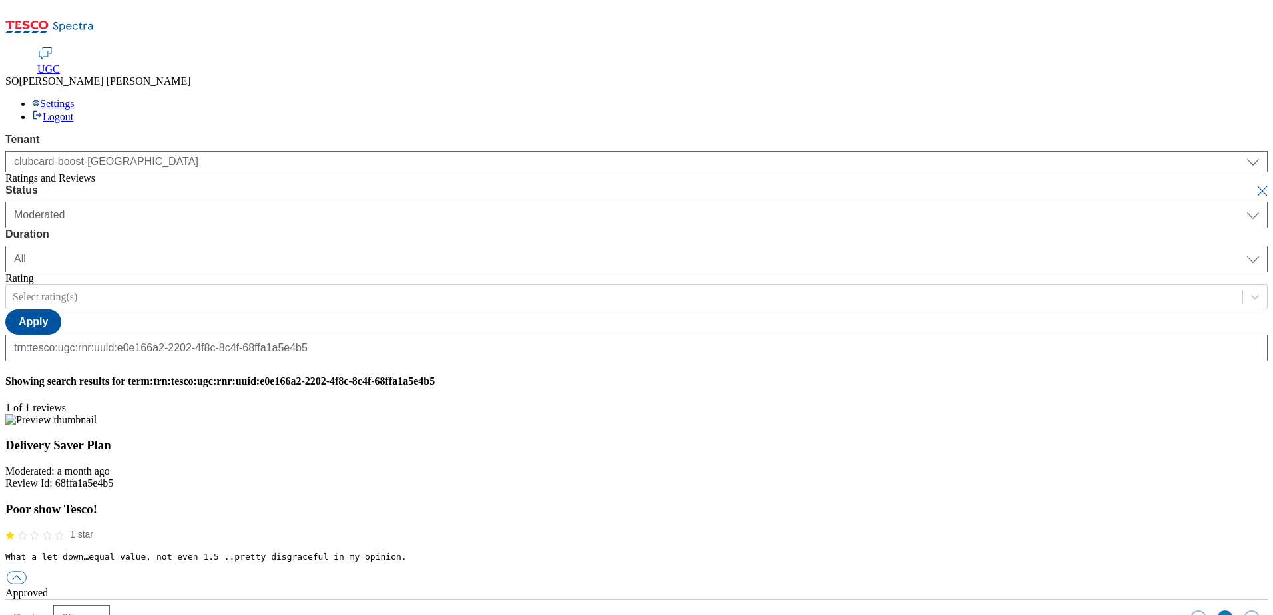
scroll to position [0, 0]
click at [27, 572] on button "button" at bounding box center [17, 578] width 20 height 13
click at [597, 611] on div "reply" at bounding box center [636, 617] width 1262 height 12
drag, startPoint x: 514, startPoint y: 358, endPoint x: 466, endPoint y: 366, distance: 48.6
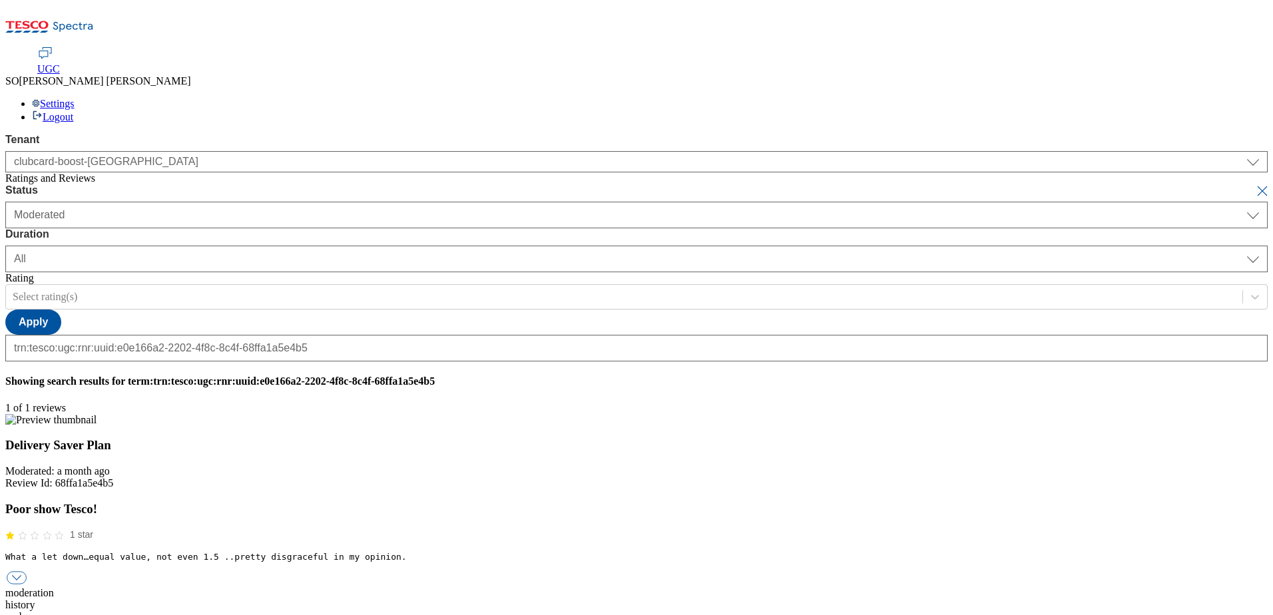
paste input "Hello, thanks for your feedback. We're sorry you're not happy with how much you…"
type input "Hello, thanks for your feedback. We're sorry you're not happy with how much you…"
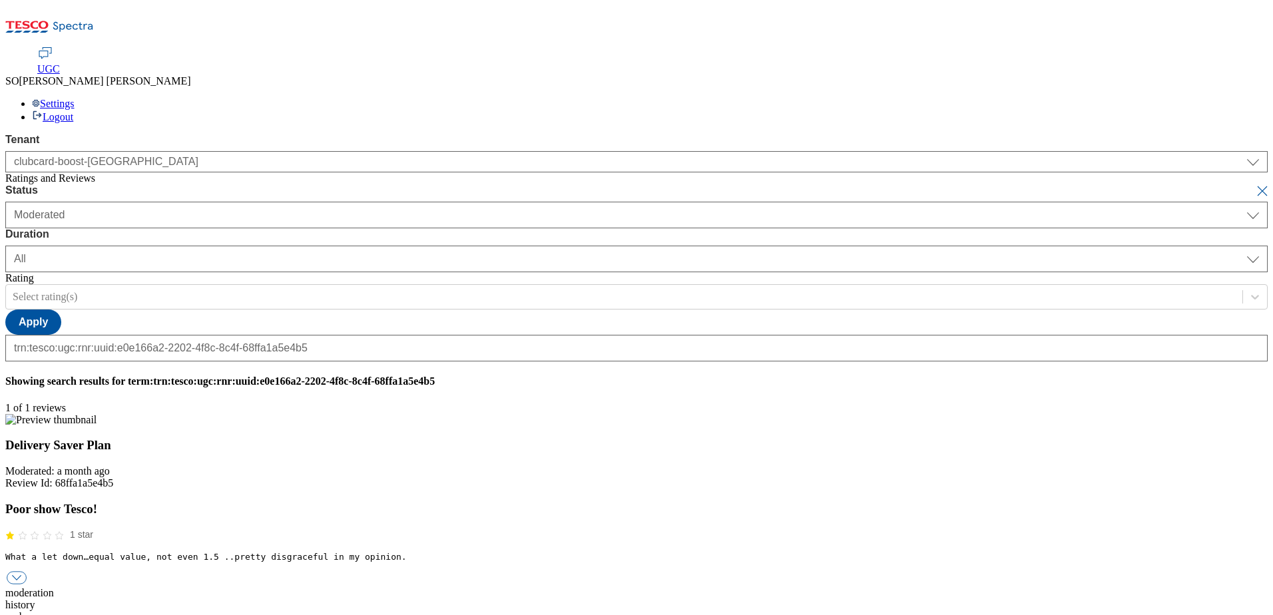
click at [1254, 184] on button "submit" at bounding box center [1263, 190] width 19 height 13
select select "[DATE]"
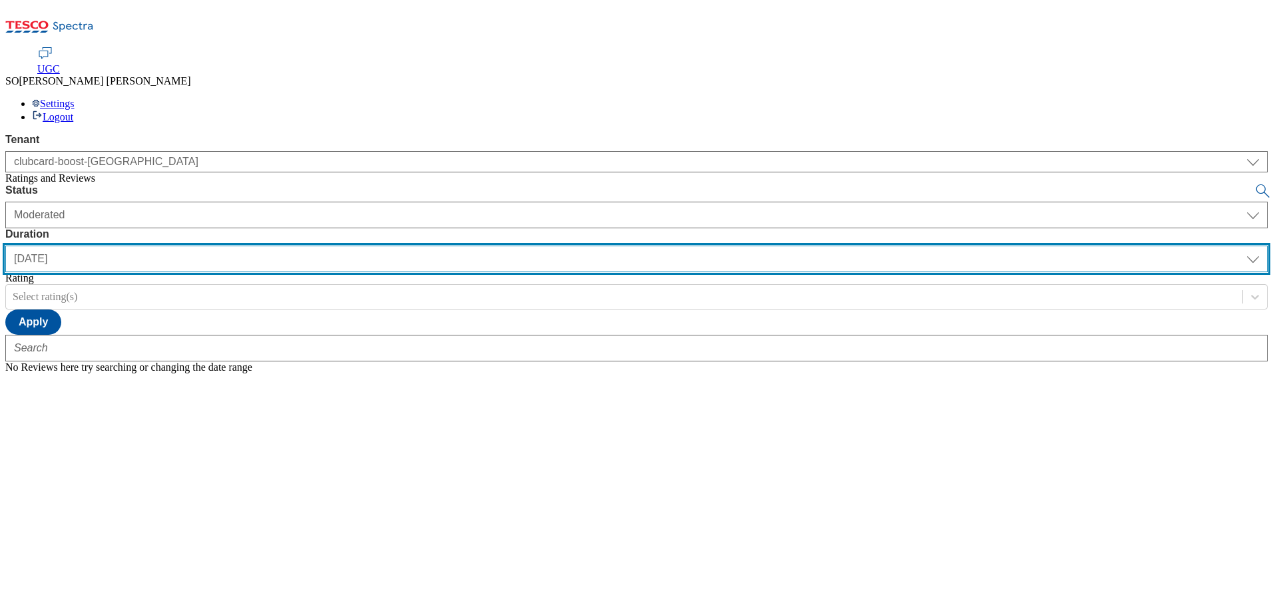
click at [424, 246] on select "[DATE] last7days last30days All custom" at bounding box center [636, 259] width 1262 height 27
select select "All"
click at [314, 246] on select "[DATE] last7days last30days All custom" at bounding box center [636, 259] width 1262 height 27
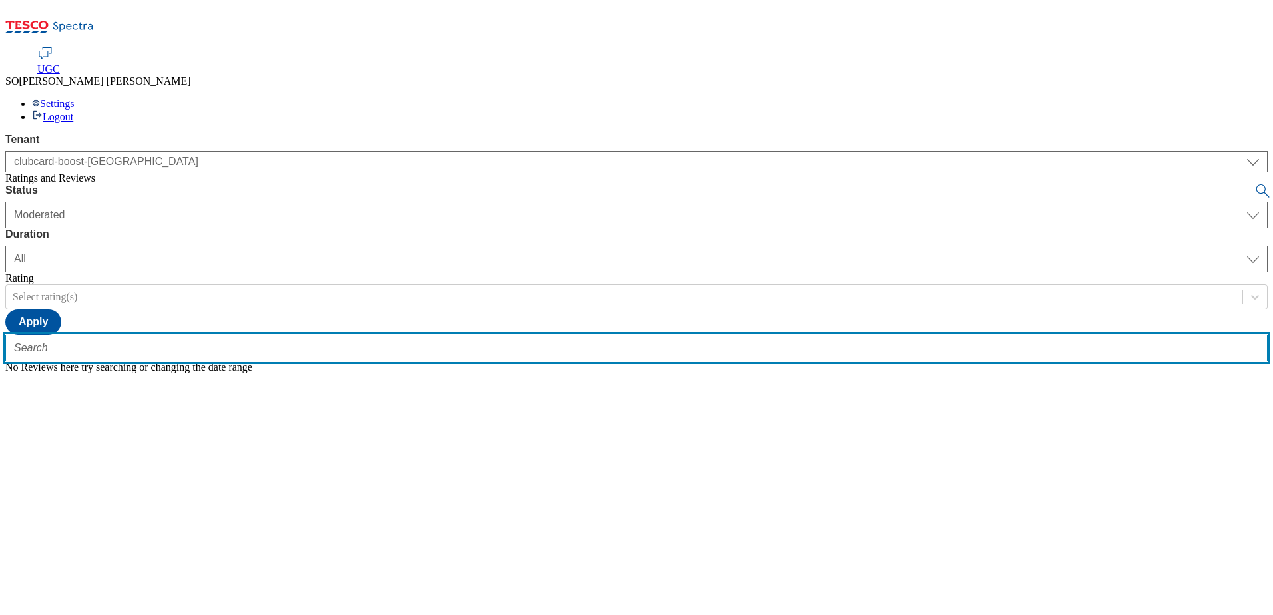
click at [251, 335] on input "text" at bounding box center [636, 348] width 1262 height 27
paste input "trn:tesco:ugc:rnr:uuid:91f69f97-b63a-459f-b15f-134480ab6757"
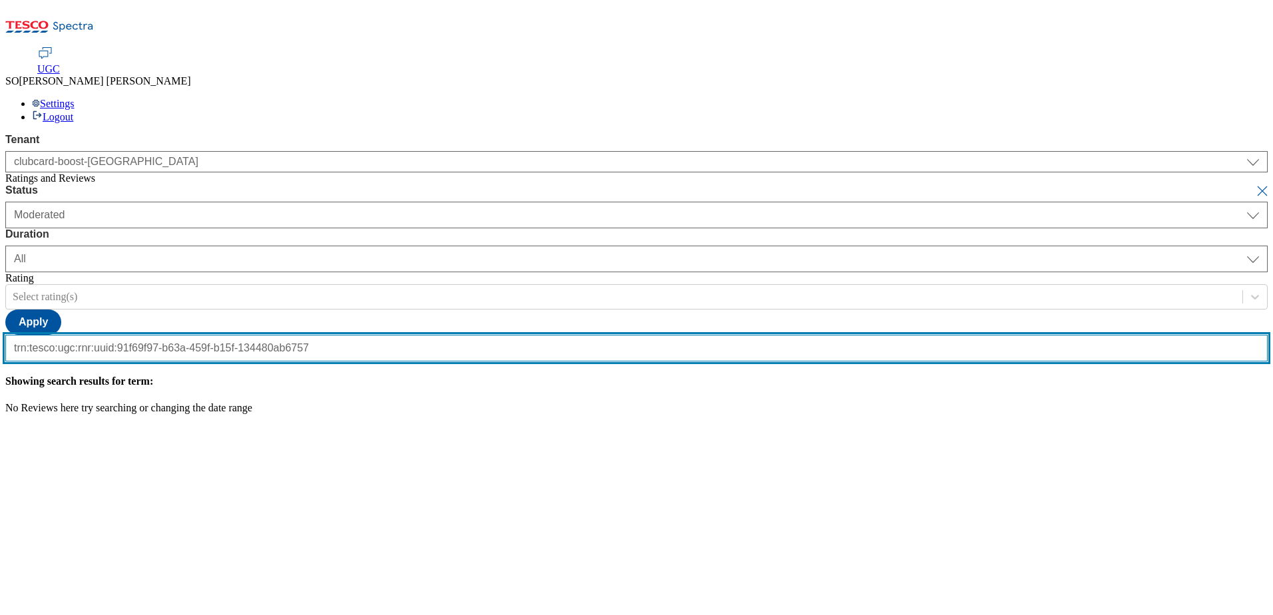
scroll to position [0, 126]
type input "trn:tesco:ugc:rnr:uuid:91f69f97-b63a-459f-b15f-134480ab6757"
click at [1254, 184] on button "submit" at bounding box center [1263, 190] width 19 height 13
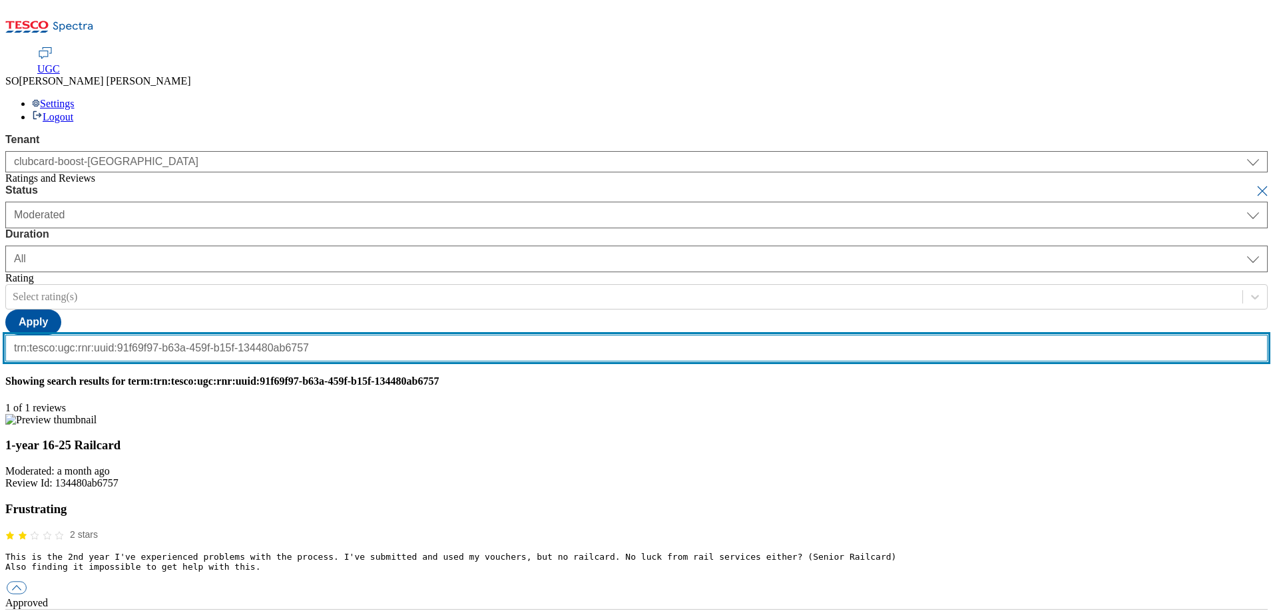
scroll to position [0, 0]
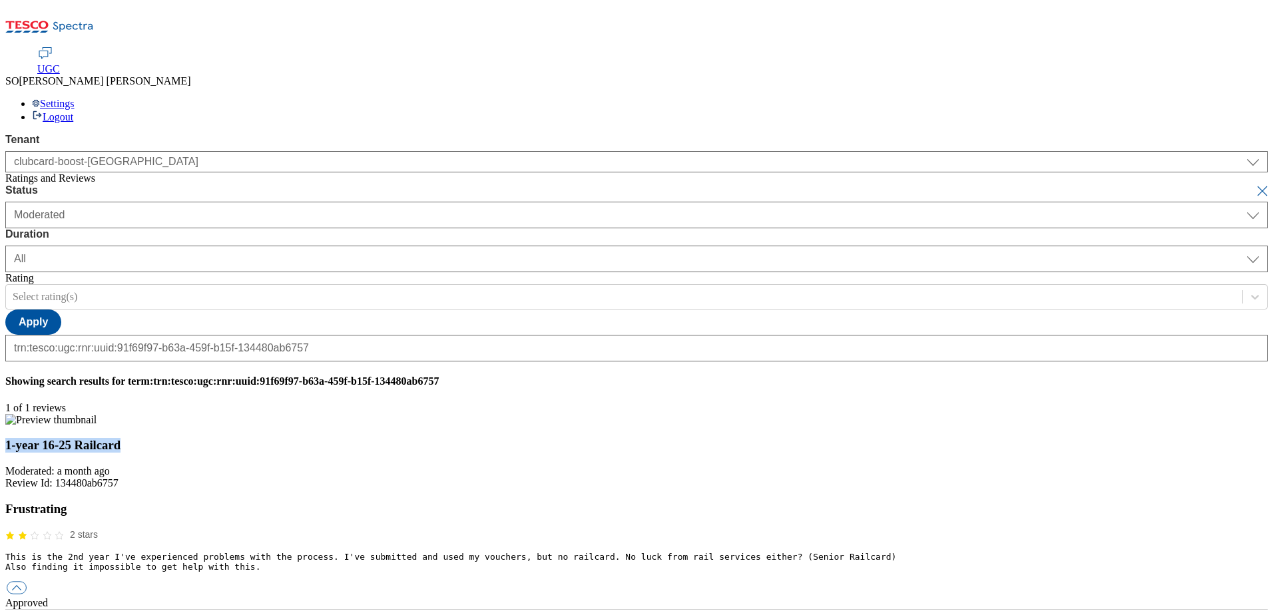
drag, startPoint x: 243, startPoint y: 283, endPoint x: 298, endPoint y: 293, distance: 56.1
click at [298, 438] on h3 "1-year 16-25 Railcard" at bounding box center [636, 445] width 1262 height 15
drag, startPoint x: 298, startPoint y: 293, endPoint x: 284, endPoint y: 288, distance: 15.0
copy h3 "1-year 16-25 Railcard"
click at [27, 582] on button "button" at bounding box center [17, 588] width 20 height 13
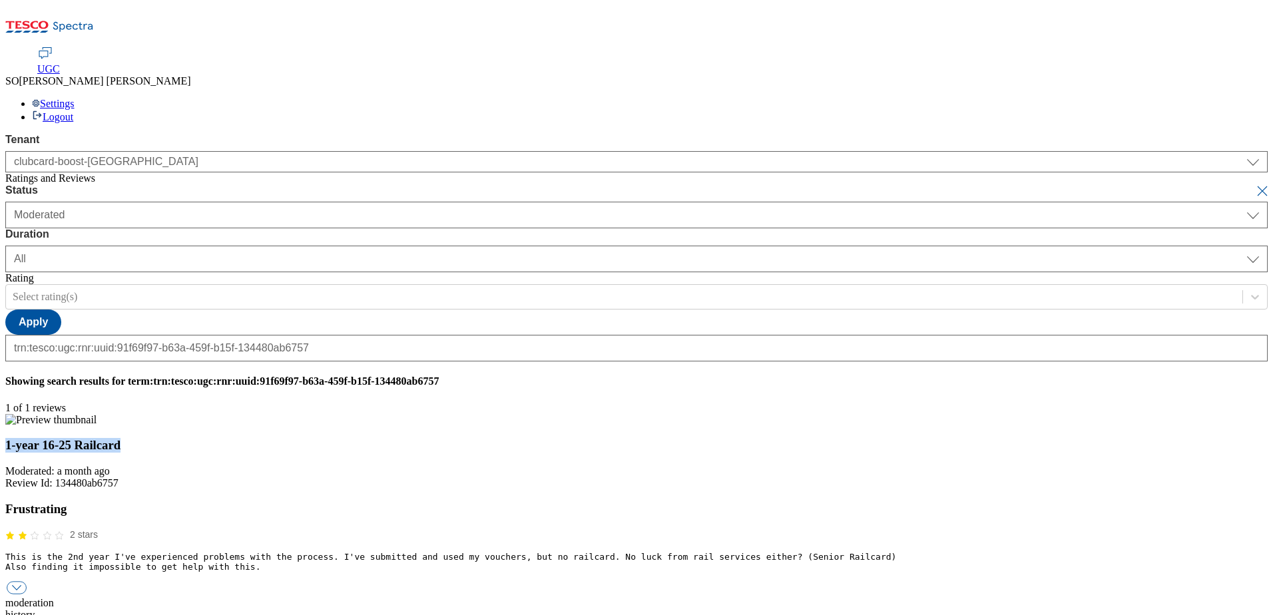
click at [594, 614] on div "reply" at bounding box center [636, 627] width 1262 height 12
paste input "Hello, thanks for your feedback. We're sorry you couldn't use your 1-year 16-25…"
type input "Hello, thanks for your feedback. We're sorry you couldn't use your 1-year 16-25…"
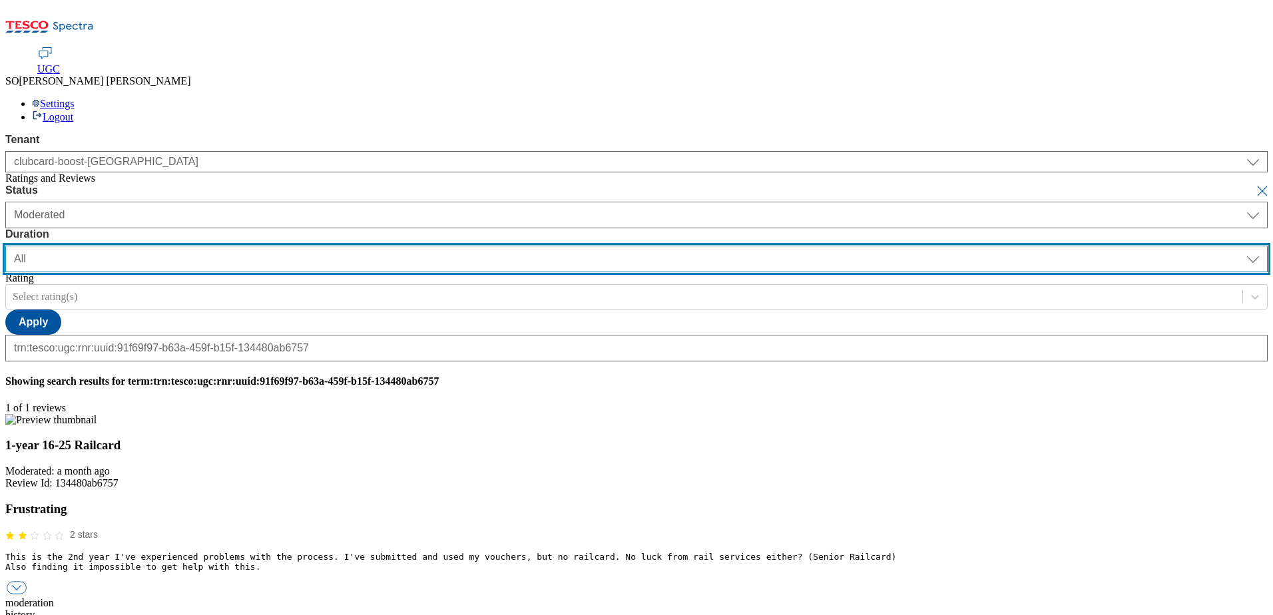
click at [430, 246] on select "[DATE] last7days last30days All custom" at bounding box center [636, 259] width 1262 height 27
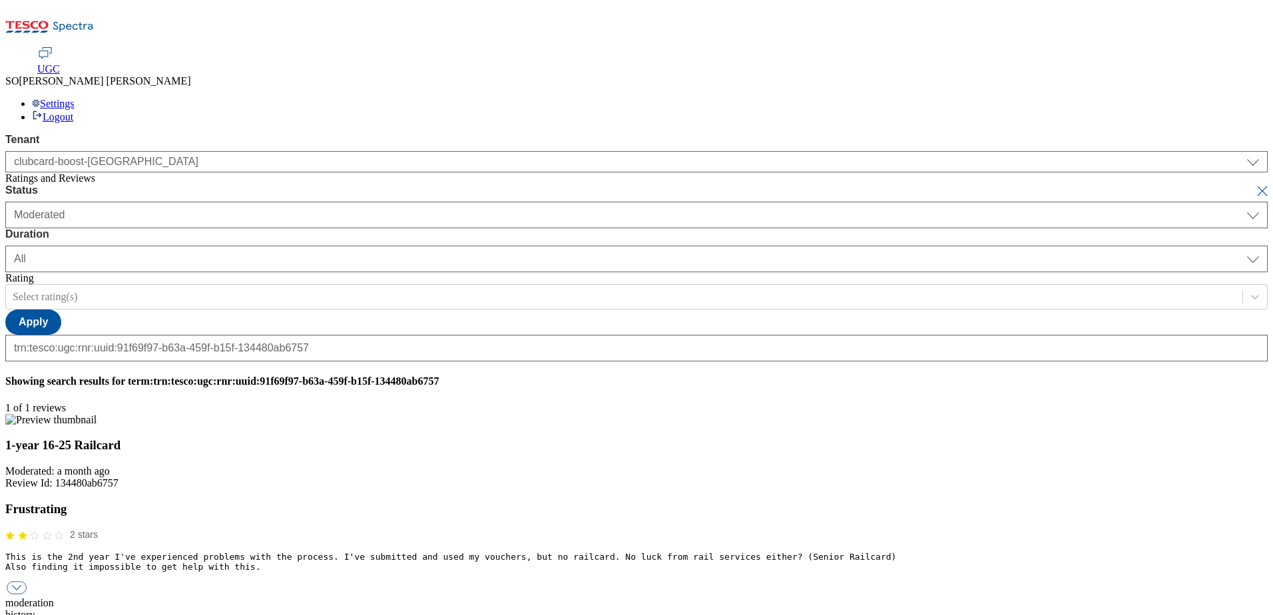
drag, startPoint x: 554, startPoint y: 191, endPoint x: 490, endPoint y: 181, distance: 65.3
click at [554, 465] on div "Moderated: a month ago Review Id: 134480ab6757" at bounding box center [636, 477] width 1262 height 24
click at [1254, 184] on button "submit" at bounding box center [1263, 190] width 19 height 13
select select "[DATE]"
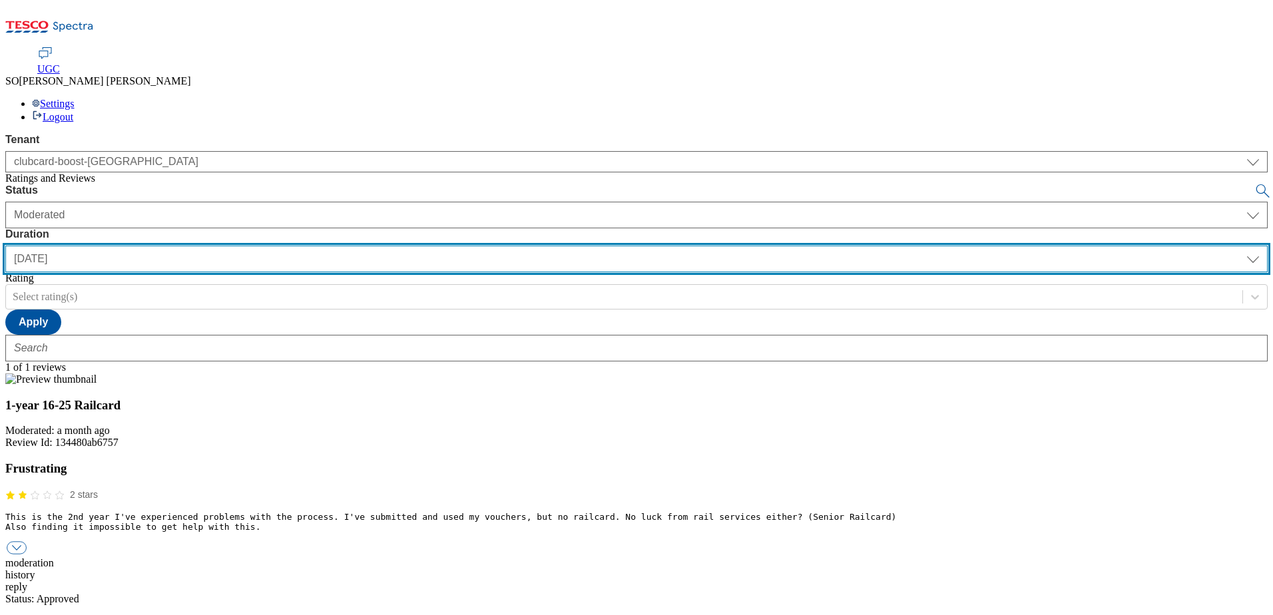
click at [423, 246] on select "[DATE] last7days last30days All custom" at bounding box center [636, 259] width 1262 height 27
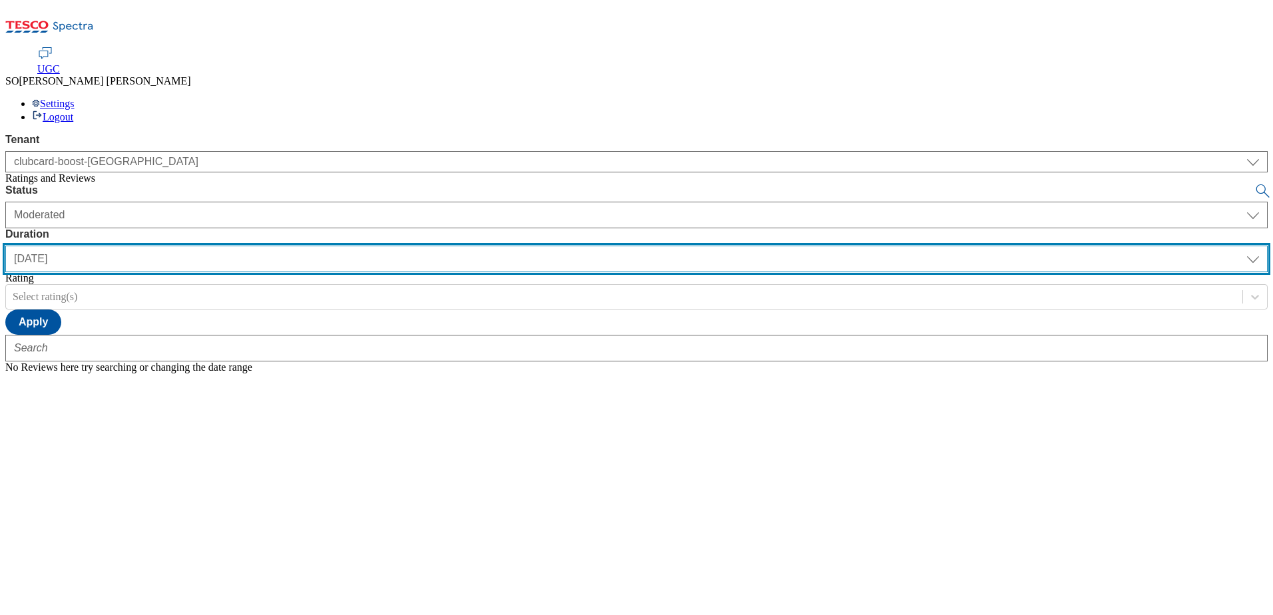
select select "All"
click at [314, 246] on select "[DATE] last7days last30days All custom" at bounding box center [636, 259] width 1262 height 27
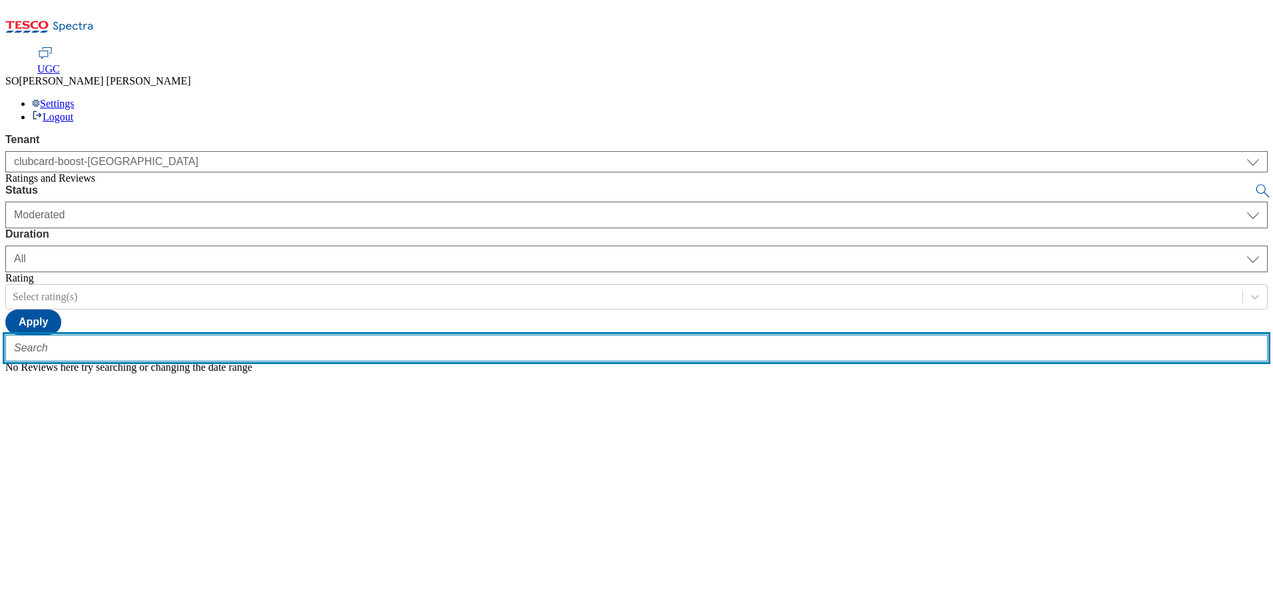
click at [286, 335] on input "text" at bounding box center [636, 348] width 1262 height 27
paste input "trn:tesco:ugc:rnr:uuid:436c85e9-a44c-456b-a386-d14fdc7f65e5"
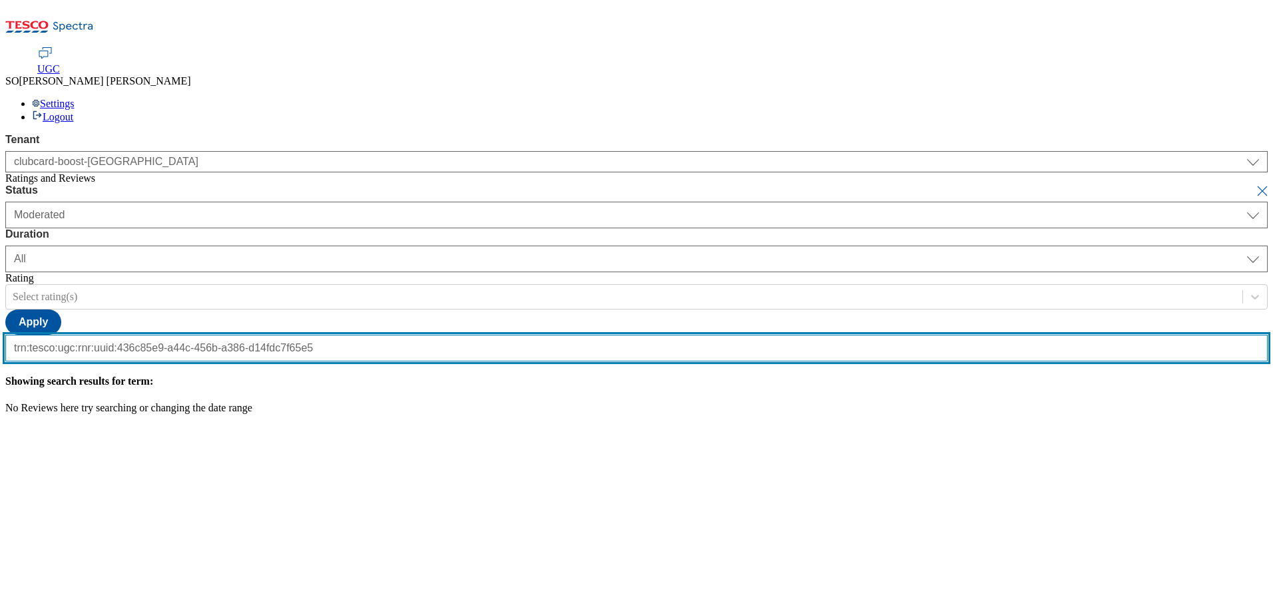
scroll to position [0, 136]
type input "trn:tesco:ugc:rnr:uuid:436c85e9-a44c-456b-a386-d14fdc7f65e5"
click at [1254, 184] on button "submit" at bounding box center [1263, 190] width 19 height 13
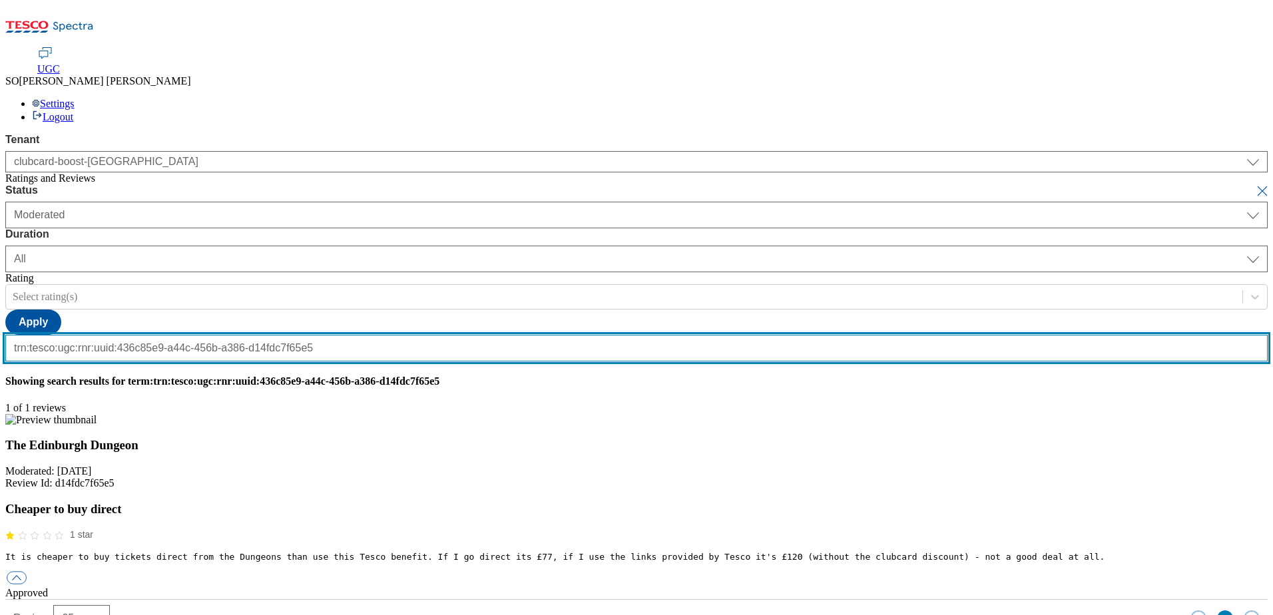
scroll to position [0, 0]
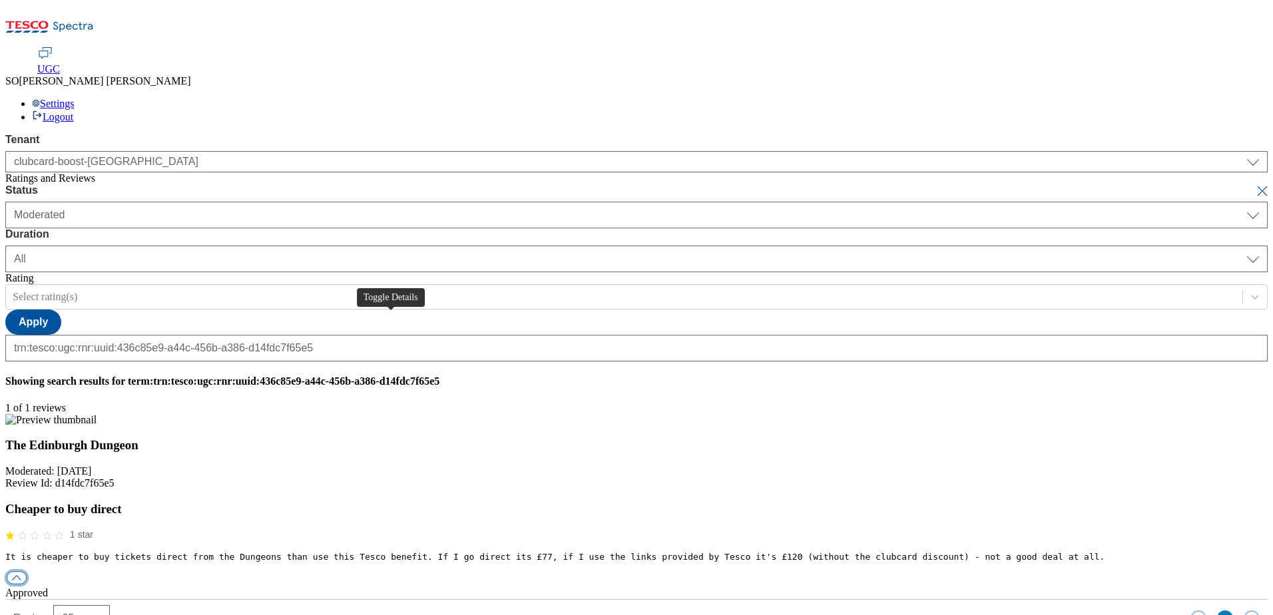
click at [27, 572] on button "button" at bounding box center [17, 578] width 20 height 13
click at [598, 611] on div "reply" at bounding box center [636, 617] width 1262 height 12
paste input "Hello, thanks for your valuable feedback. Edinburgh Dungeon ticket prices shoul…"
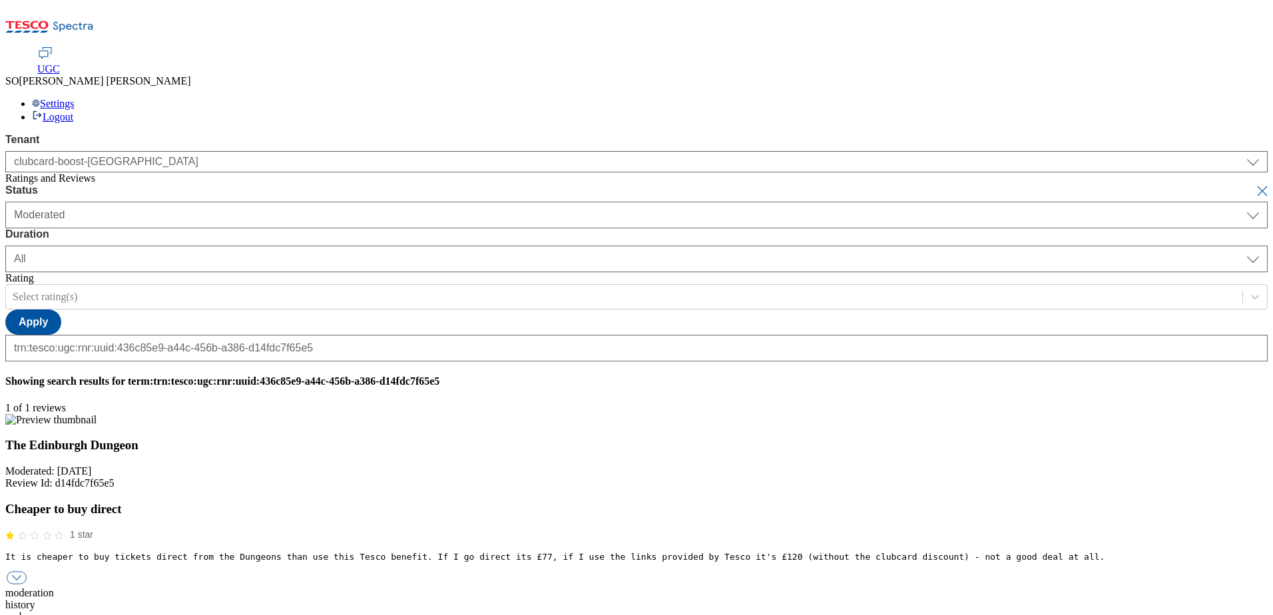
type input "Hello, thanks for your valuable feedback. Edinburgh Dungeon ticket prices shoul…"
click at [1254, 184] on button "submit" at bounding box center [1263, 190] width 19 height 13
select select "[DATE]"
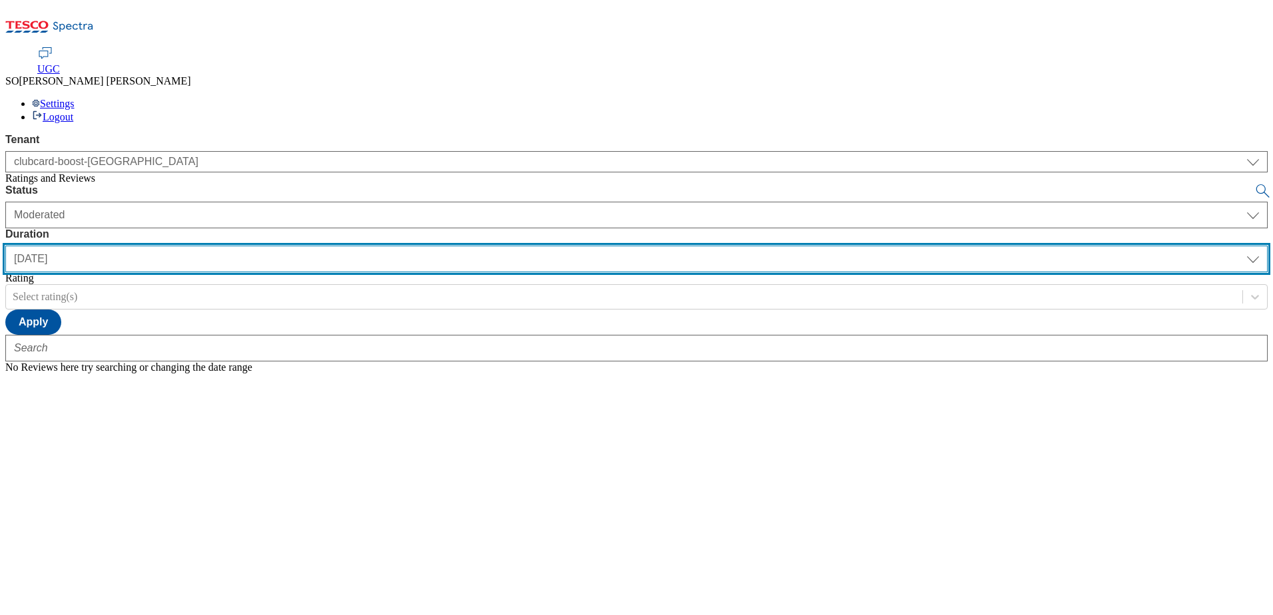
click at [429, 246] on select "[DATE] last7days last30days All custom" at bounding box center [636, 259] width 1262 height 27
select select "All"
click at [314, 246] on select "[DATE] last7days last30days All custom" at bounding box center [636, 259] width 1262 height 27
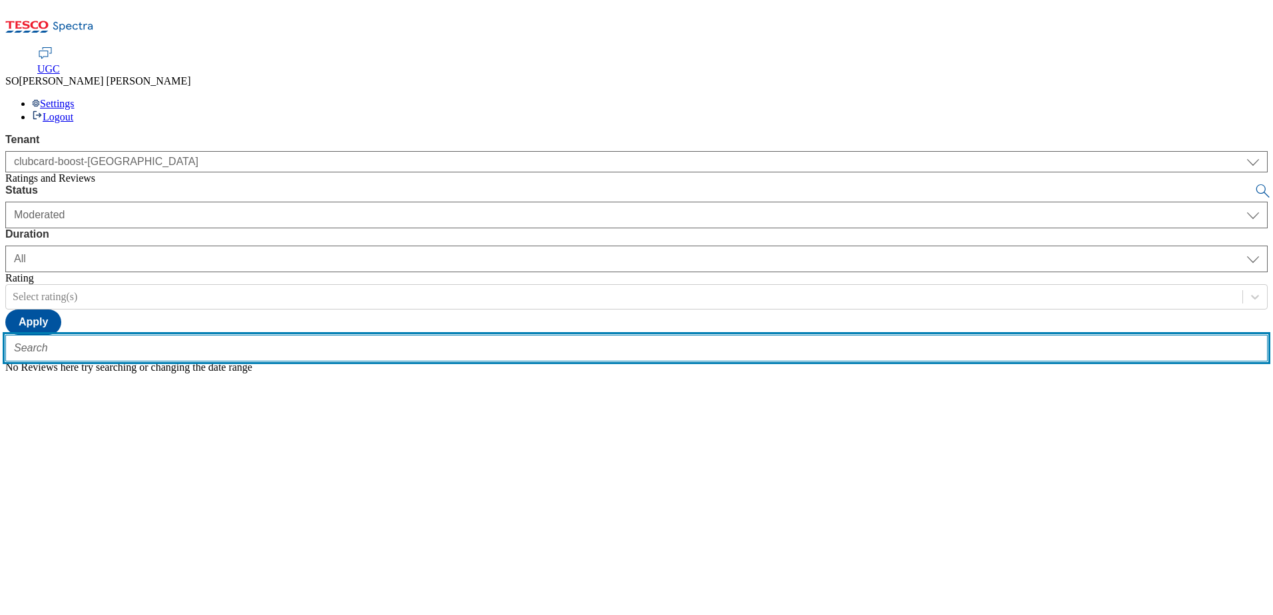
click at [296, 335] on input "text" at bounding box center [636, 348] width 1262 height 27
paste input "trn:tesco:ugc:rnr:uuid:a18a422d-9ee8-48ab-a333-074c8bbad747"
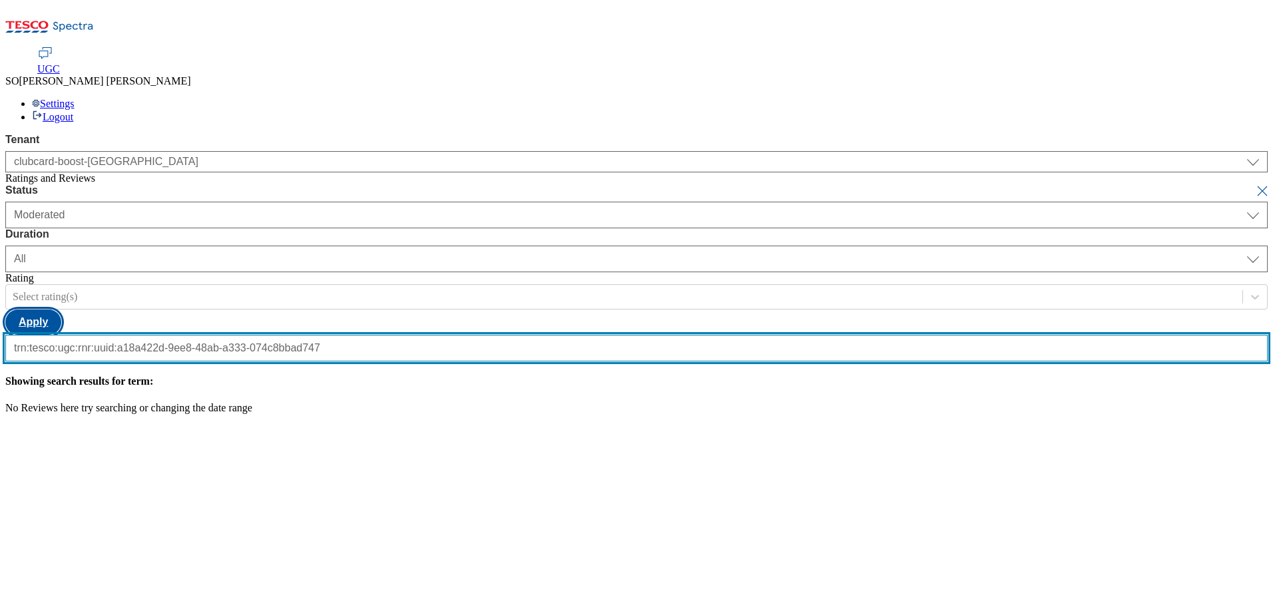
type input "trn:tesco:ugc:rnr:uuid:a18a422d-9ee8-48ab-a333-074c8bbad747"
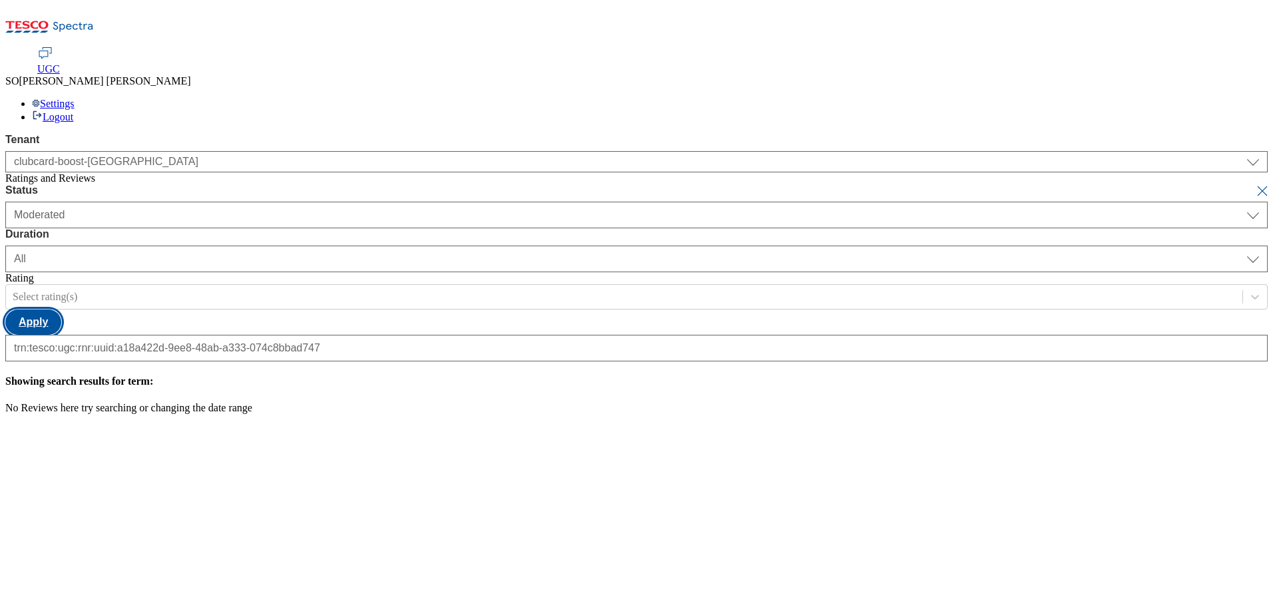
click at [61, 309] on button "Apply" at bounding box center [33, 321] width 56 height 25
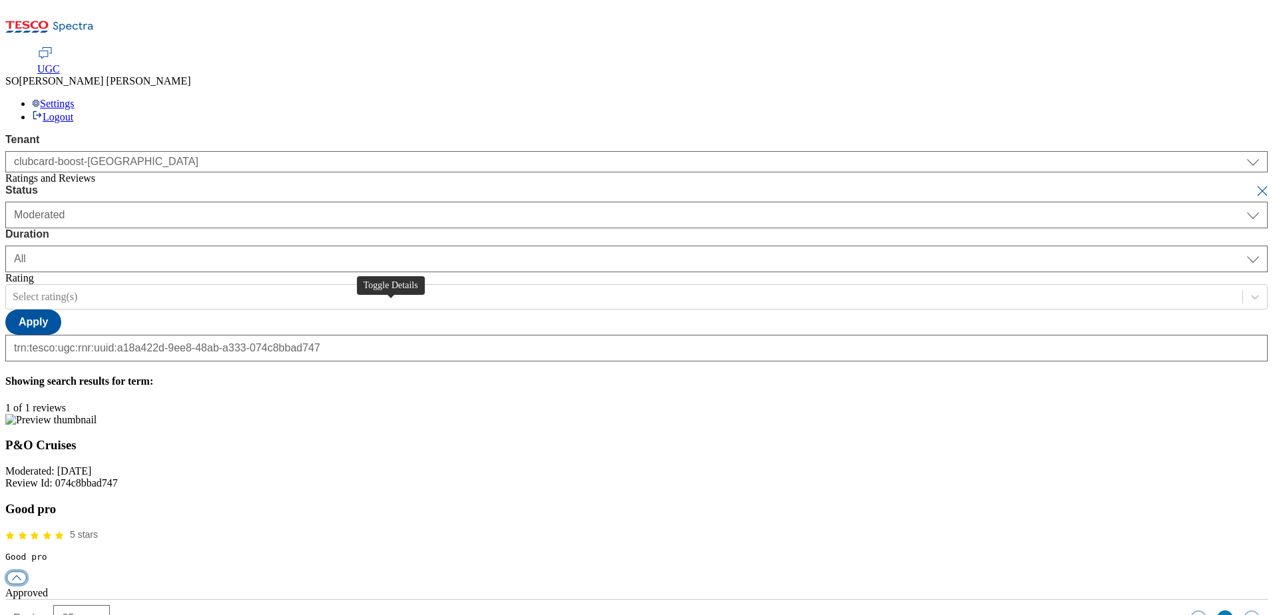
click at [27, 572] on button "button" at bounding box center [17, 578] width 20 height 13
checkbox input "true"
paste textarea "Rejected due to a lack of a review."
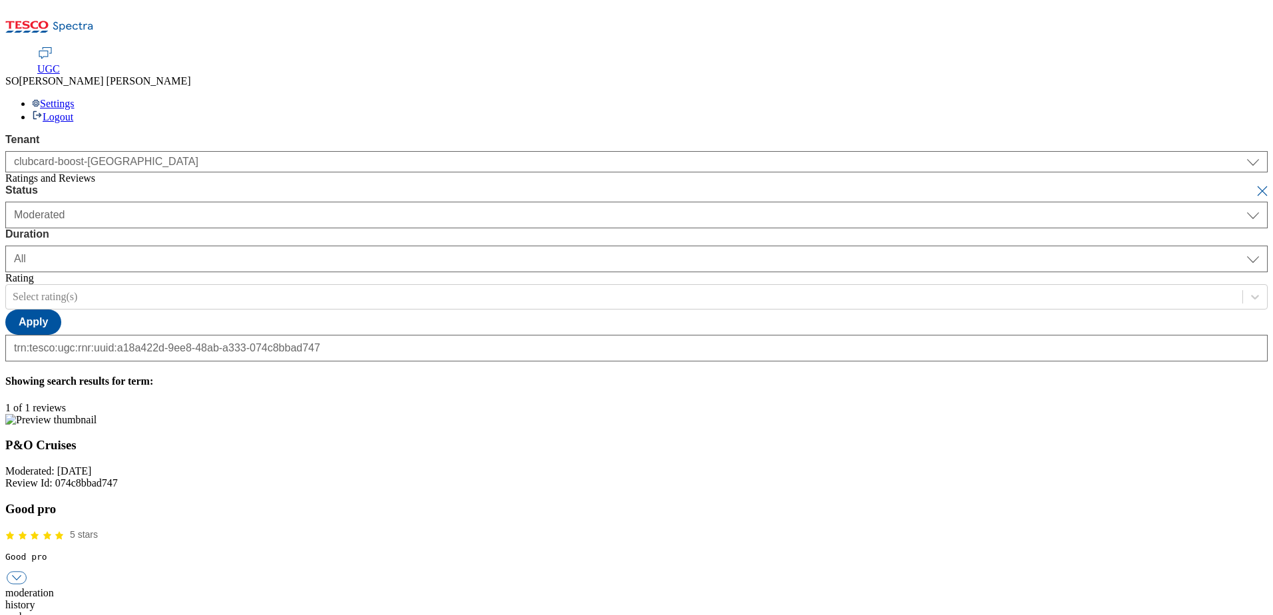
type textarea "Rejected due to a lack of a review."
click at [1254, 184] on button "submit" at bounding box center [1263, 190] width 19 height 13
select select "[DATE]"
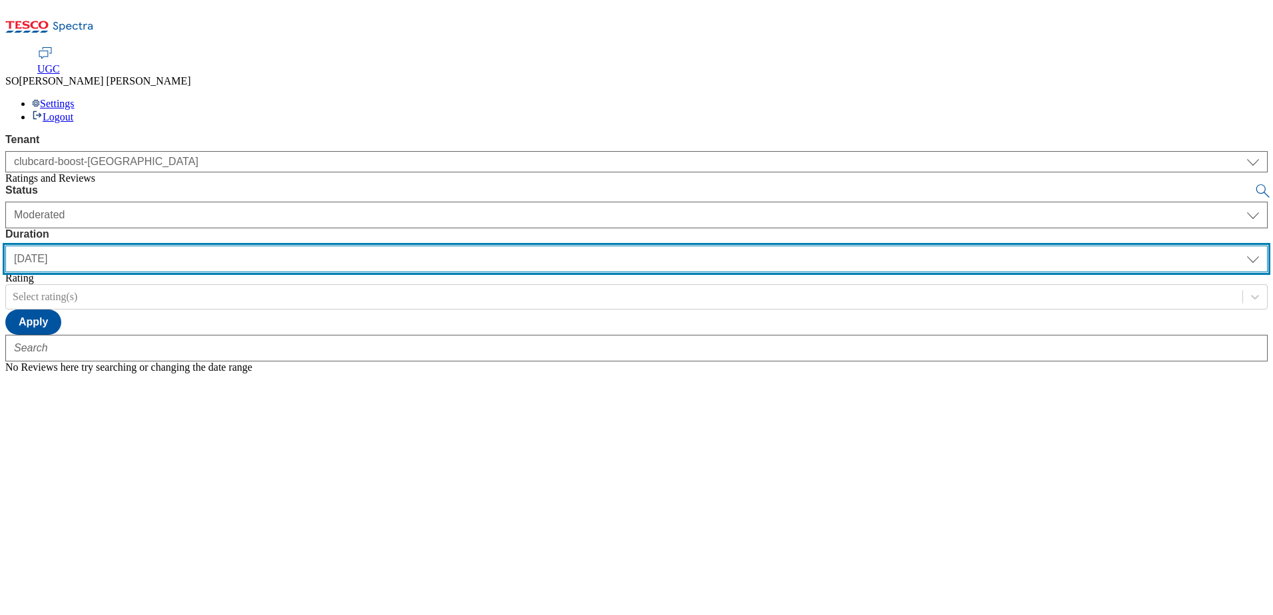
click at [425, 246] on select "[DATE] last7days last30days All custom" at bounding box center [636, 259] width 1262 height 27
select select "All"
click at [314, 246] on select "[DATE] last7days last30days All custom" at bounding box center [636, 259] width 1262 height 27
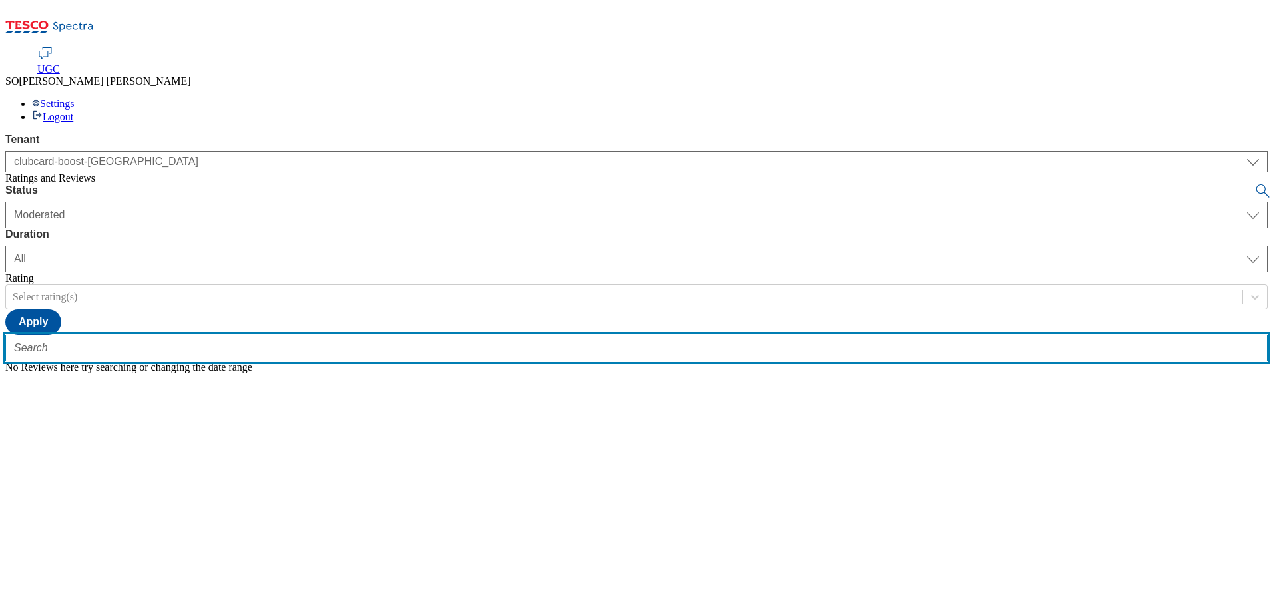
click at [305, 335] on input "text" at bounding box center [636, 348] width 1262 height 27
paste input "trn:tesco:ugc:rnr:uuid:7fd20074-f81d-4106-b2f9-2f95e461fc33"
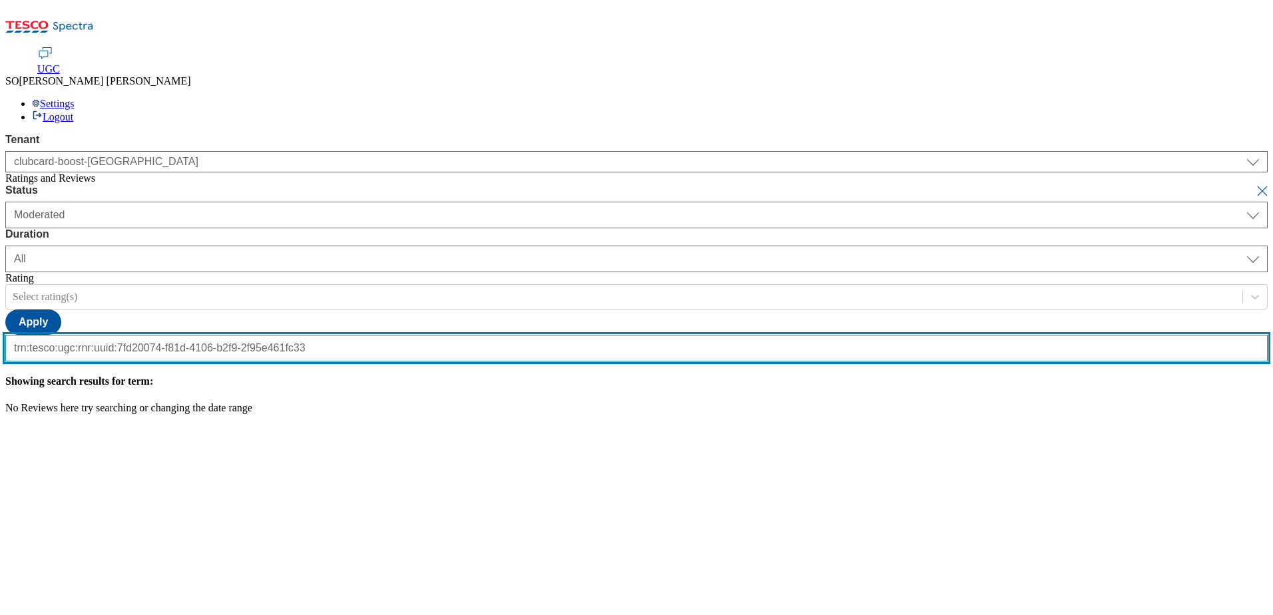
scroll to position [0, 123]
type input "trn:tesco:ugc:rnr:uuid:7fd20074-f81d-4106-b2f9-2f95e461fc33"
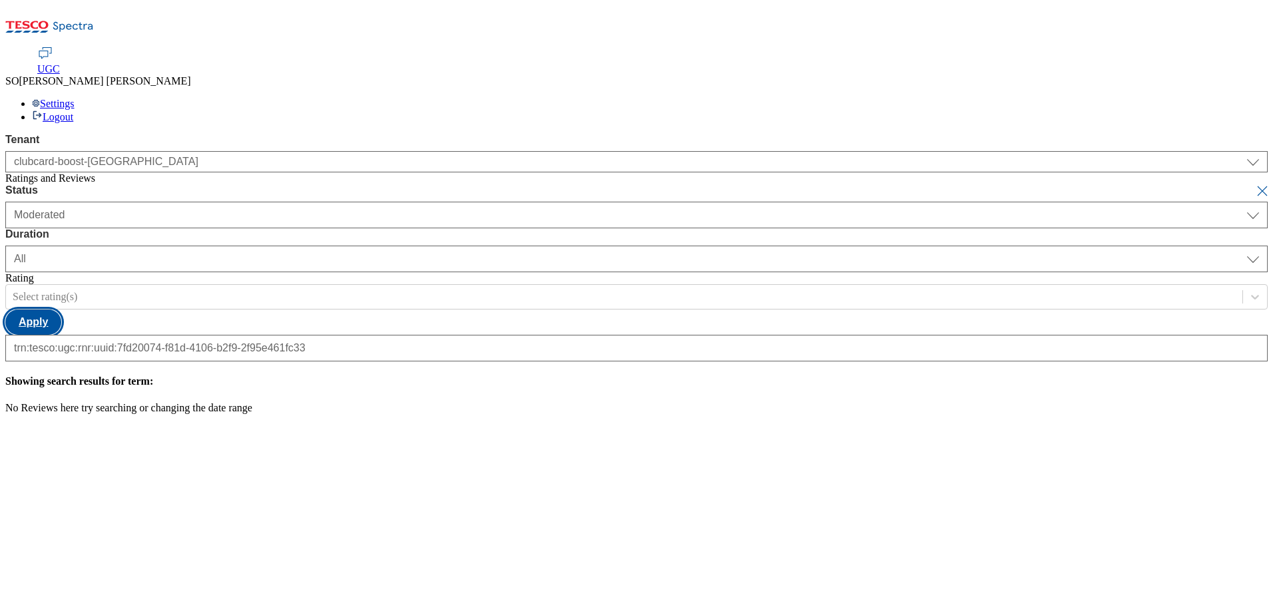
click at [61, 309] on button "Apply" at bounding box center [33, 321] width 56 height 25
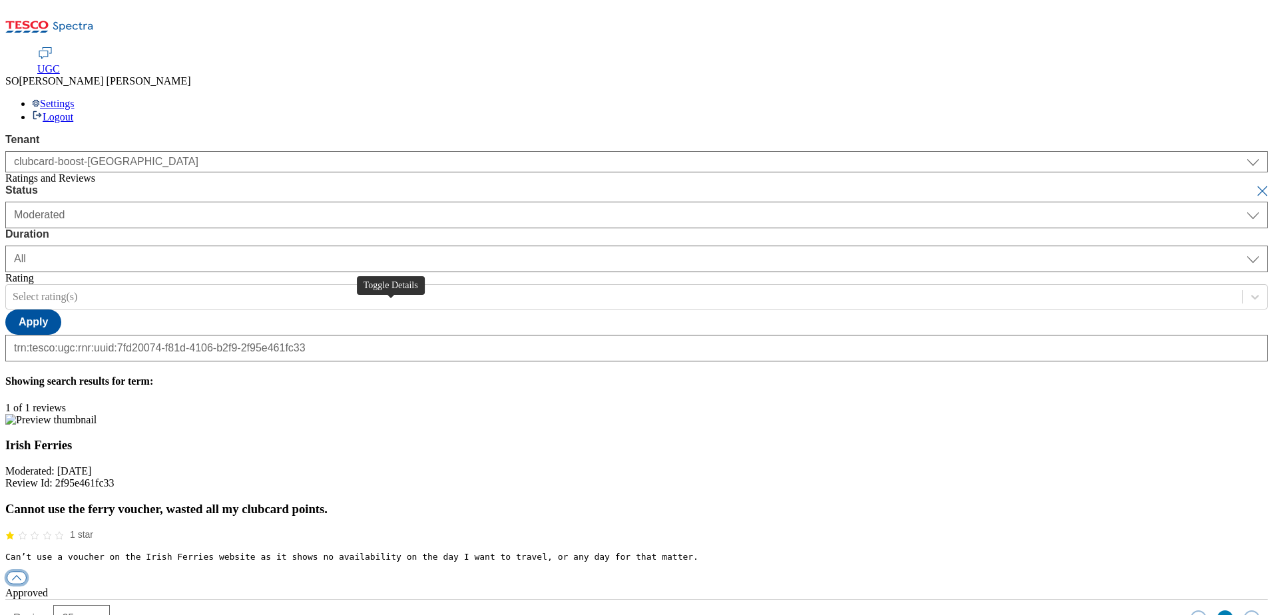
click at [27, 572] on button "button" at bounding box center [17, 578] width 20 height 13
click at [606, 611] on div "reply" at bounding box center [636, 617] width 1262 height 12
paste input "Hello, thanks for your feedback. We're sorry you couldn't use your Reward Partn…"
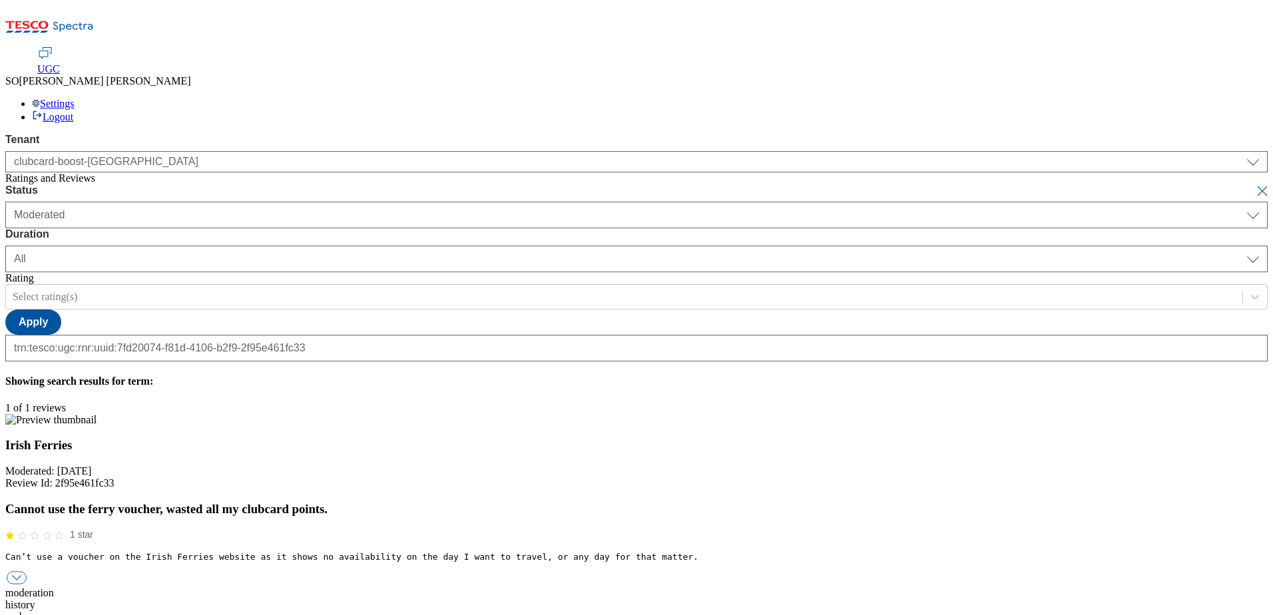
type input "Hello, thanks for your feedback. We're sorry you couldn't use your Reward Partn…"
click at [1254, 184] on button "submit" at bounding box center [1263, 190] width 19 height 13
select select "[DATE]"
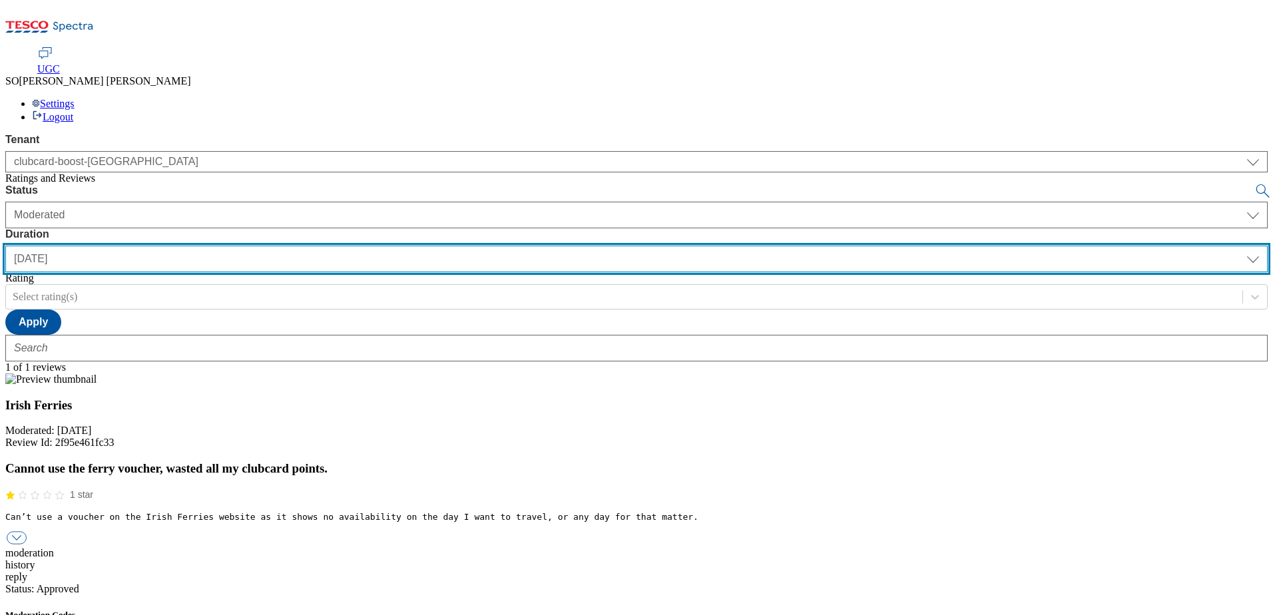
click at [423, 246] on select "[DATE] last7days last30days All custom" at bounding box center [636, 259] width 1262 height 27
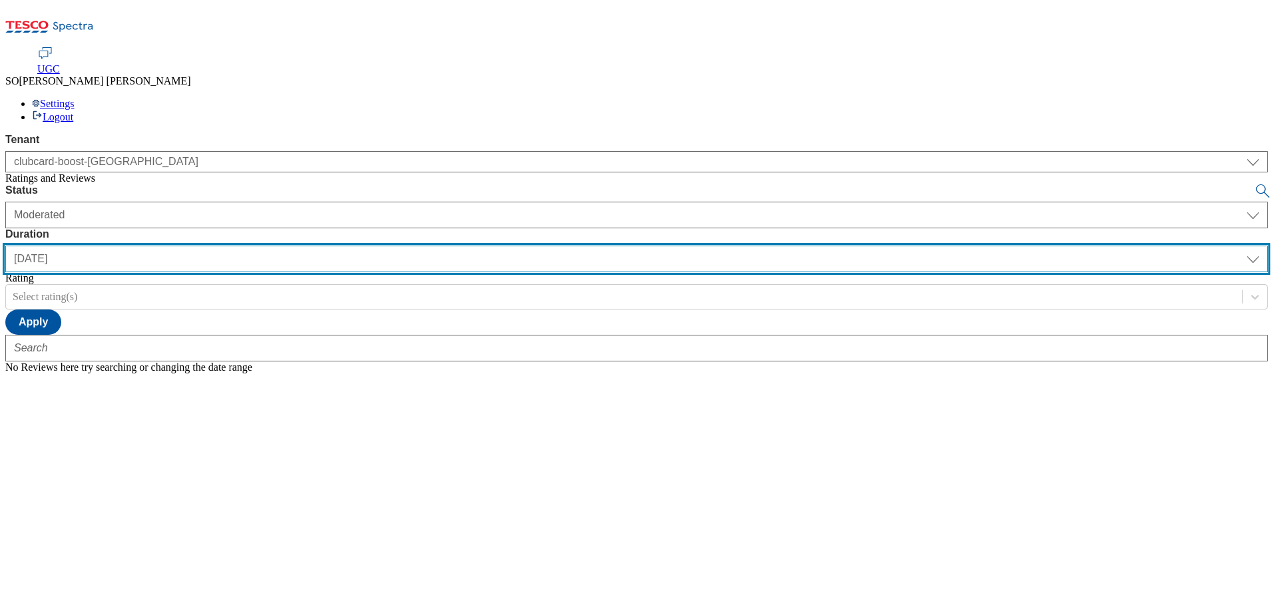
select select "All"
click at [314, 246] on select "[DATE] last7days last30days All custom" at bounding box center [636, 259] width 1262 height 27
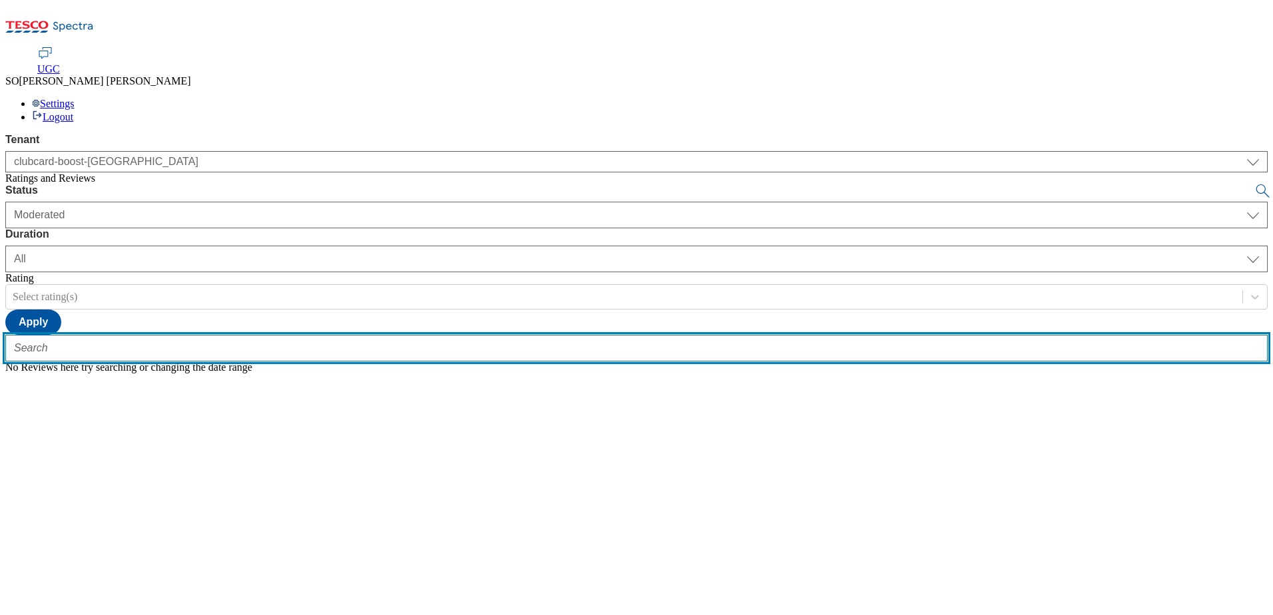
click at [300, 335] on input "text" at bounding box center [636, 348] width 1262 height 27
paste input "trn:tesco:ugc:rnr:uuid:8e9f220f-1a98-44cd-9fa7-f940f56f7454"
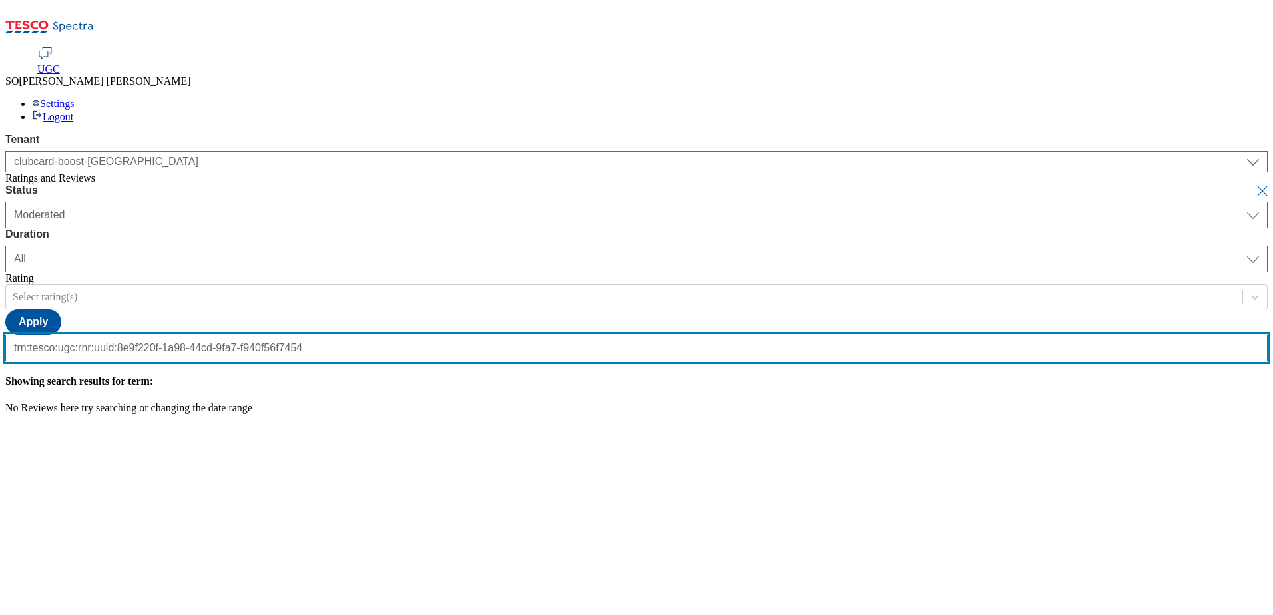
scroll to position [0, 125]
type input "trn:tesco:ugc:rnr:uuid:8e9f220f-1a98-44cd-9fa7-f940f56f7454"
click at [1254, 184] on button "submit" at bounding box center [1263, 190] width 19 height 13
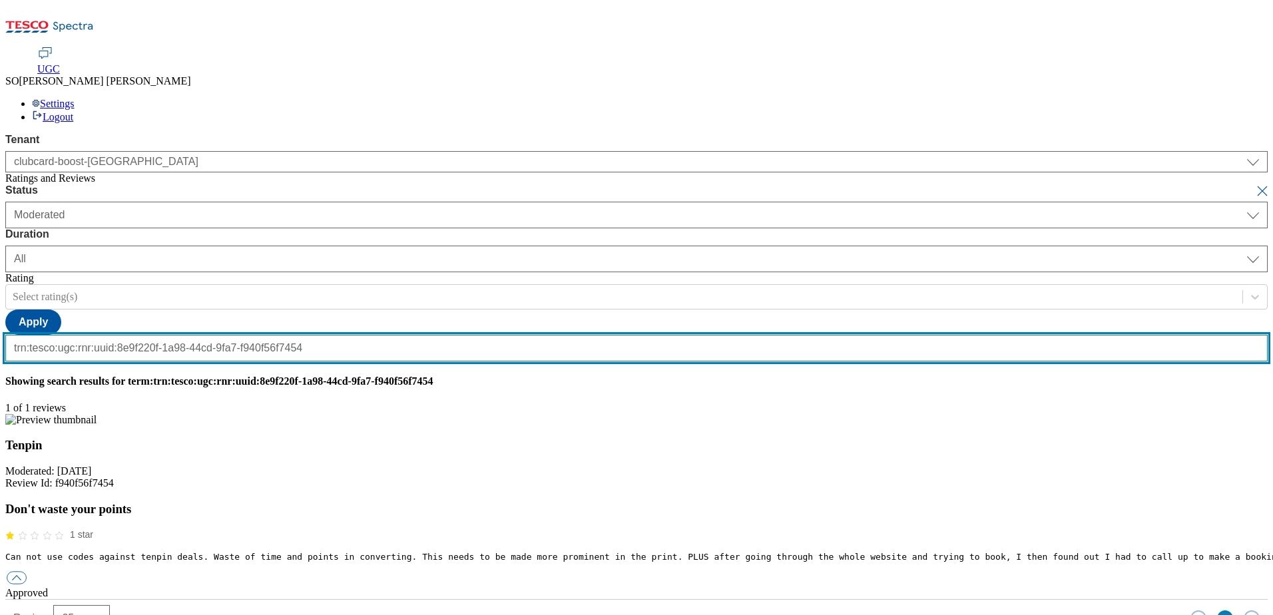
scroll to position [0, 0]
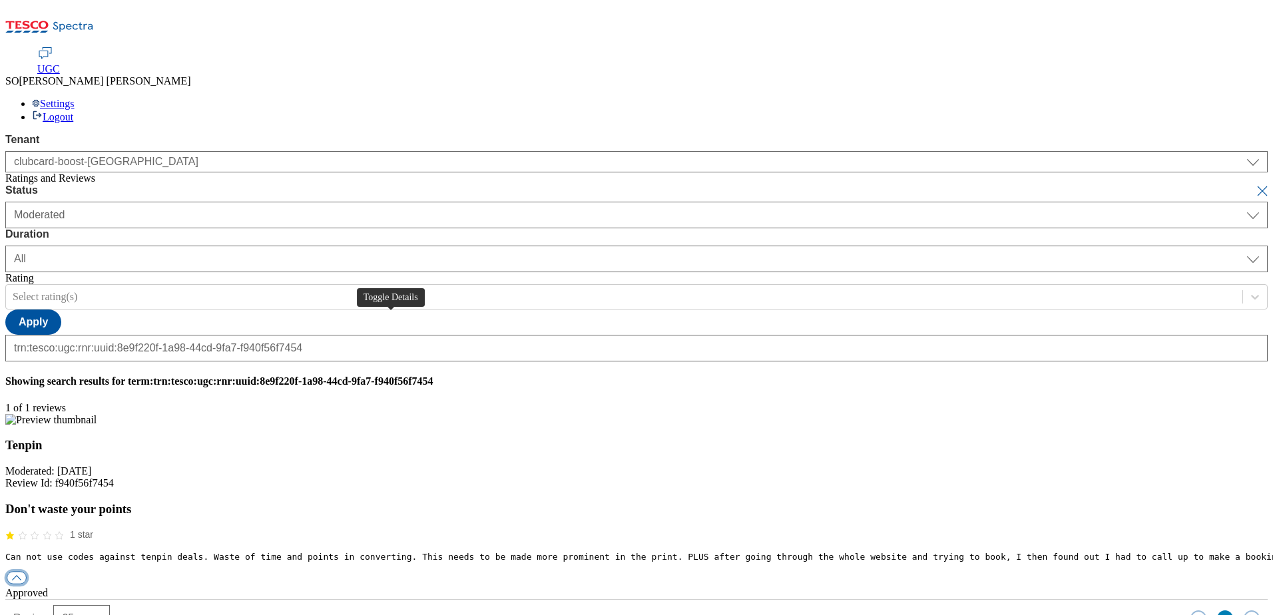
click at [27, 572] on button "button" at bounding box center [17, 578] width 20 height 13
click at [597, 611] on div "reply" at bounding box center [636, 617] width 1262 height 12
paste input "Hello, thanks for your feedback. We're sorry you're not happy with your experie…"
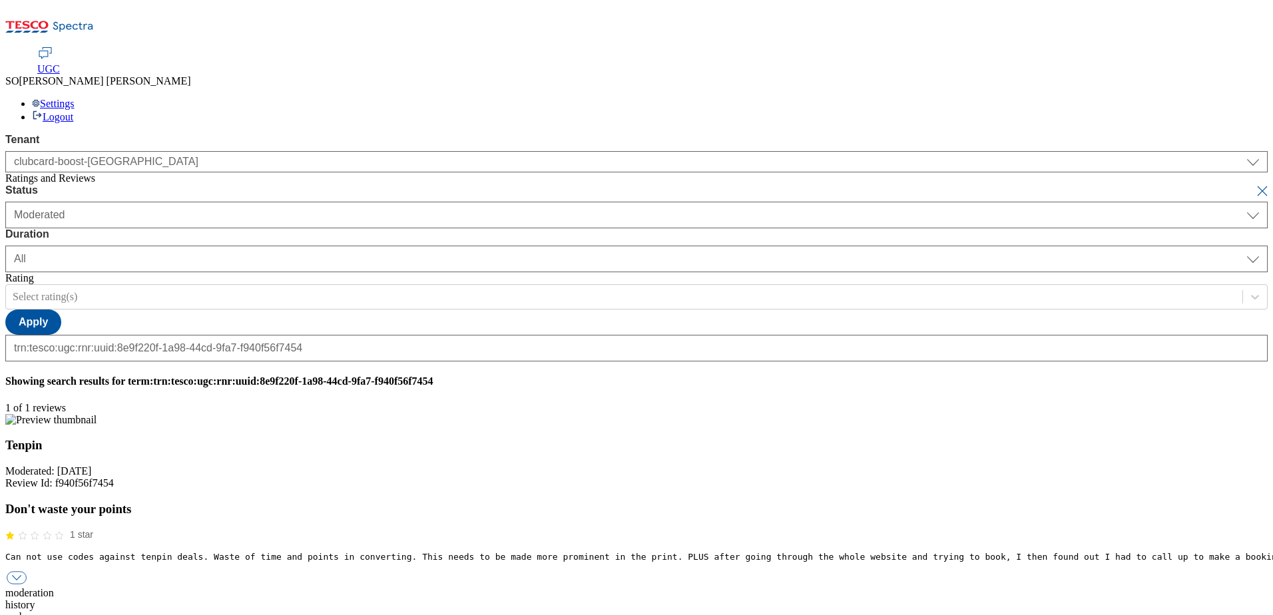
type input "Hello, thanks for your feedback. We're sorry you're not happy with your experie…"
click at [1254, 184] on button "submit" at bounding box center [1263, 190] width 19 height 13
select select "[DATE]"
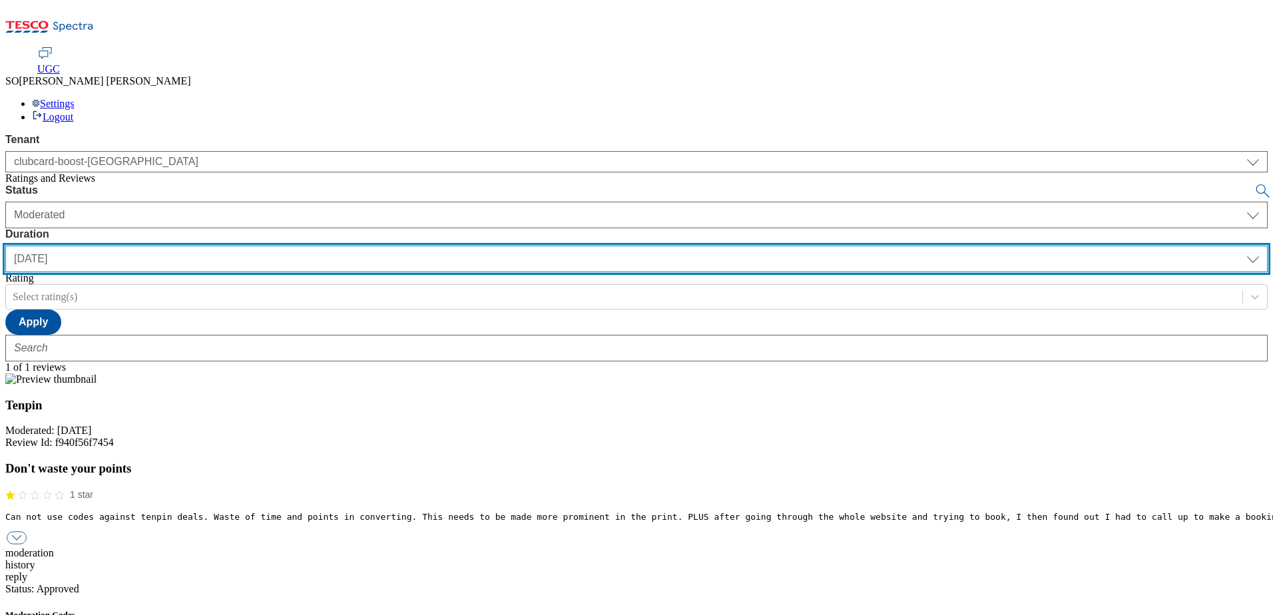
click at [429, 246] on select "[DATE] last7days last30days All custom" at bounding box center [636, 259] width 1262 height 27
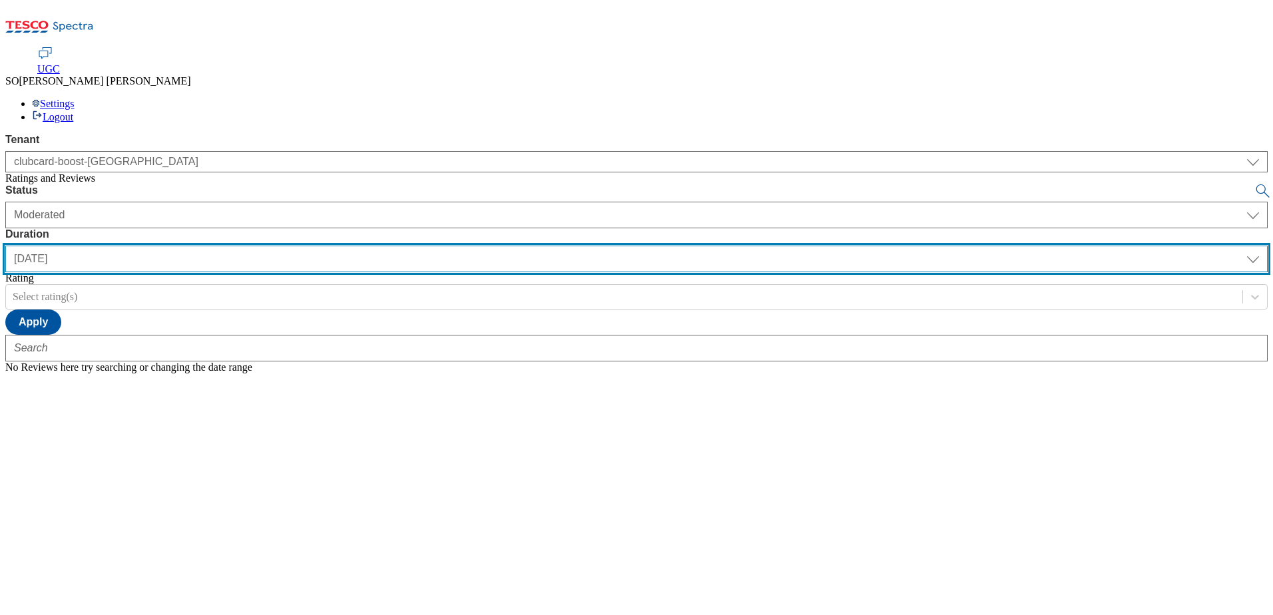
select select "All"
click at [314, 246] on select "[DATE] last7days last30days All custom" at bounding box center [636, 259] width 1262 height 27
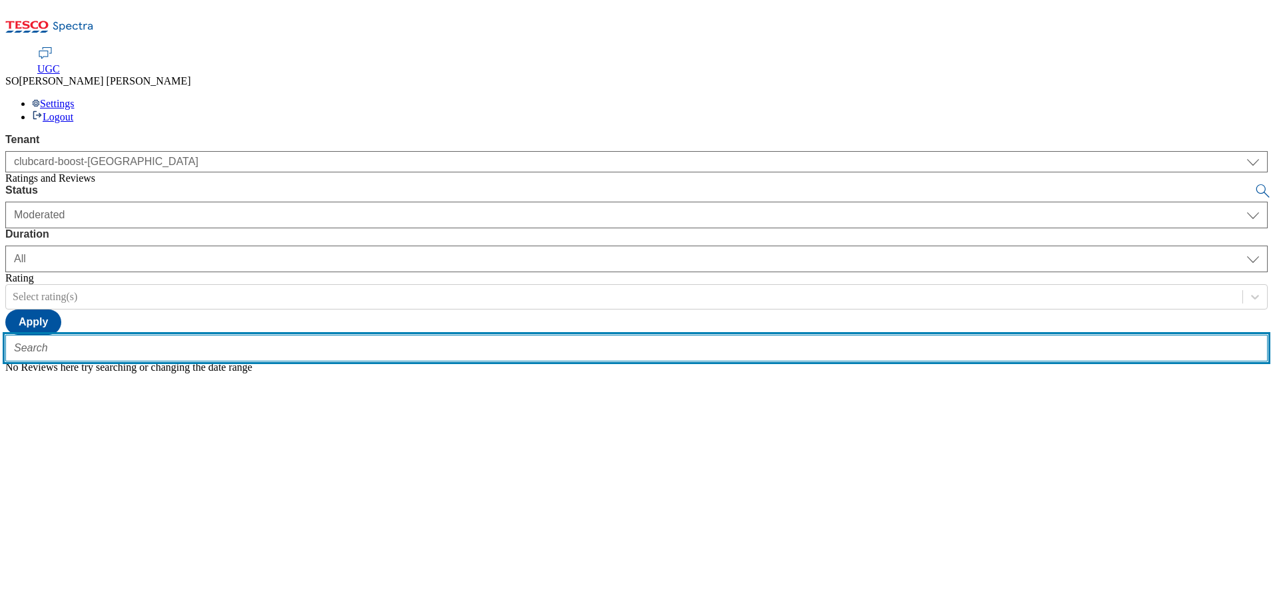
click at [292, 335] on input "text" at bounding box center [636, 348] width 1262 height 27
paste input "trn:tesco:ugc:rnr:uuid:4719e47d-efc5-42dd-9f6a-300fa987a0c1"
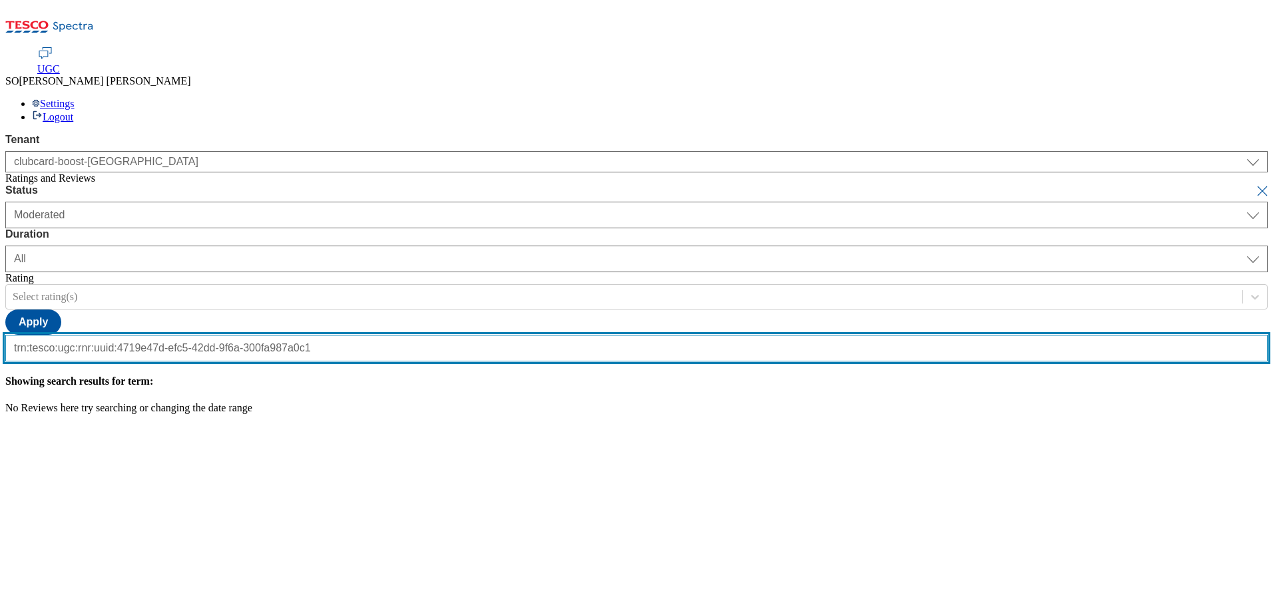
type input "trn:tesco:ugc:rnr:uuid:4719e47d-efc5-42dd-9f6a-300fa987a0c1"
click at [1254, 184] on button "submit" at bounding box center [1263, 190] width 19 height 13
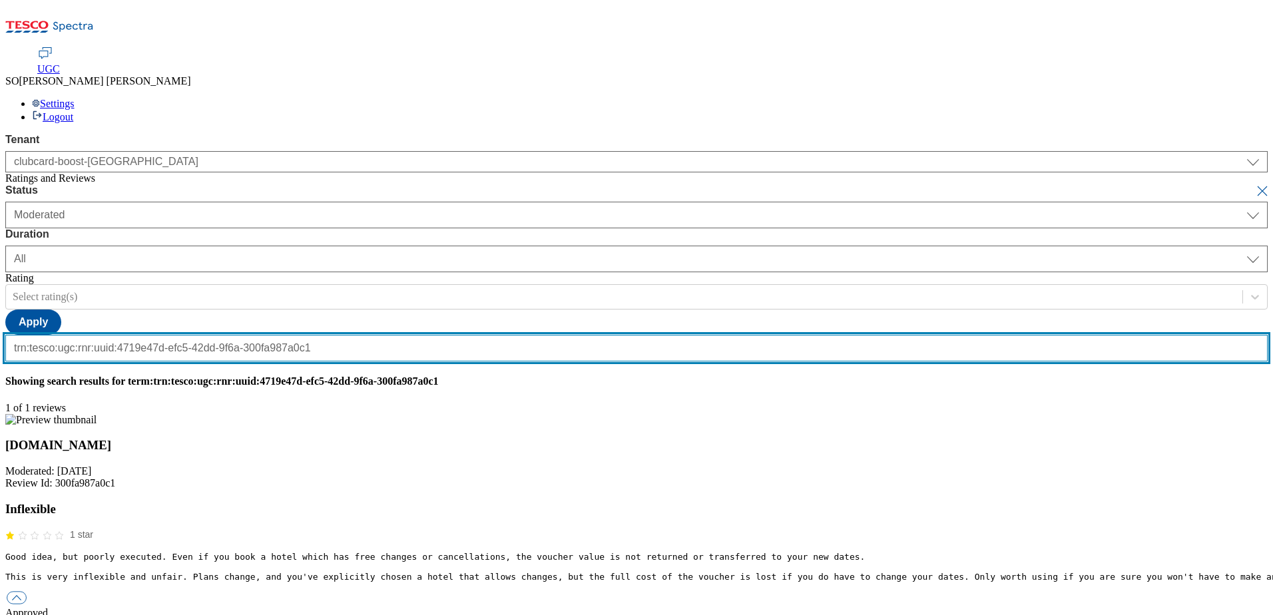
scroll to position [0, 0]
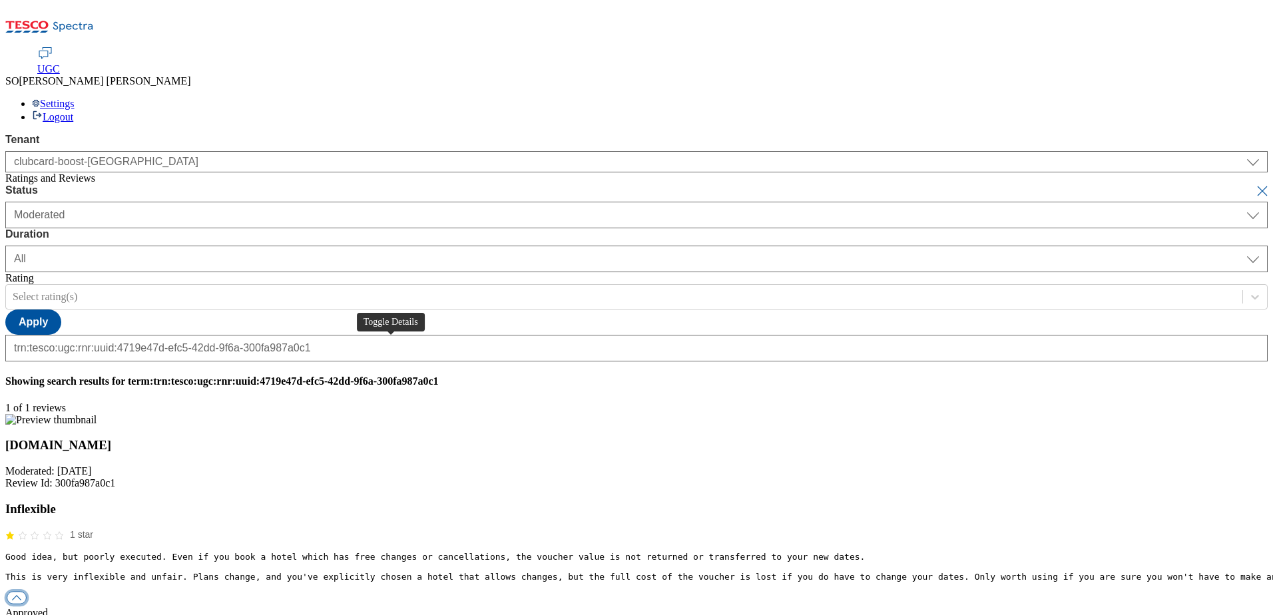
click at [27, 592] on button "button" at bounding box center [17, 598] width 20 height 13
paste input "Hello, thanks for your comments. We're sorry you had problems with redeeming yo…"
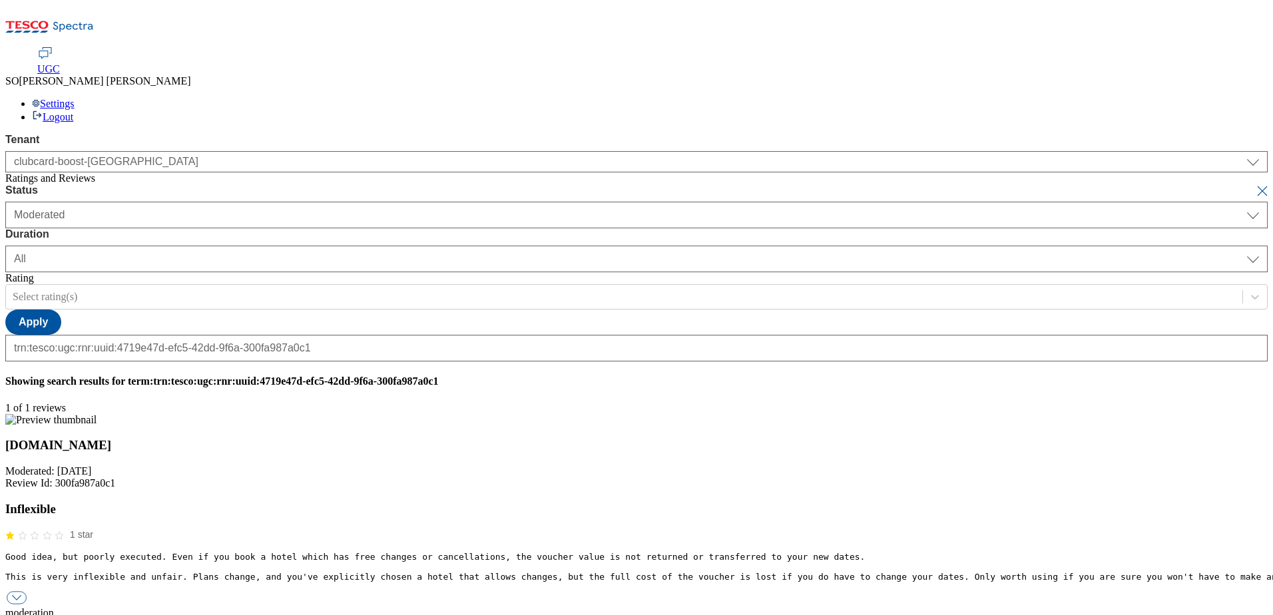
scroll to position [0, 502]
type input "Hello, thanks for your comments. We're sorry you had problems with redeeming yo…"
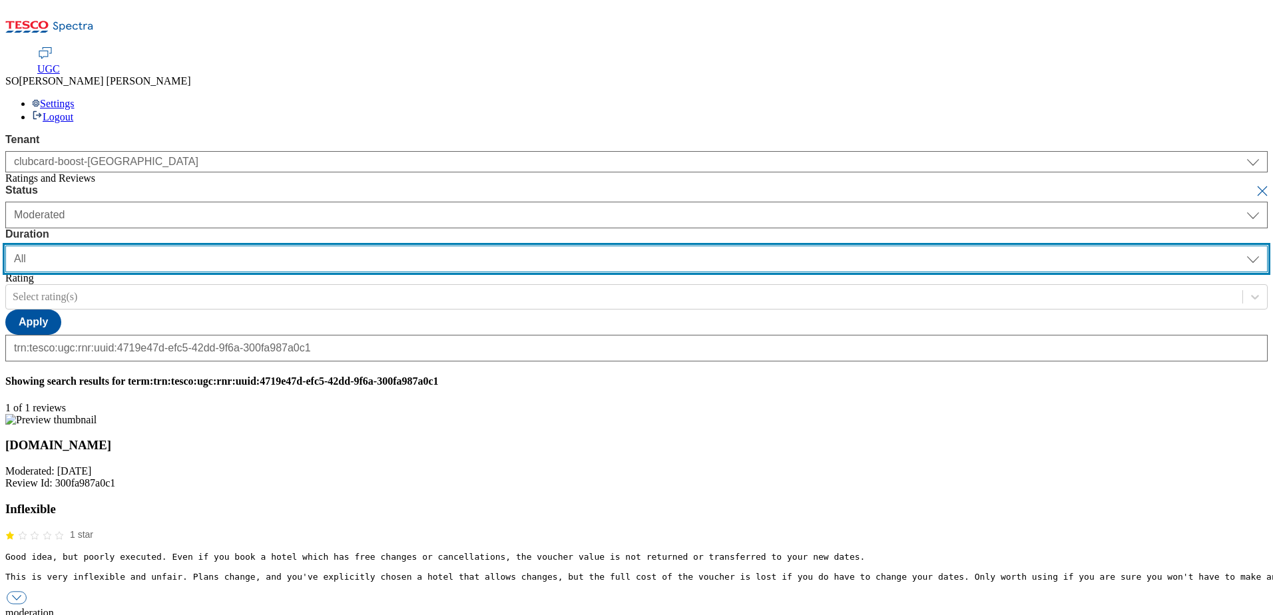
click at [433, 246] on select "[DATE] last7days last30days All custom" at bounding box center [636, 259] width 1262 height 27
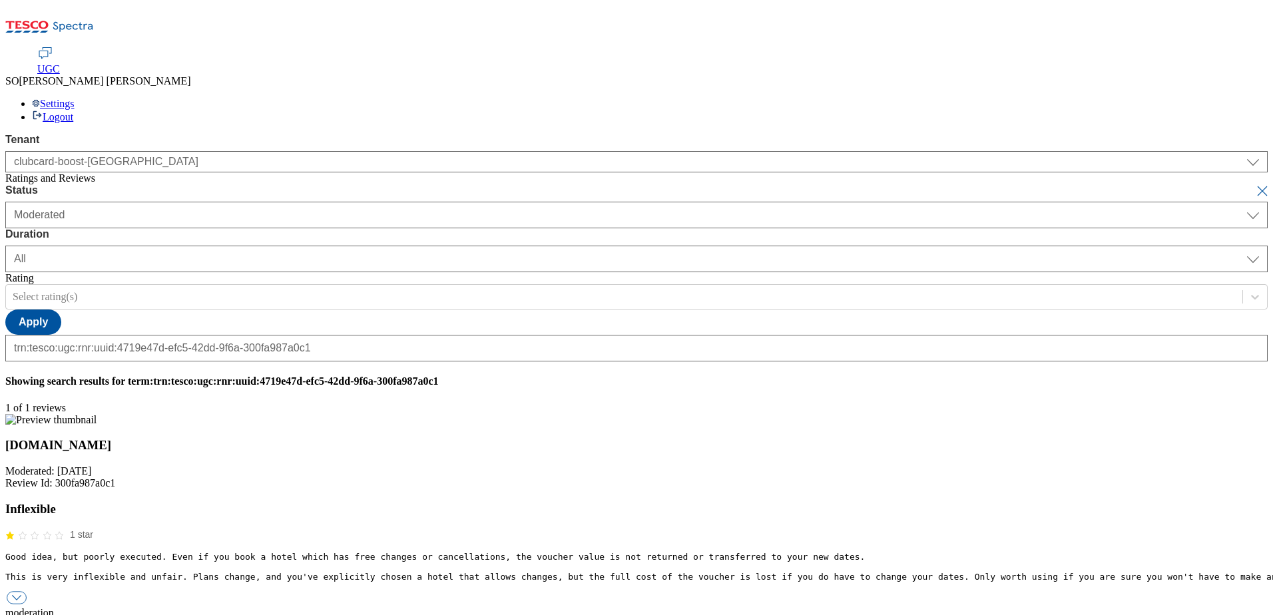
click at [647, 502] on h3 "Inflexible" at bounding box center [636, 509] width 1262 height 15
click at [1254, 184] on button "submit" at bounding box center [1263, 190] width 19 height 13
select select "[DATE]"
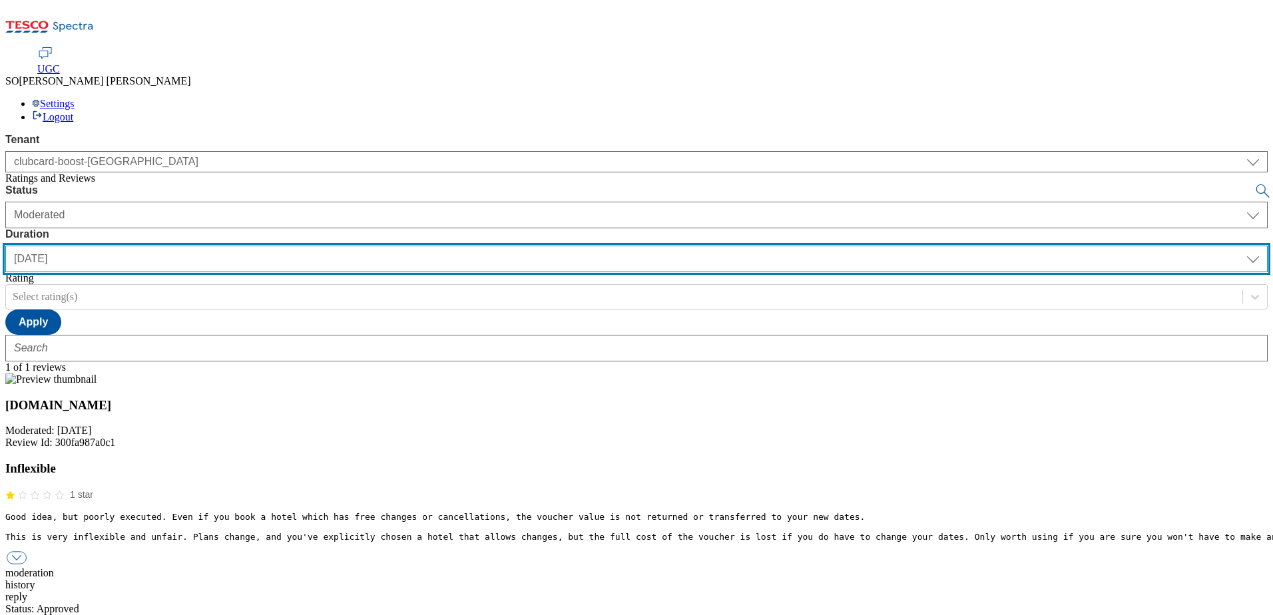
click at [423, 246] on select "[DATE] last7days last30days All custom" at bounding box center [636, 259] width 1262 height 27
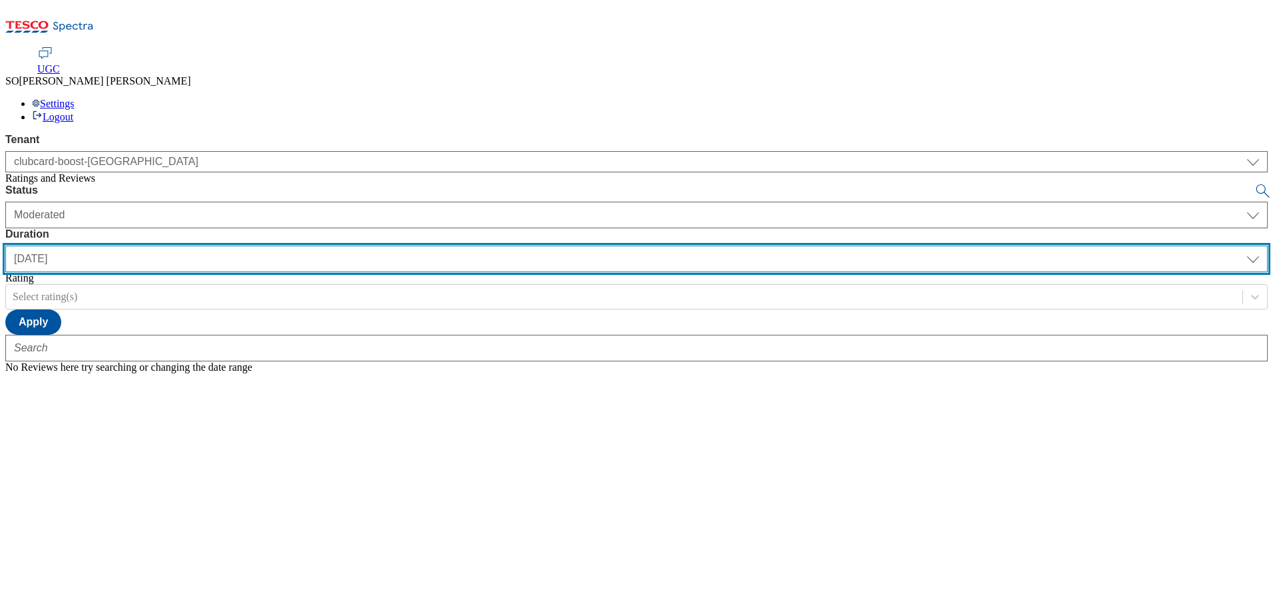
select select "All"
click at [314, 246] on select "[DATE] last7days last30days All custom" at bounding box center [636, 259] width 1262 height 27
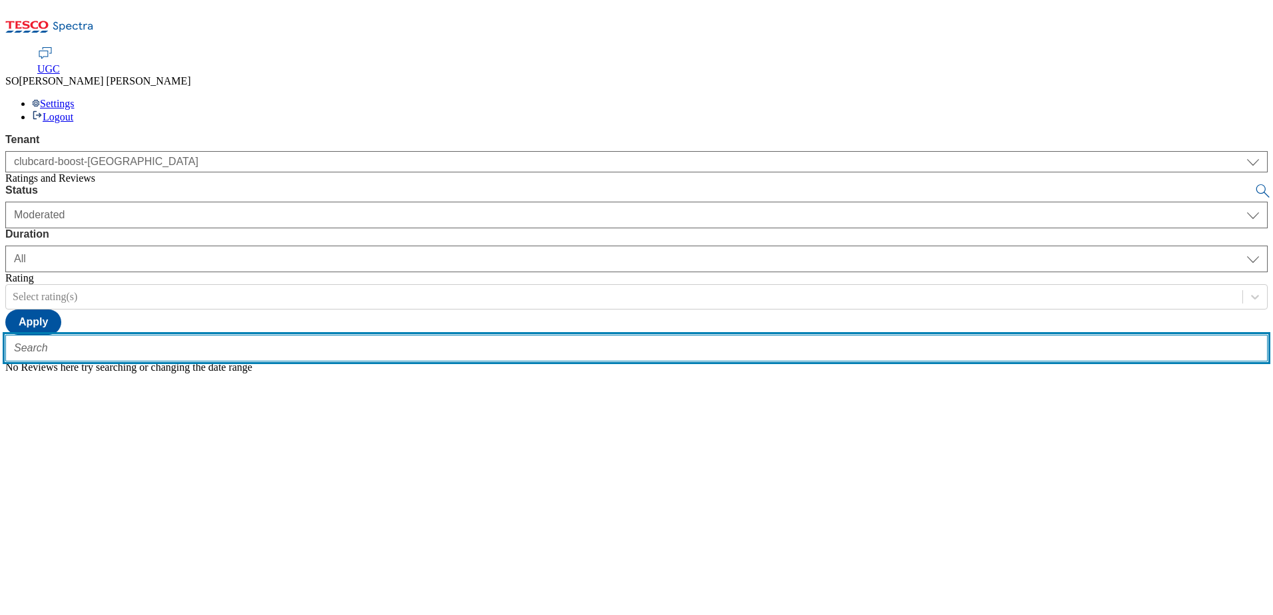
click at [318, 335] on input "text" at bounding box center [636, 348] width 1262 height 27
paste input "trn:tesco:ugc:rnr:uuid:7730a1f8-3dc9-48ab-b952-c388d530b908"
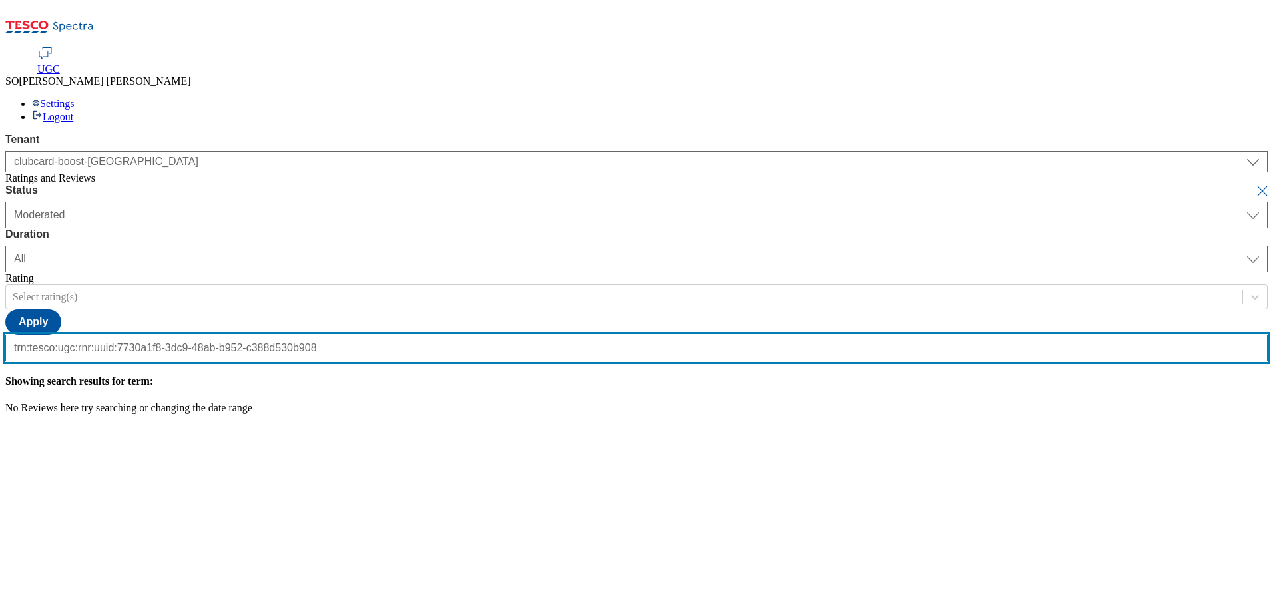
scroll to position [0, 138]
type input "trn:tesco:ugc:rnr:uuid:7730a1f8-3dc9-48ab-b952-c388d530b908"
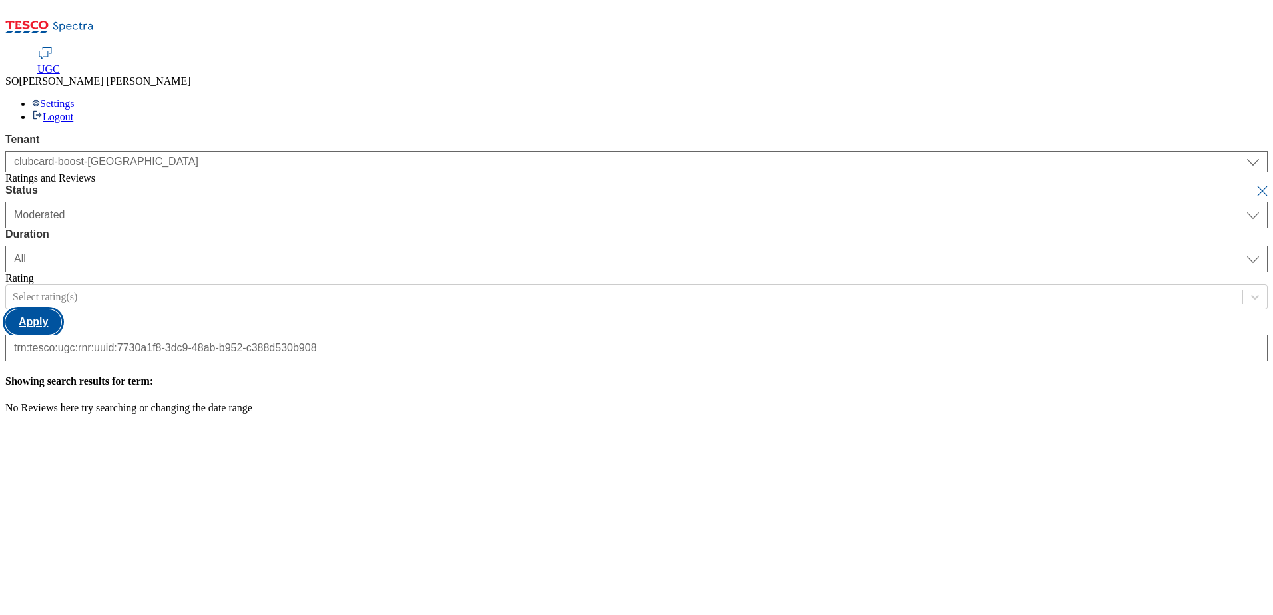
scroll to position [0, 0]
click at [61, 309] on button "Apply" at bounding box center [33, 321] width 56 height 25
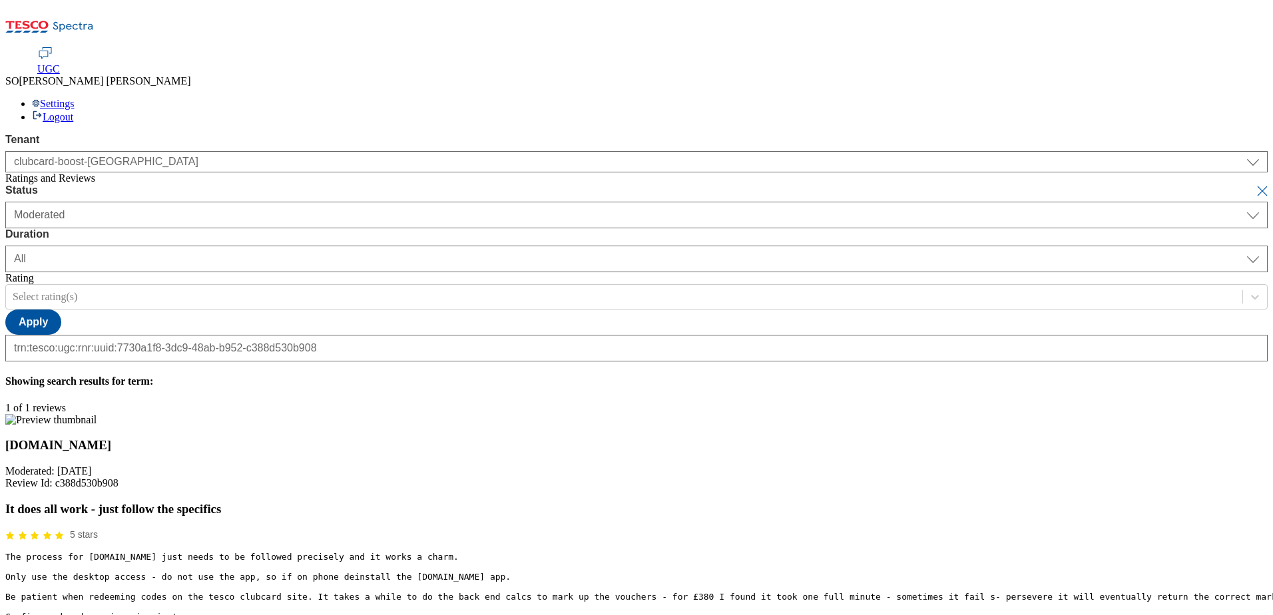
paste input "Hello, thanks for your feedback. We're really pleased you successfully exchange…"
type input "Hello, thanks for your feedback. We're really pleased you successfully exchange…"
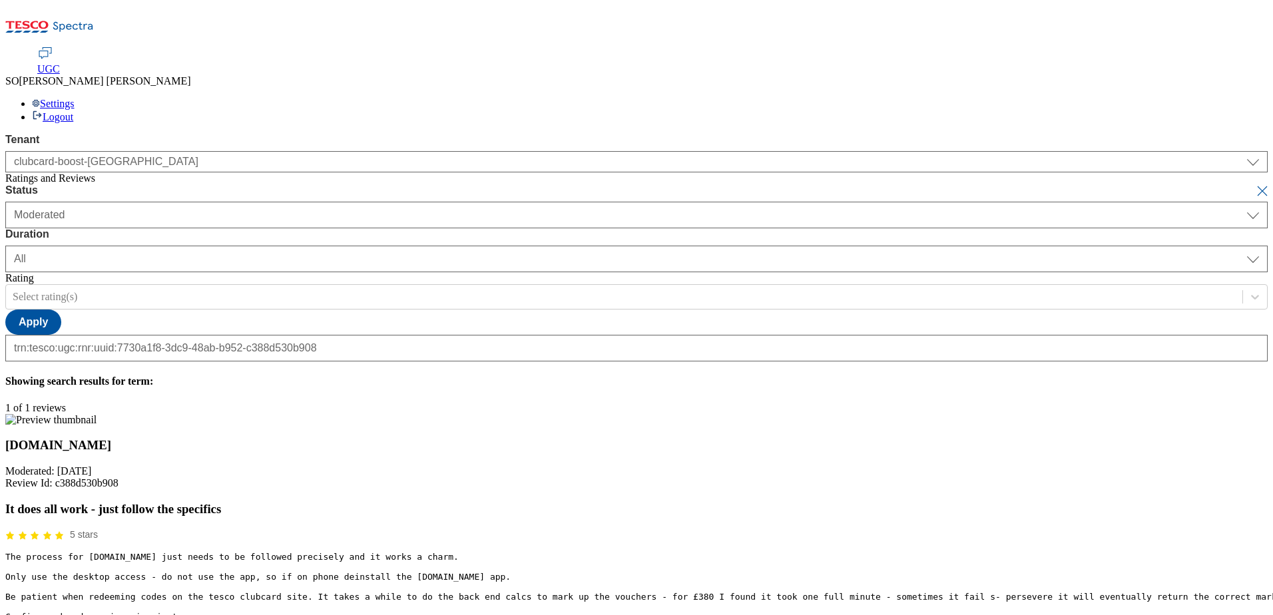
click at [1254, 184] on button "submit" at bounding box center [1263, 190] width 19 height 13
select select "[DATE]"
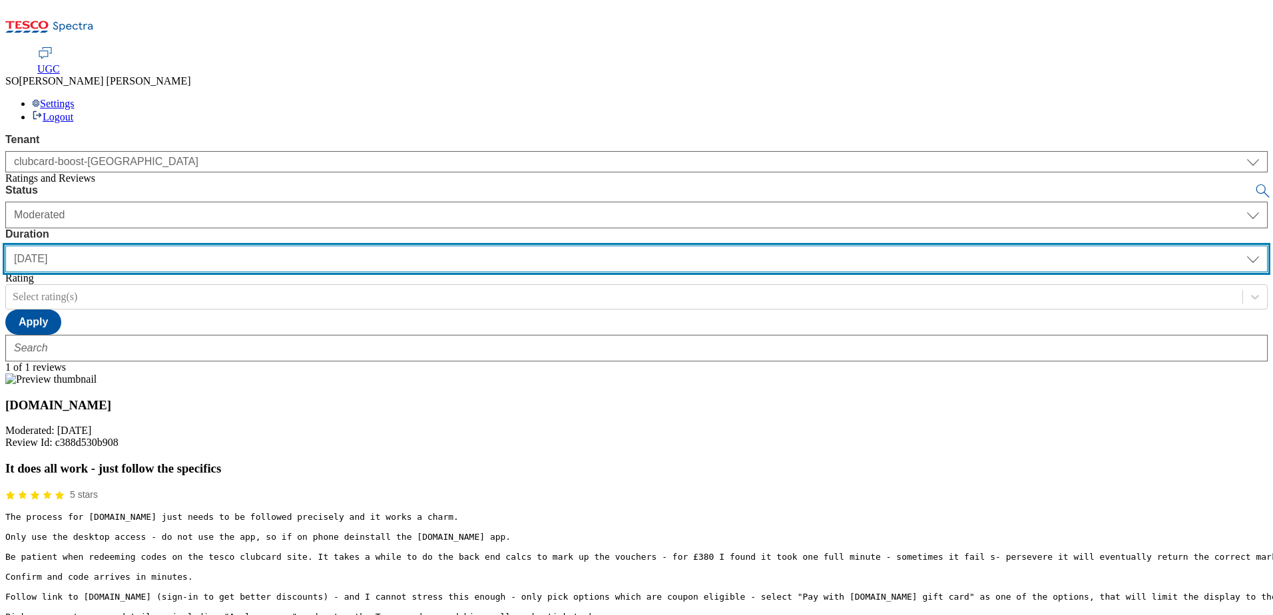
click at [422, 246] on select "[DATE] last7days last30days All custom" at bounding box center [636, 259] width 1262 height 27
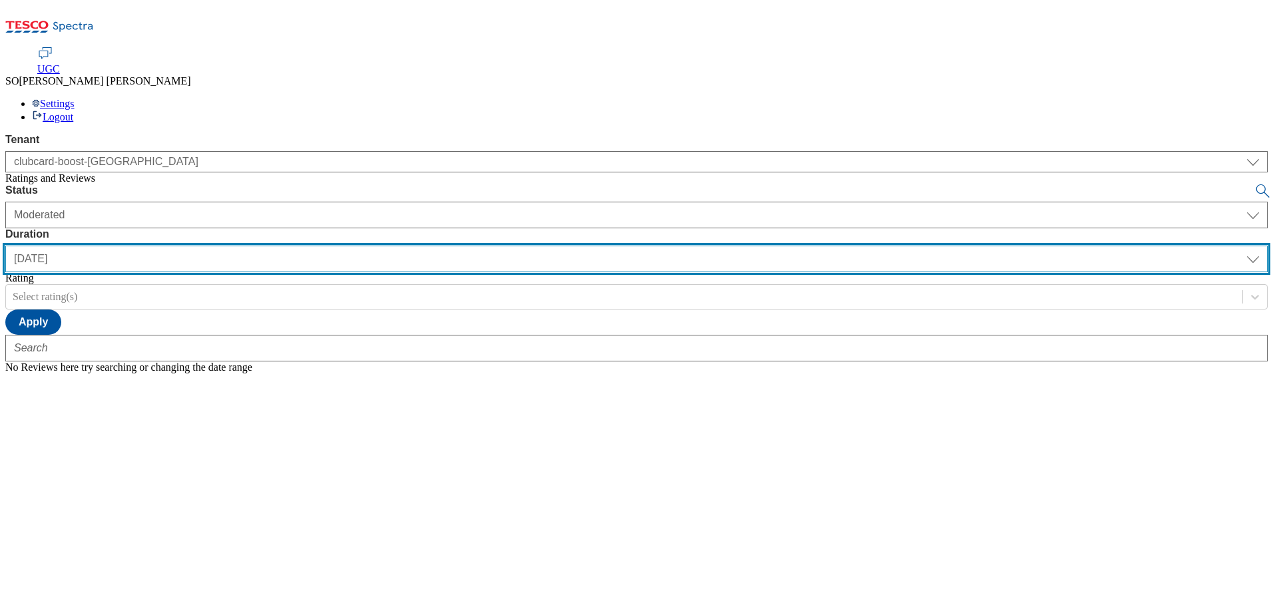
select select "All"
click at [314, 246] on select "[DATE] last7days last30days All custom" at bounding box center [636, 259] width 1262 height 27
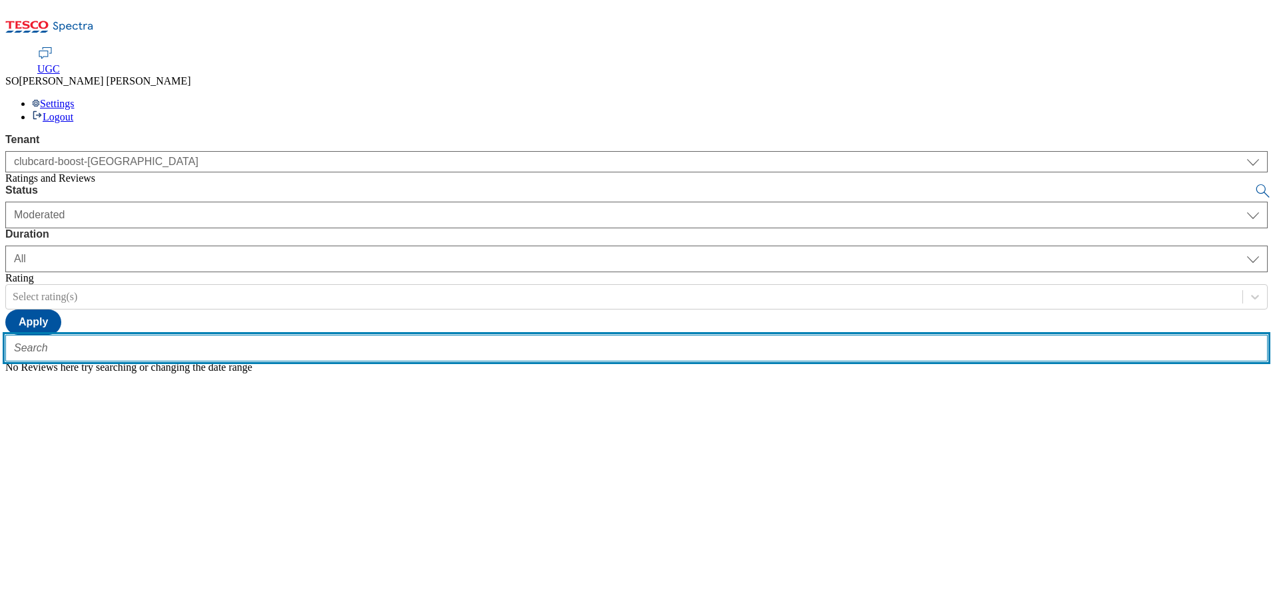
click at [312, 335] on input "text" at bounding box center [636, 348] width 1262 height 27
paste input "trn:tesco:ugc:rnr:uuid:e2ca4776-0b47-42fb-bda6-eb8d8524923c"
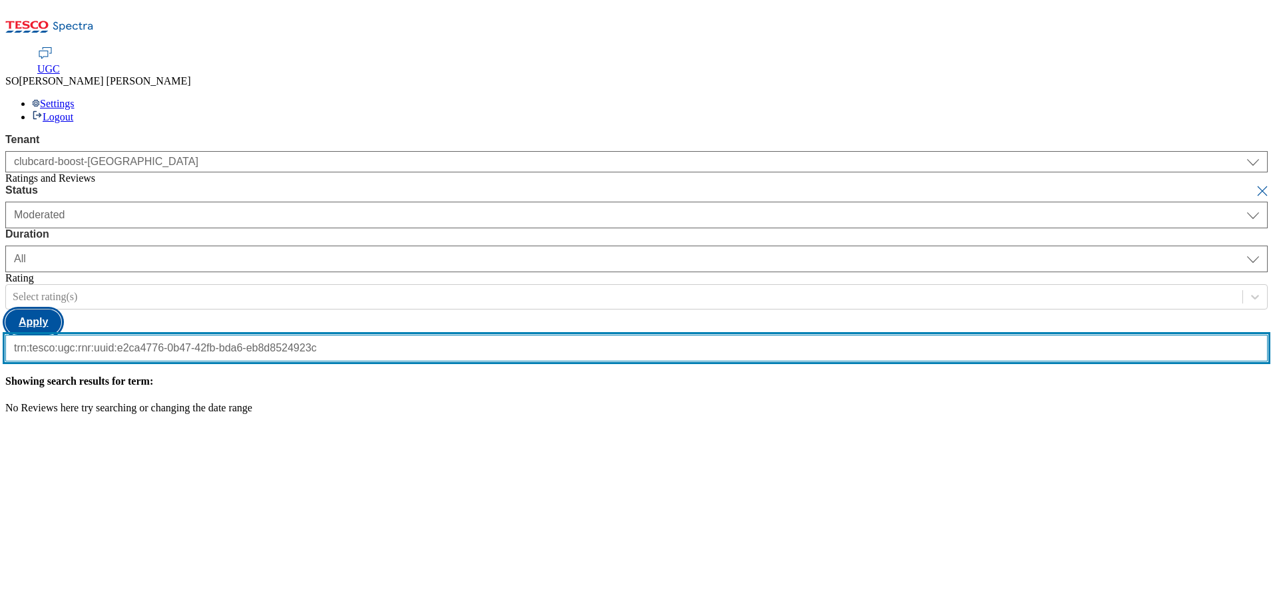
type input "trn:tesco:ugc:rnr:uuid:e2ca4776-0b47-42fb-bda6-eb8d8524923c"
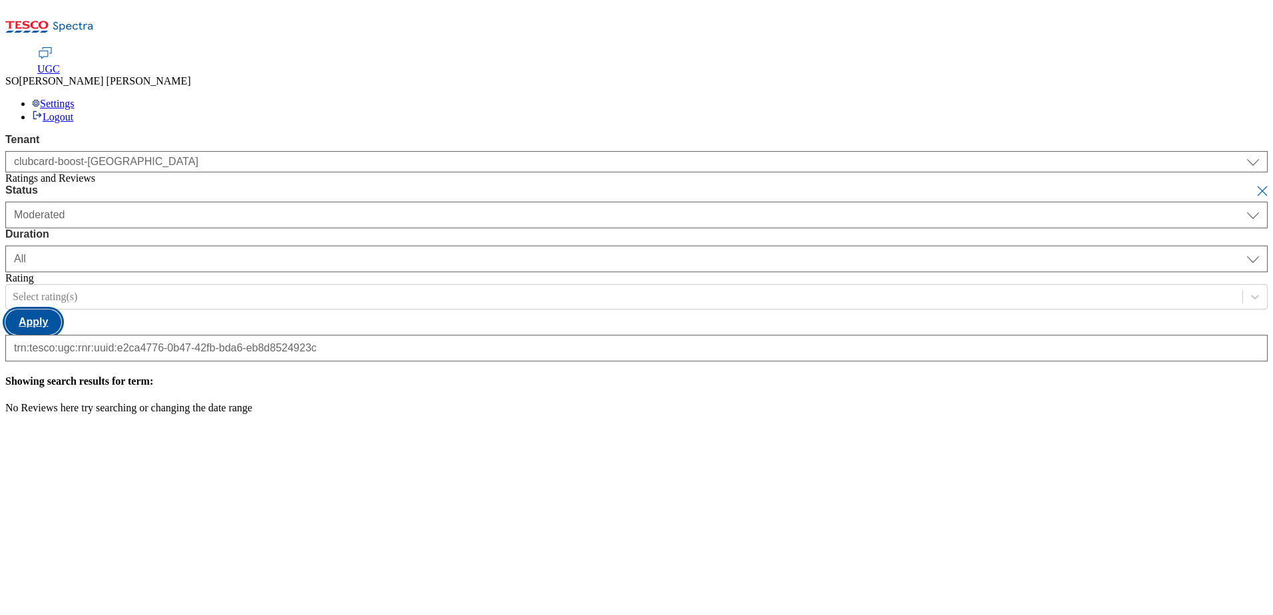
click at [61, 309] on button "Apply" at bounding box center [33, 321] width 56 height 25
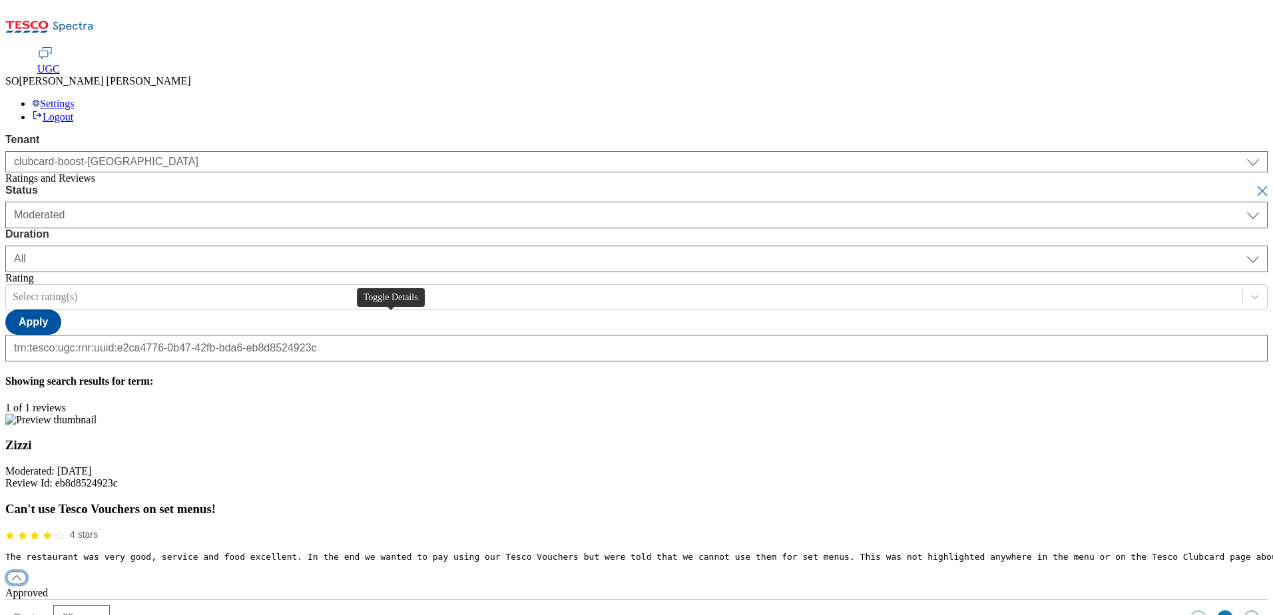
click at [27, 572] on button "button" at bounding box center [17, 578] width 20 height 13
click at [600, 611] on div "reply" at bounding box center [636, 617] width 1262 height 12
paste input "Hello, thanks for your feedback. We're sorry you had problems with your Zizzi o…"
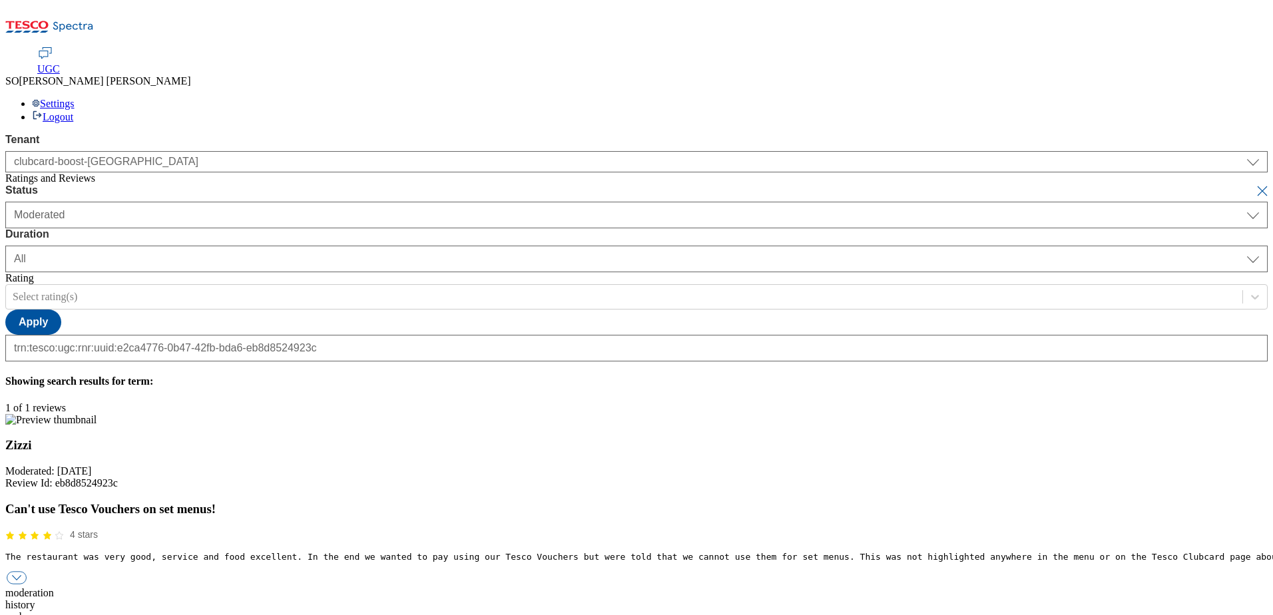
type input "Hello, thanks for your feedback. We're sorry you had problems with your Zizzi o…"
click at [1254, 184] on button "submit" at bounding box center [1263, 190] width 19 height 13
select select "[DATE]"
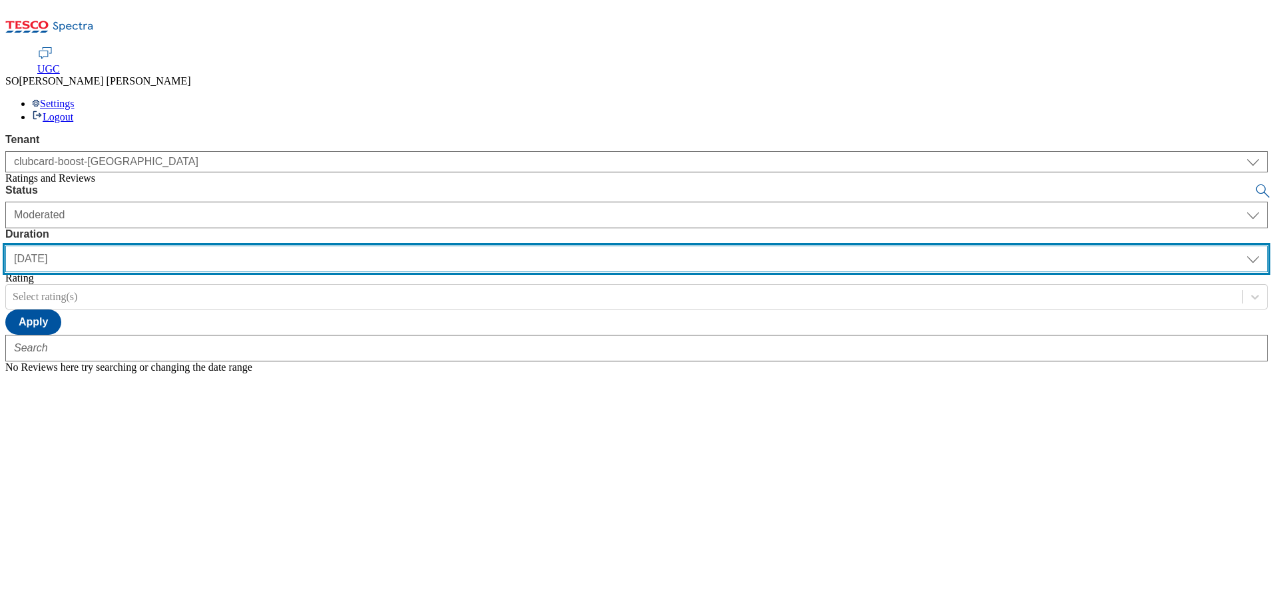
click at [423, 246] on select "[DATE] last7days last30days All custom" at bounding box center [636, 259] width 1262 height 27
select select "All"
click at [314, 246] on select "[DATE] last7days last30days All custom" at bounding box center [636, 259] width 1262 height 27
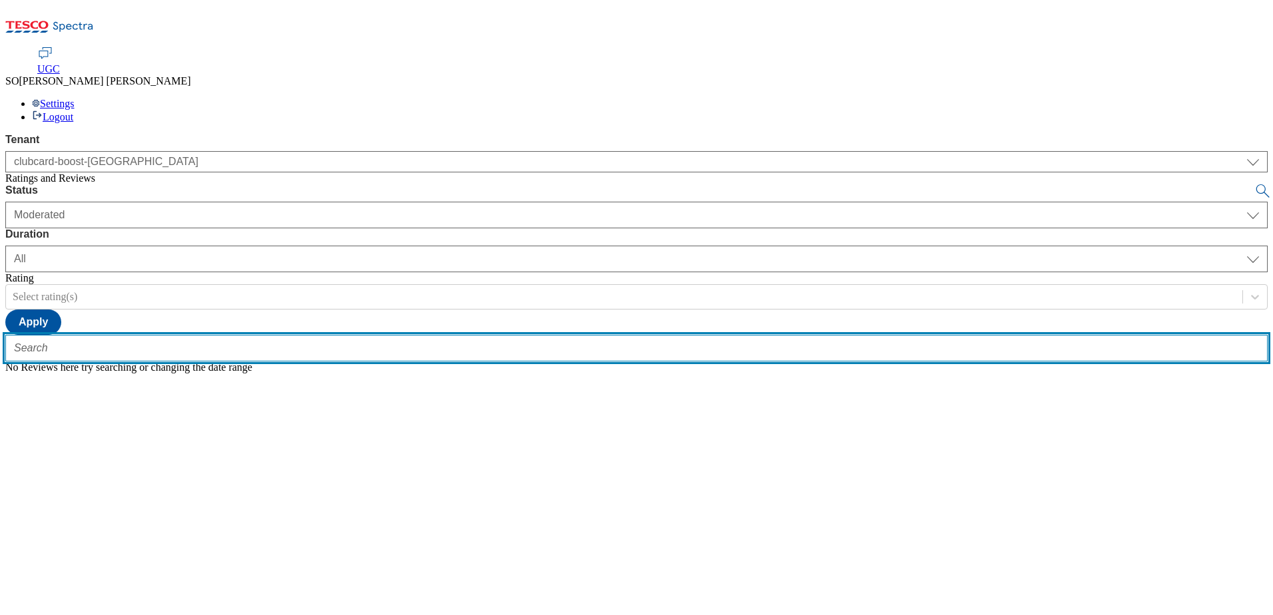
click at [305, 335] on input "text" at bounding box center [636, 348] width 1262 height 27
paste input "trn:tesco:ugc:rnr:uuid:60994bee-d57c-4242-8375-78bbf5891606"
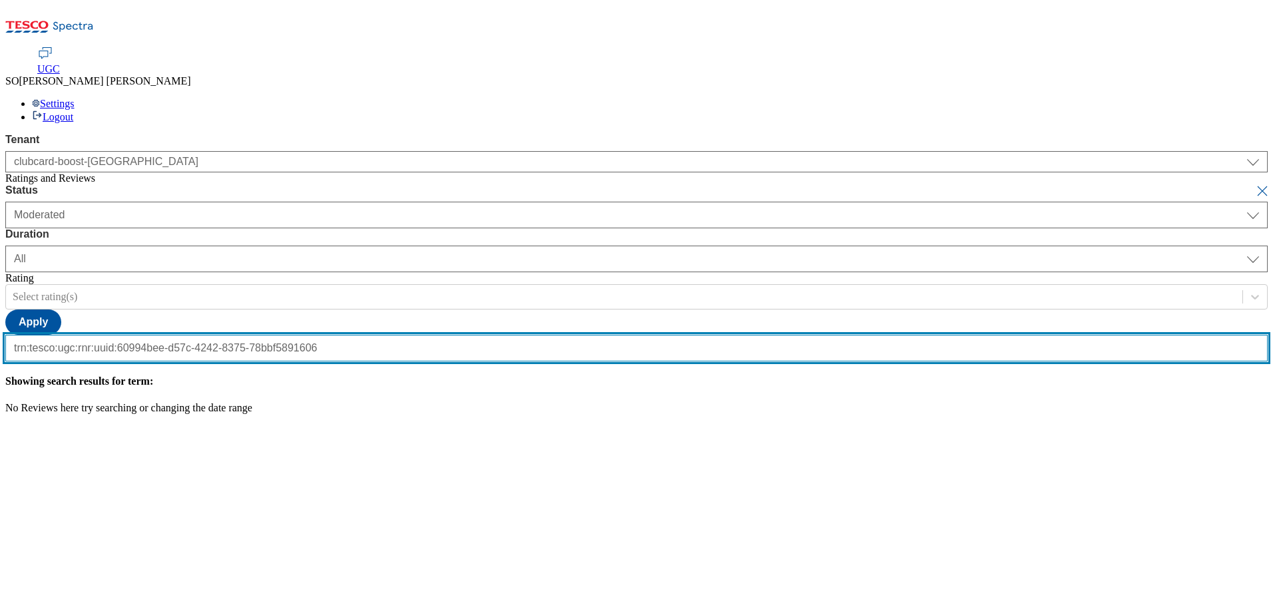
type input "trn:tesco:ugc:rnr:uuid:60994bee-d57c-4242-8375-78bbf5891606"
click at [1254, 184] on button "submit" at bounding box center [1263, 190] width 19 height 13
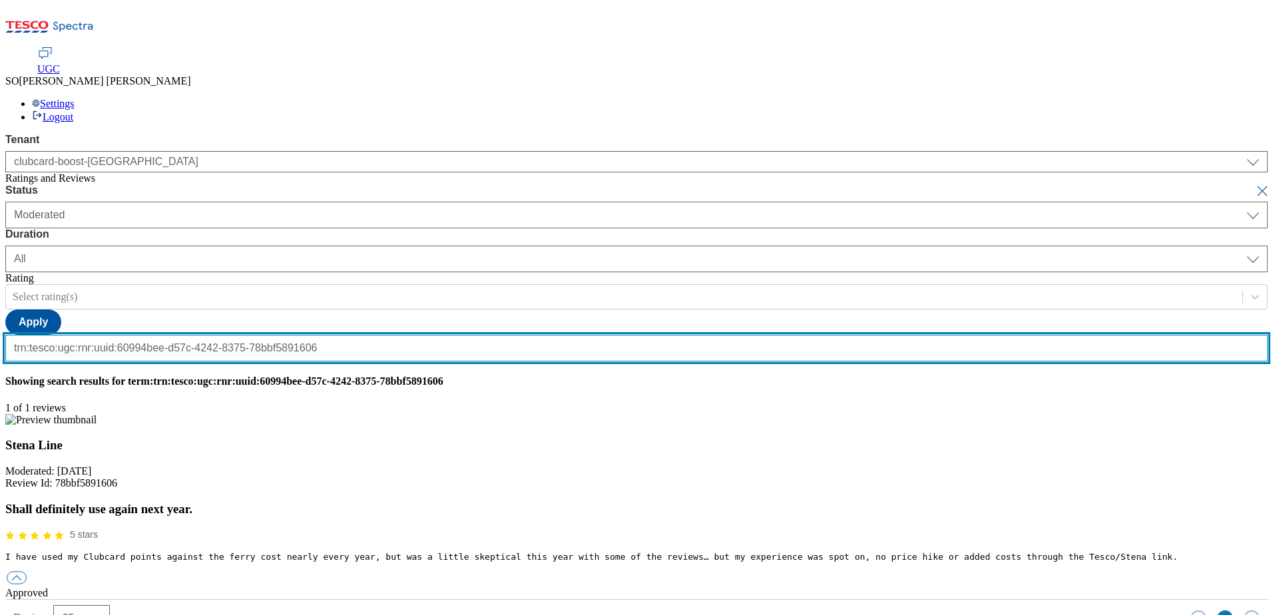
scroll to position [0, 0]
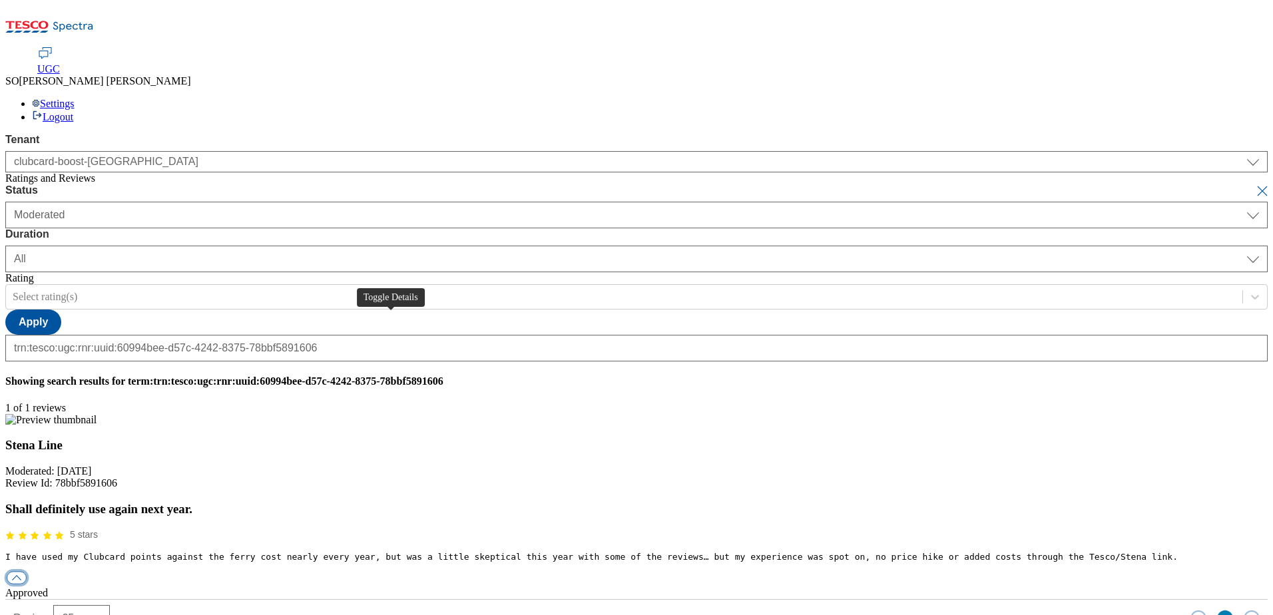
click at [27, 572] on button "button" at bounding box center [17, 578] width 20 height 13
click at [594, 611] on div "reply" at bounding box center [636, 617] width 1262 height 12
paste input "Hello, thank you for your feedback. Great to read you've exchanged with Stena L…"
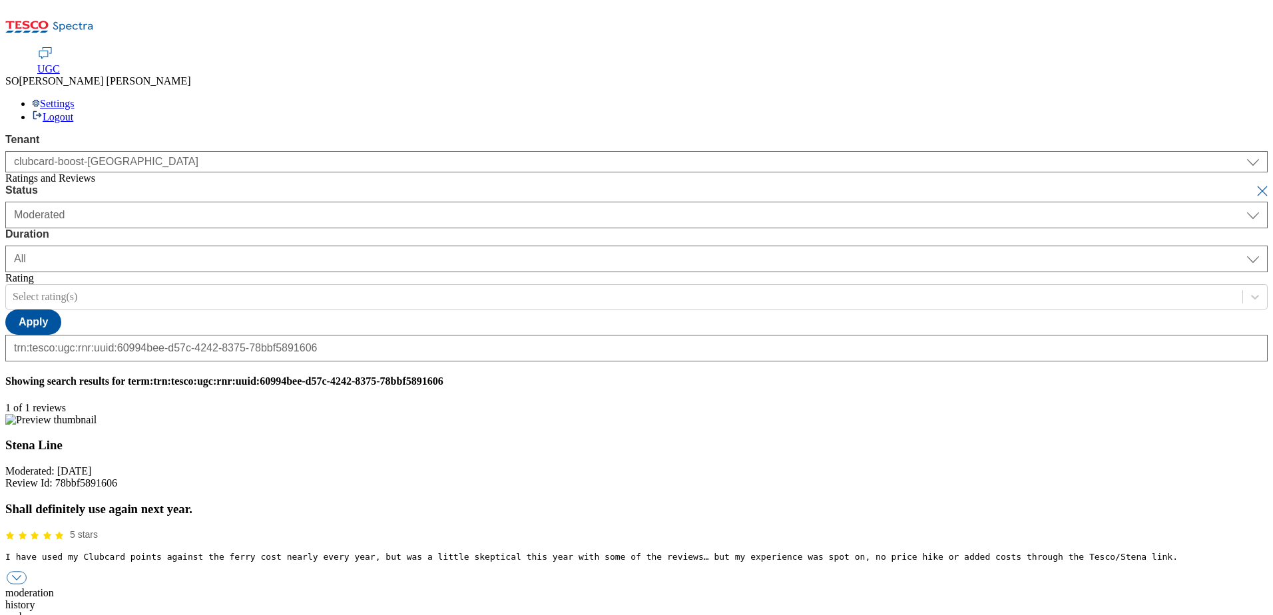
type input "Hello, thank you for your feedback. Great to read you've exchanged with Stena L…"
click at [1254, 184] on button "submit" at bounding box center [1263, 190] width 19 height 13
select select "[DATE]"
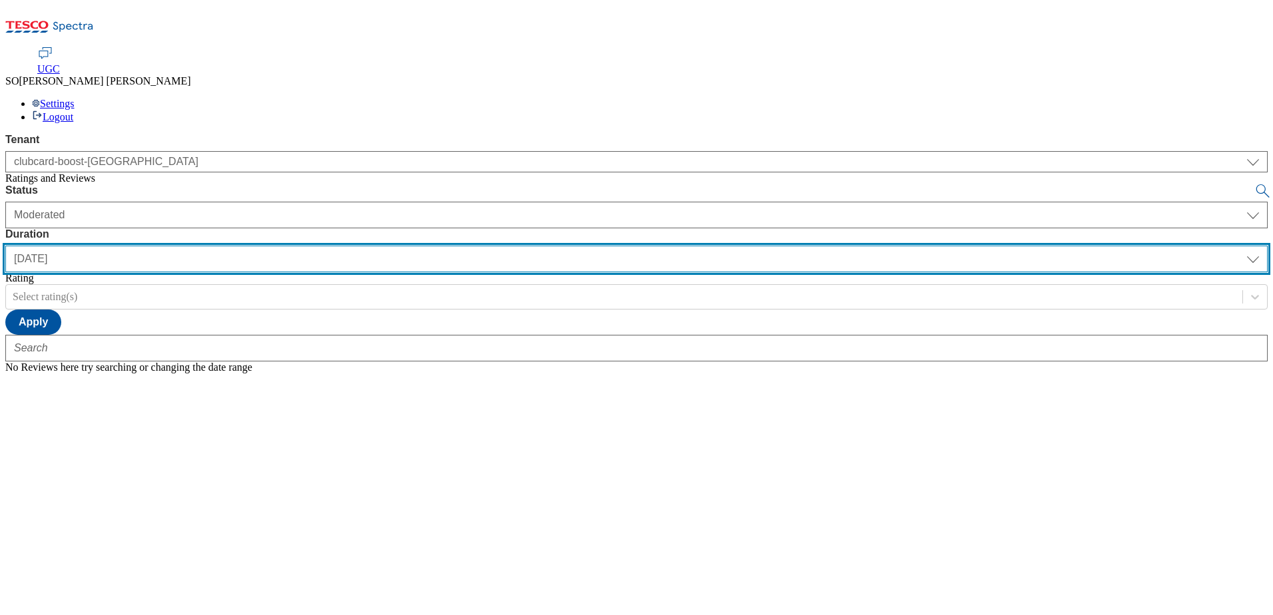
click at [423, 246] on select "[DATE] last7days last30days All custom" at bounding box center [636, 259] width 1262 height 27
select select "All"
click at [314, 246] on select "[DATE] last7days last30days All custom" at bounding box center [636, 259] width 1262 height 27
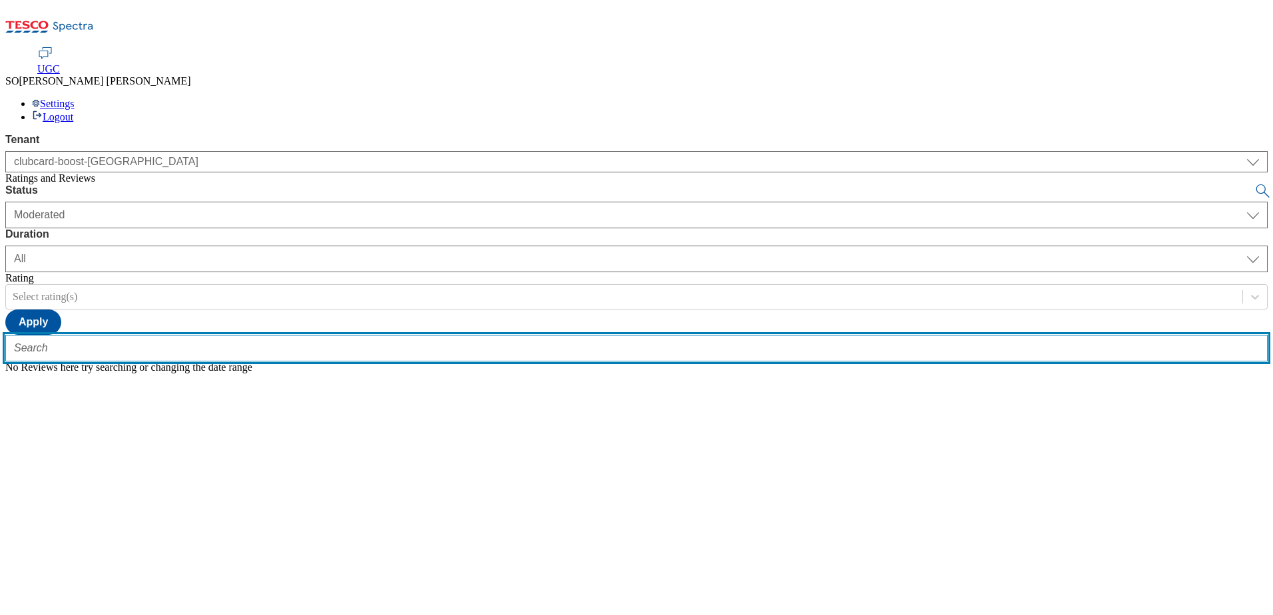
click at [294, 335] on input "text" at bounding box center [636, 348] width 1262 height 27
paste input "trn:tesco:ugc:rnr:uuid:364291f9-5dd7-4315-b076-e6e45a36c603"
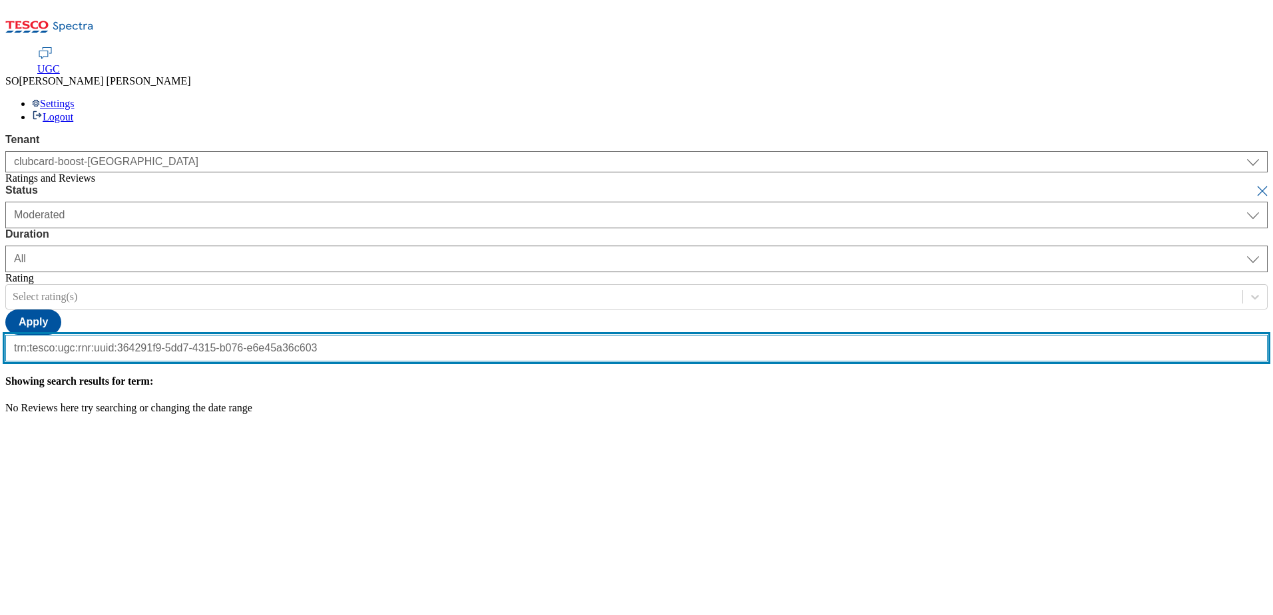
type input "trn:tesco:ugc:rnr:uuid:364291f9-5dd7-4315-b076-e6e45a36c603"
click at [1254, 184] on button "submit" at bounding box center [1263, 190] width 19 height 13
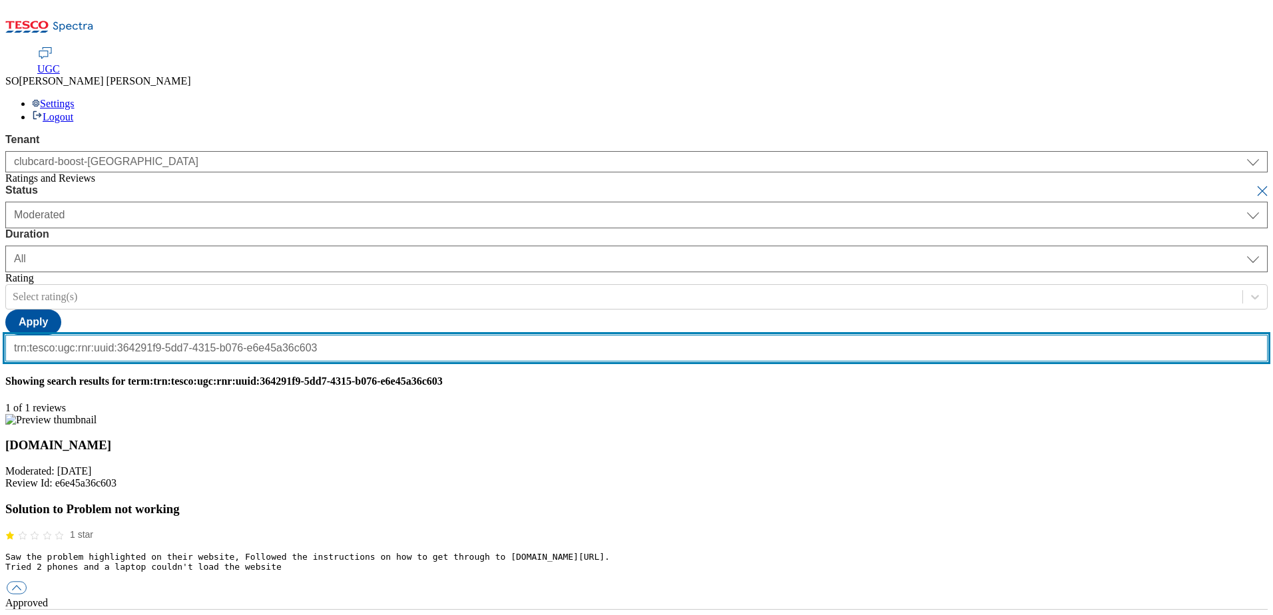
scroll to position [0, 0]
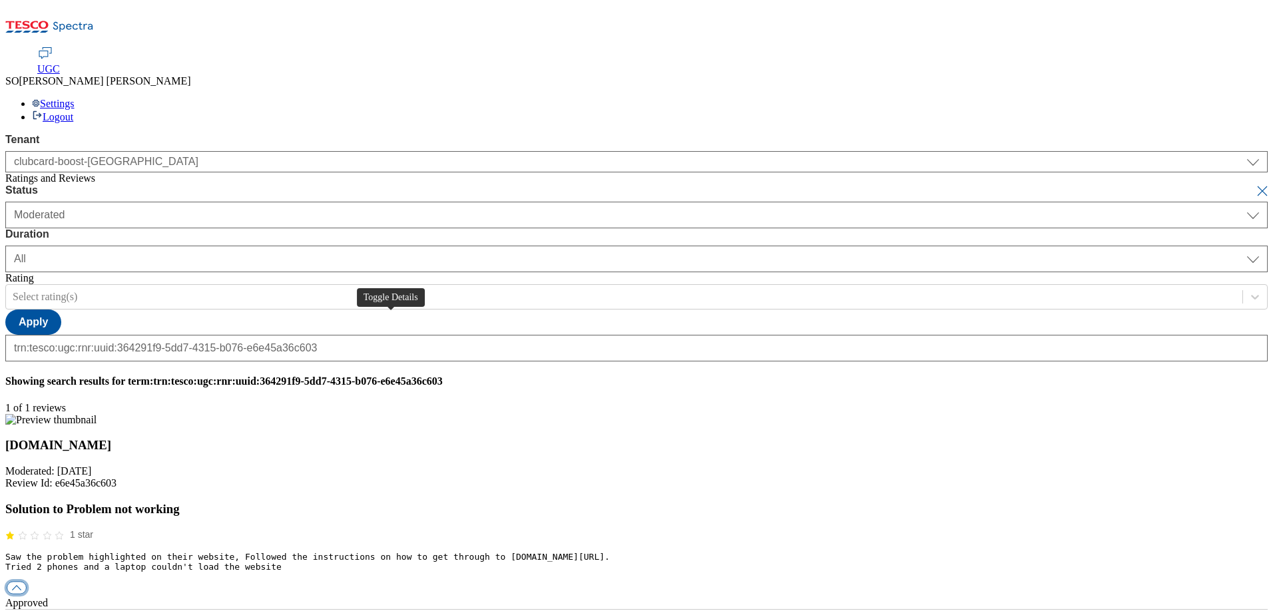
click at [27, 582] on button "button" at bounding box center [17, 588] width 20 height 13
click at [589, 614] on div "reply" at bounding box center [636, 627] width 1262 height 12
paste input "Hello, thank you for your feedback, we're sorry you had trouble with your order…"
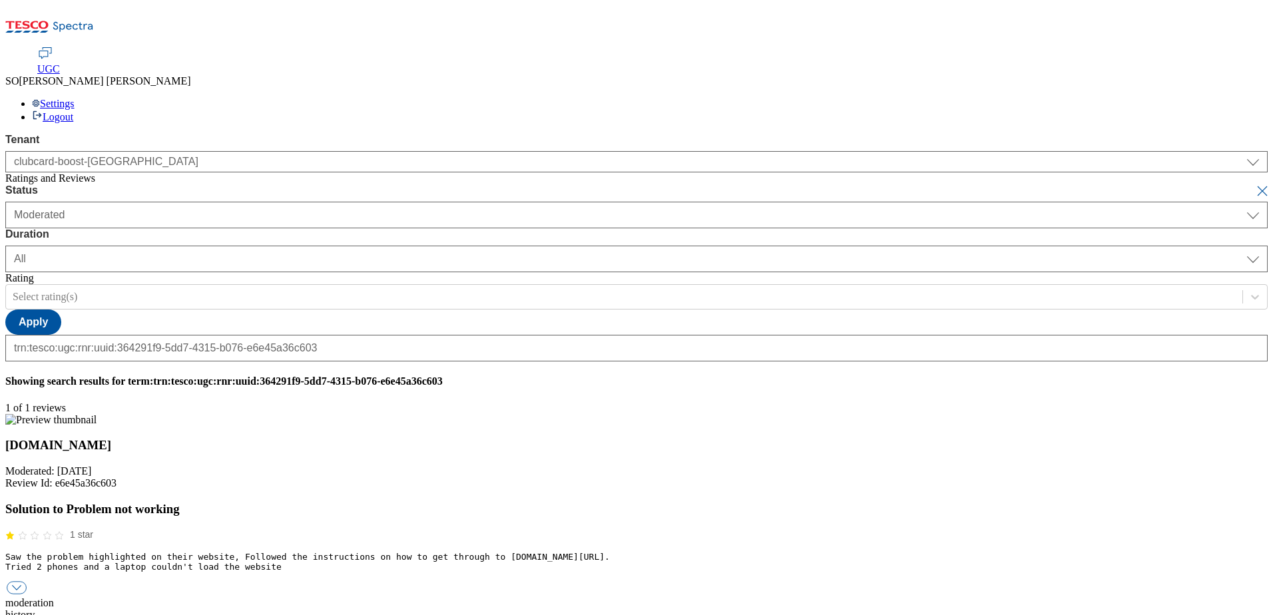
scroll to position [0, 663]
type input "Hello, thank you for your feedback, we're sorry you had trouble with your order…"
click at [1244, 98] on div "Settings Logout" at bounding box center [636, 110] width 1262 height 25
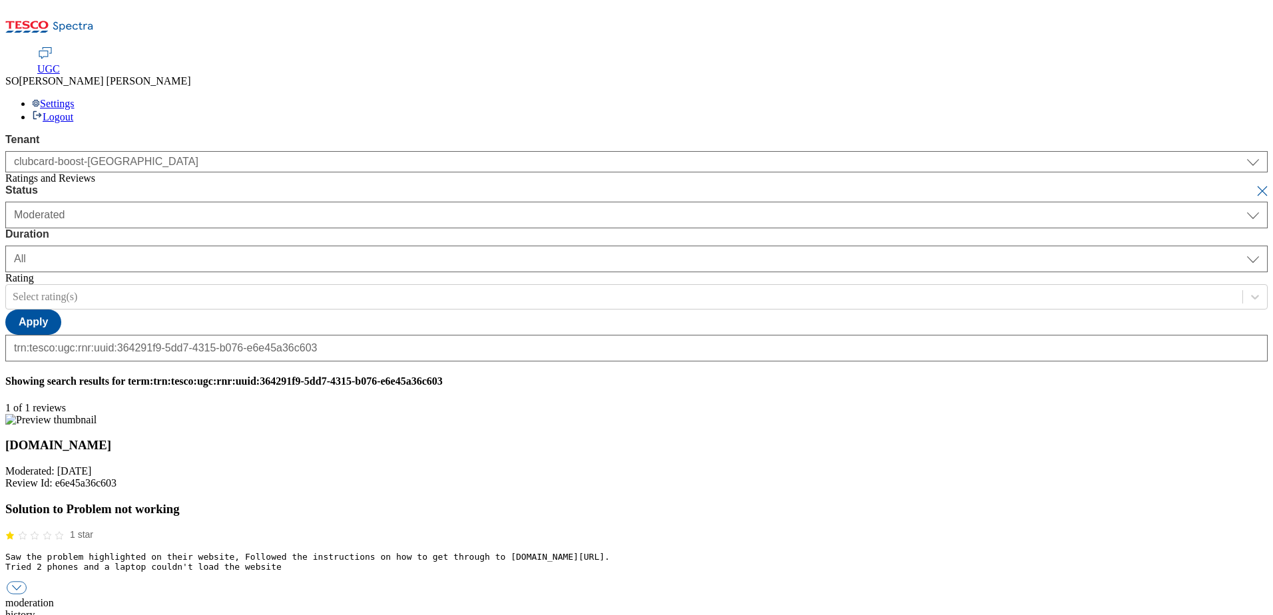
click at [73, 111] on link "Logout" at bounding box center [52, 116] width 41 height 11
